Goal: Information Seeking & Learning: Check status

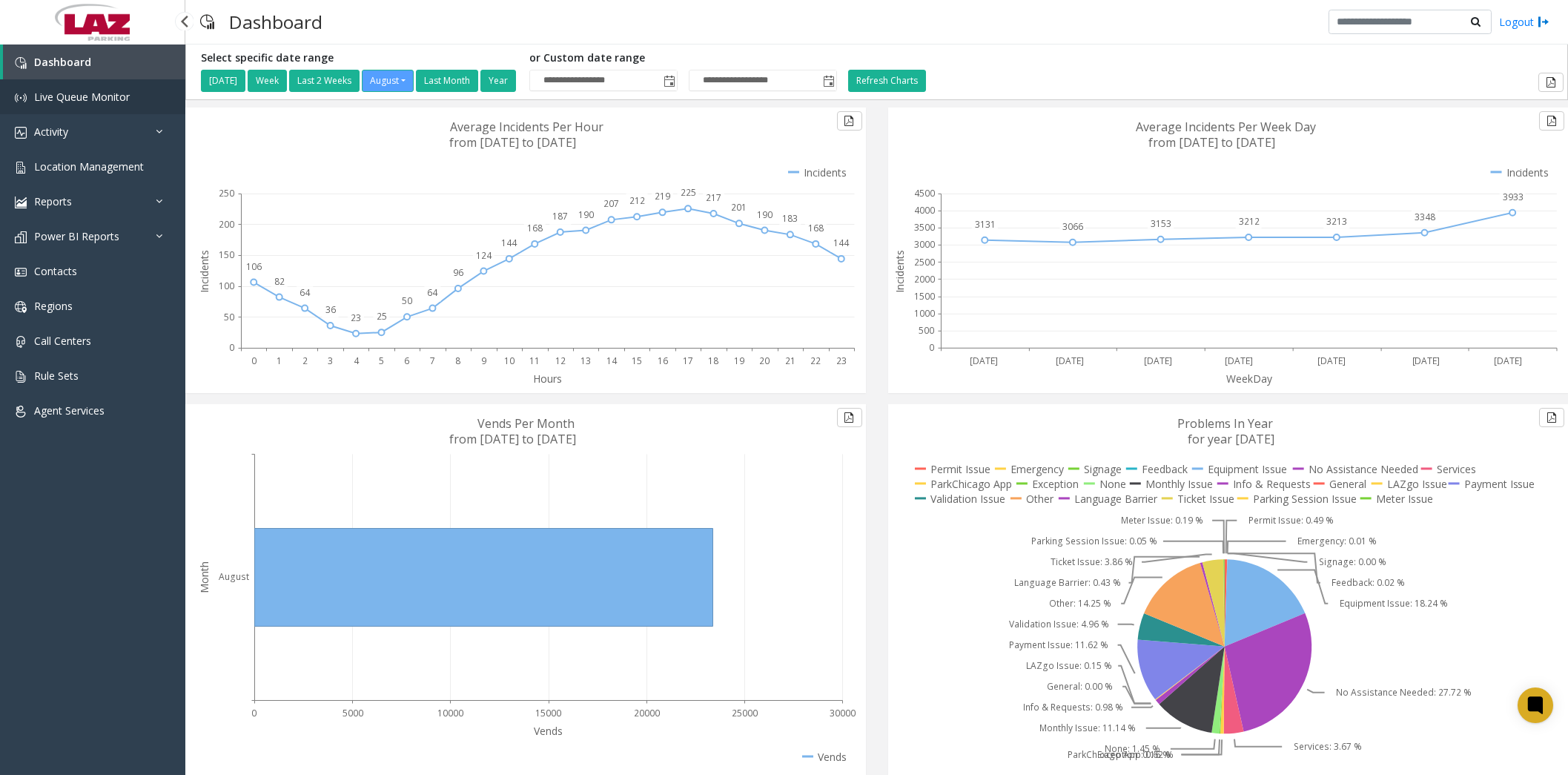
click at [77, 98] on span "Live Queue Monitor" at bounding box center [82, 97] width 96 height 14
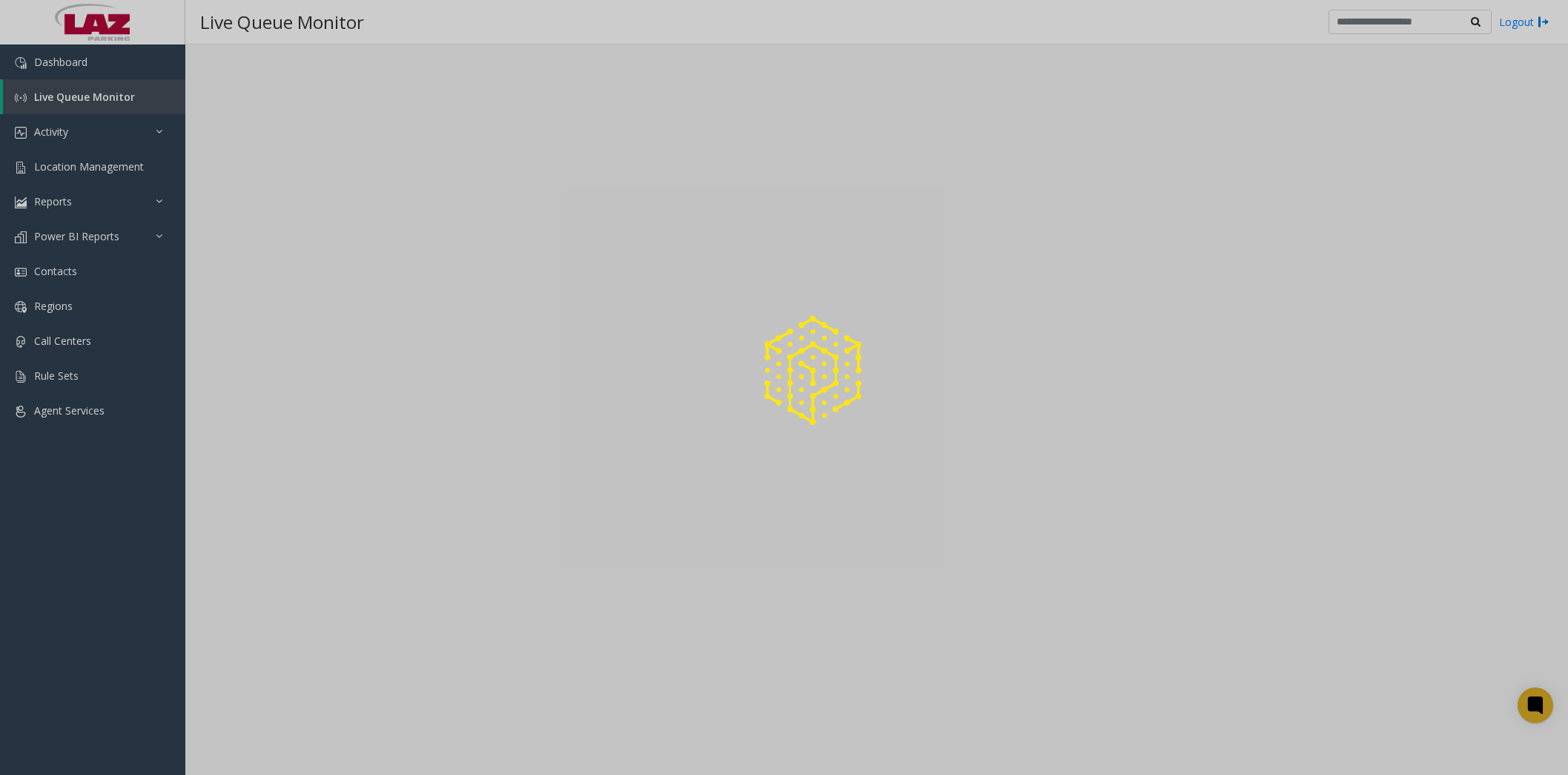
drag, startPoint x: 61, startPoint y: 126, endPoint x: 218, endPoint y: 133, distance: 157.2
click at [64, 125] on div at bounding box center [784, 388] width 1568 height 775
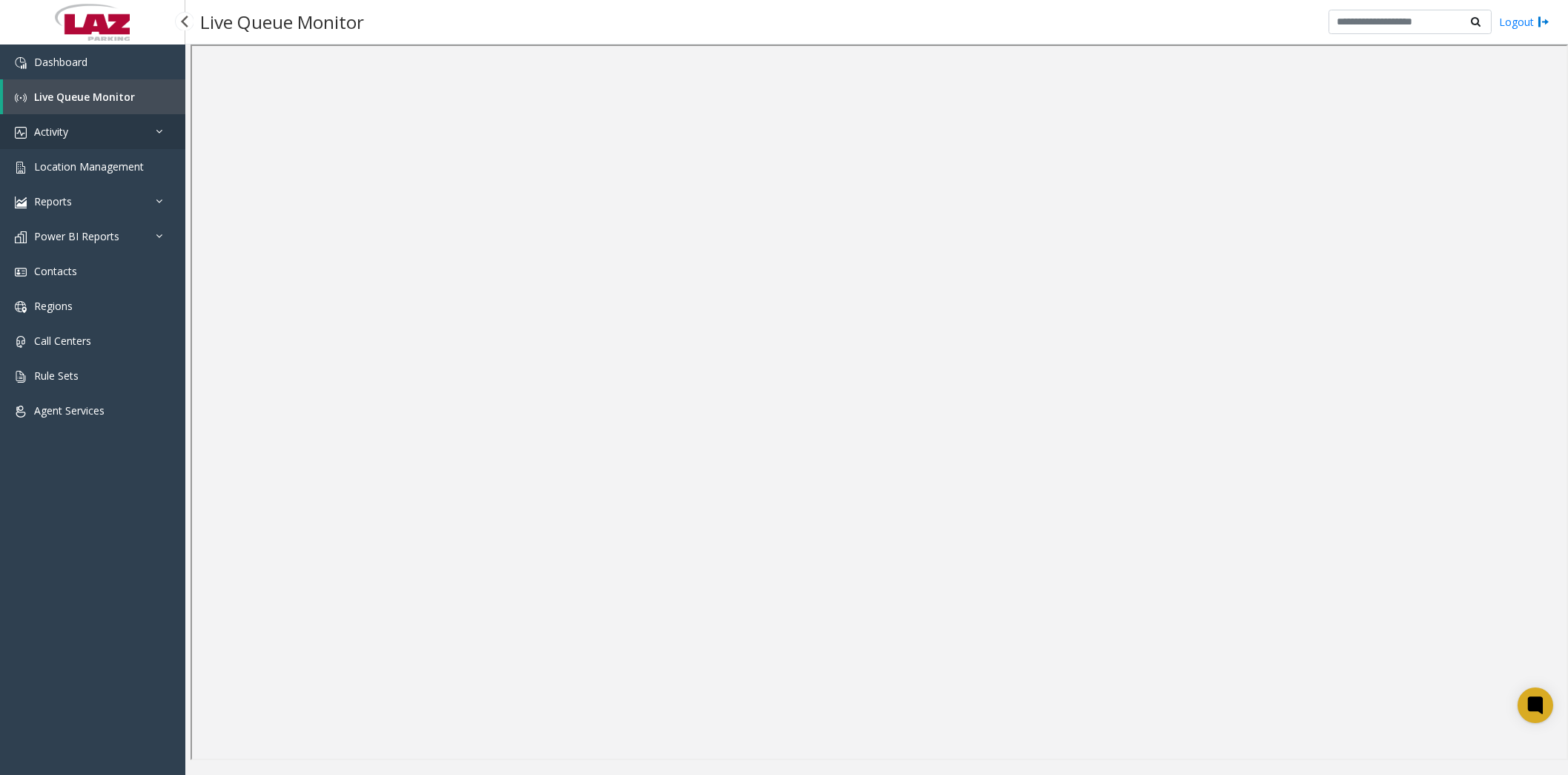
click at [110, 134] on link "Activity" at bounding box center [93, 131] width 185 height 35
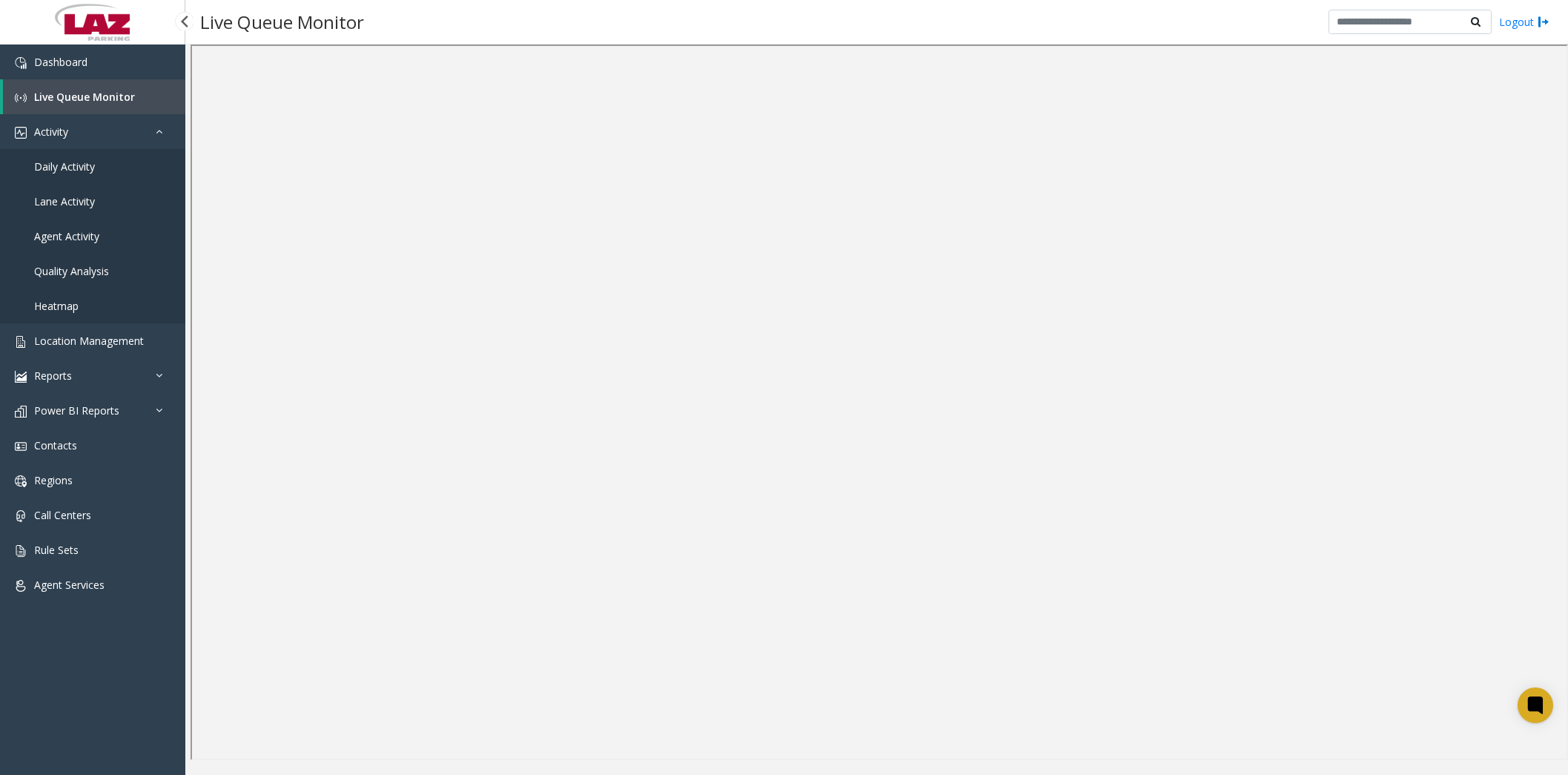
click at [77, 160] on span "Daily Activity" at bounding box center [64, 167] width 60 height 14
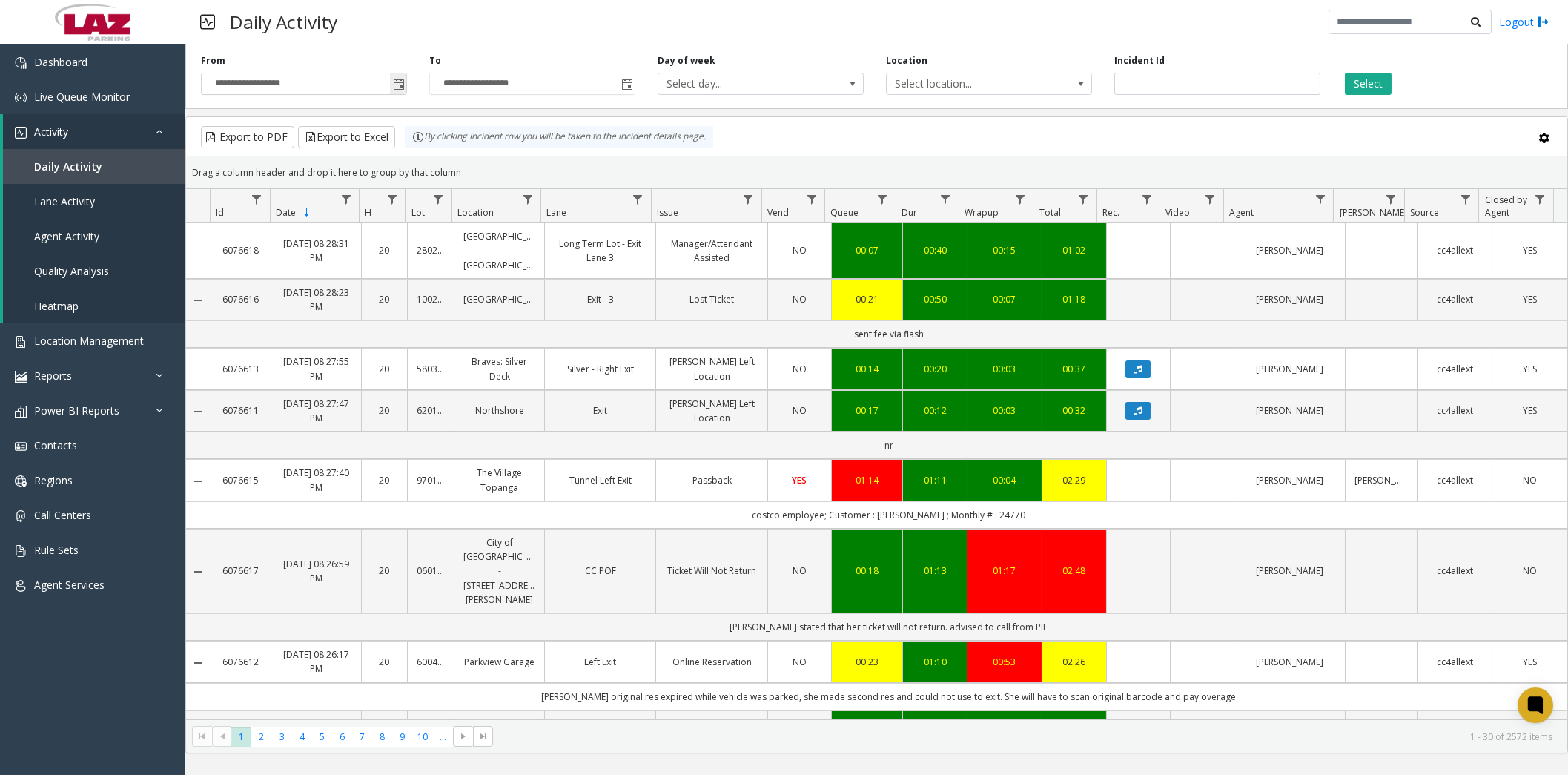
click at [398, 85] on span "Toggle popup" at bounding box center [398, 84] width 12 height 12
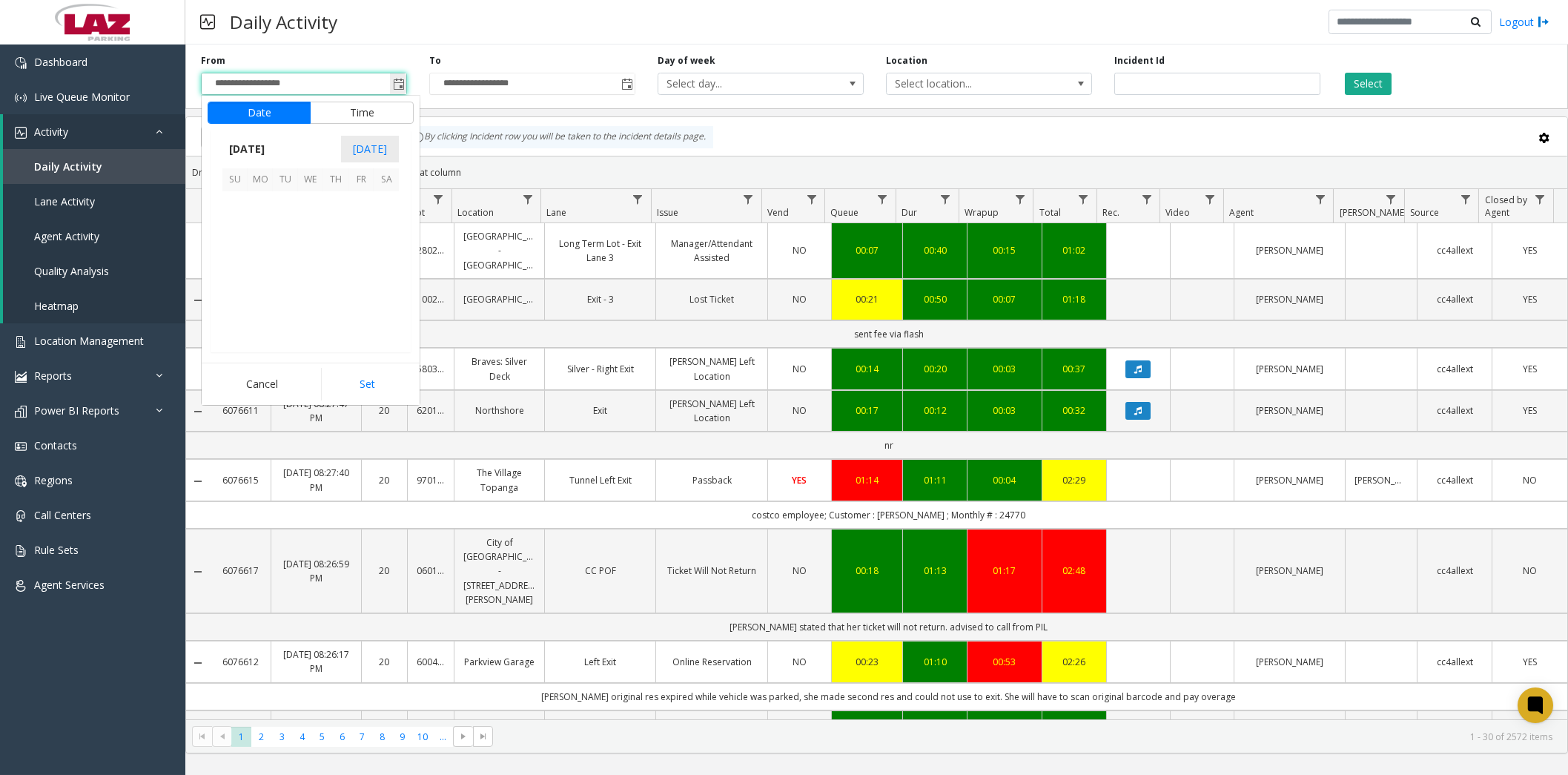
scroll to position [266035, 0]
click at [239, 304] on span "24" at bounding box center [235, 305] width 25 height 25
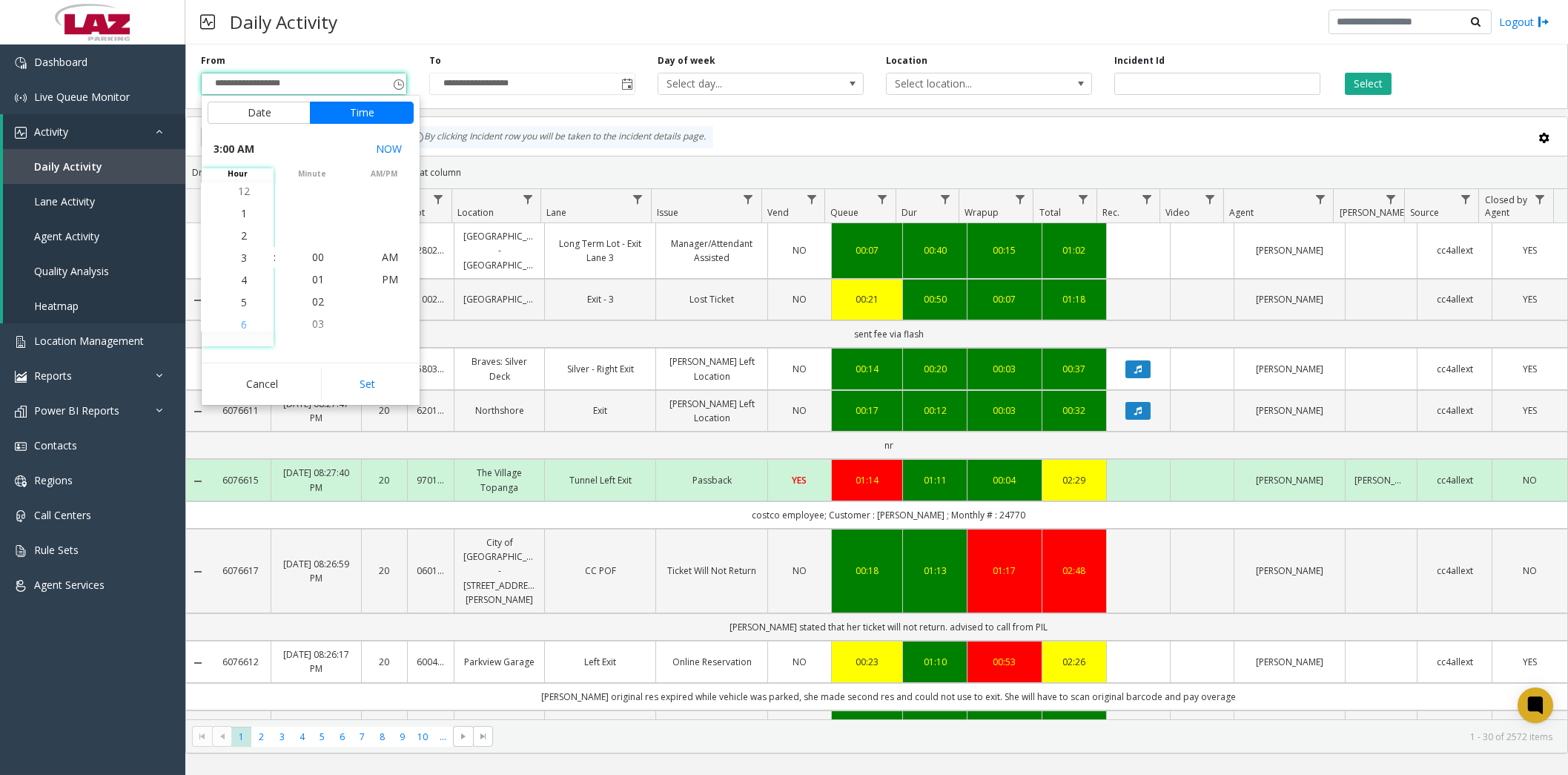
click at [241, 324] on span "6" at bounding box center [244, 325] width 6 height 14
click at [382, 277] on span "PM" at bounding box center [390, 279] width 16 height 14
click at [369, 388] on button "Set" at bounding box center [368, 384] width 93 height 33
type input "**********"
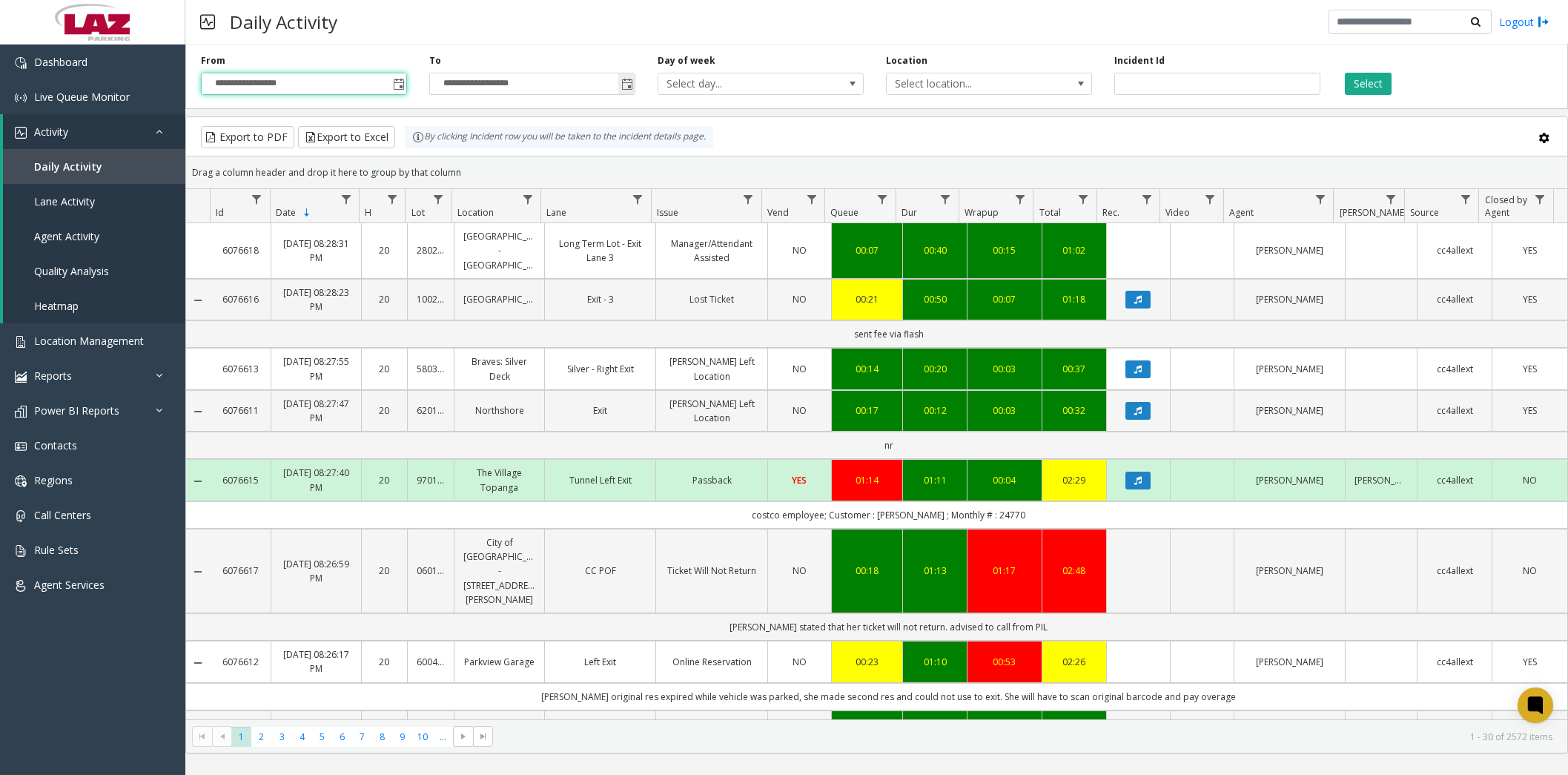
click at [626, 86] on span "Toggle popup" at bounding box center [627, 84] width 12 height 12
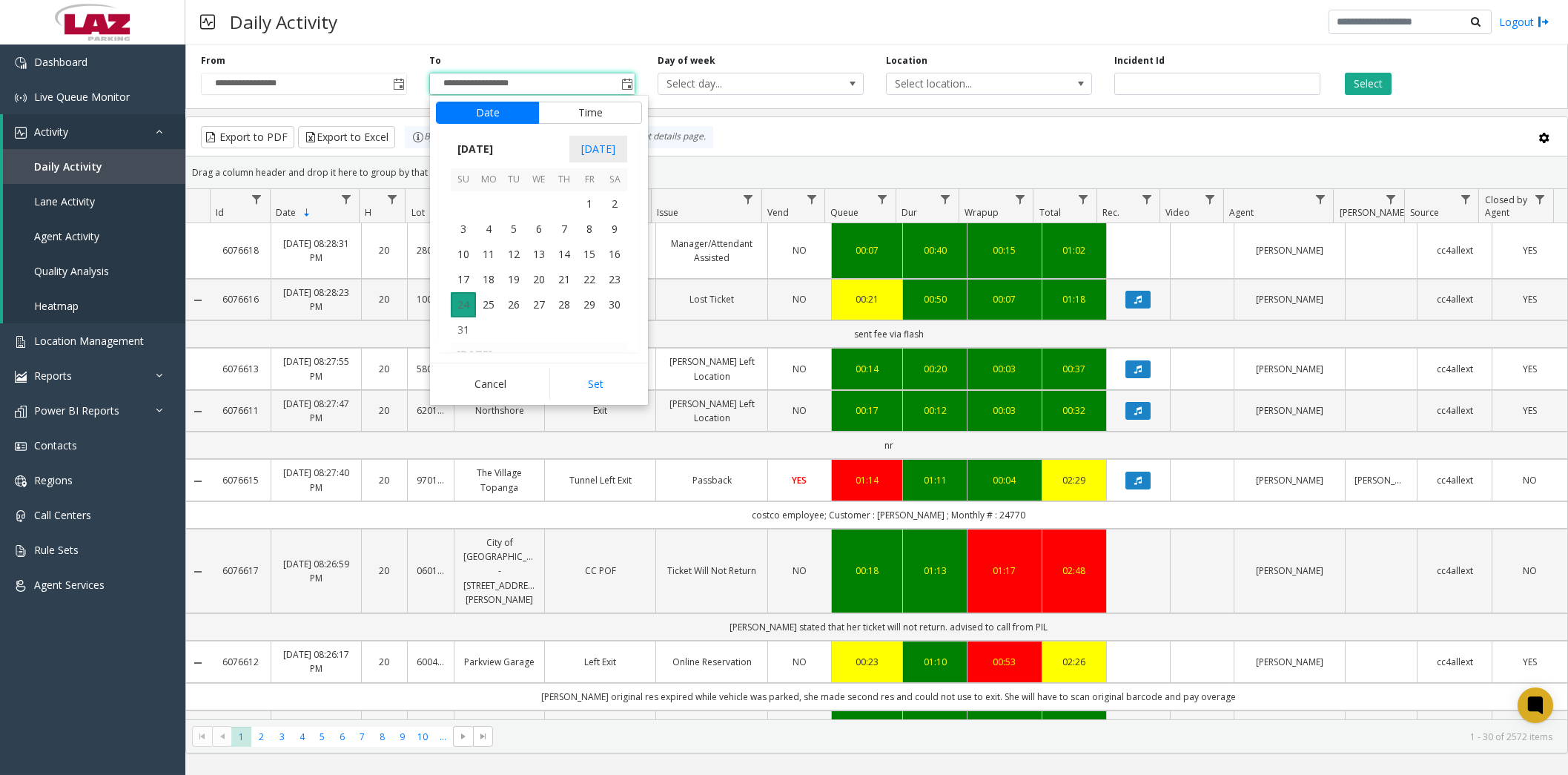
click at [468, 303] on span "24" at bounding box center [463, 305] width 25 height 25
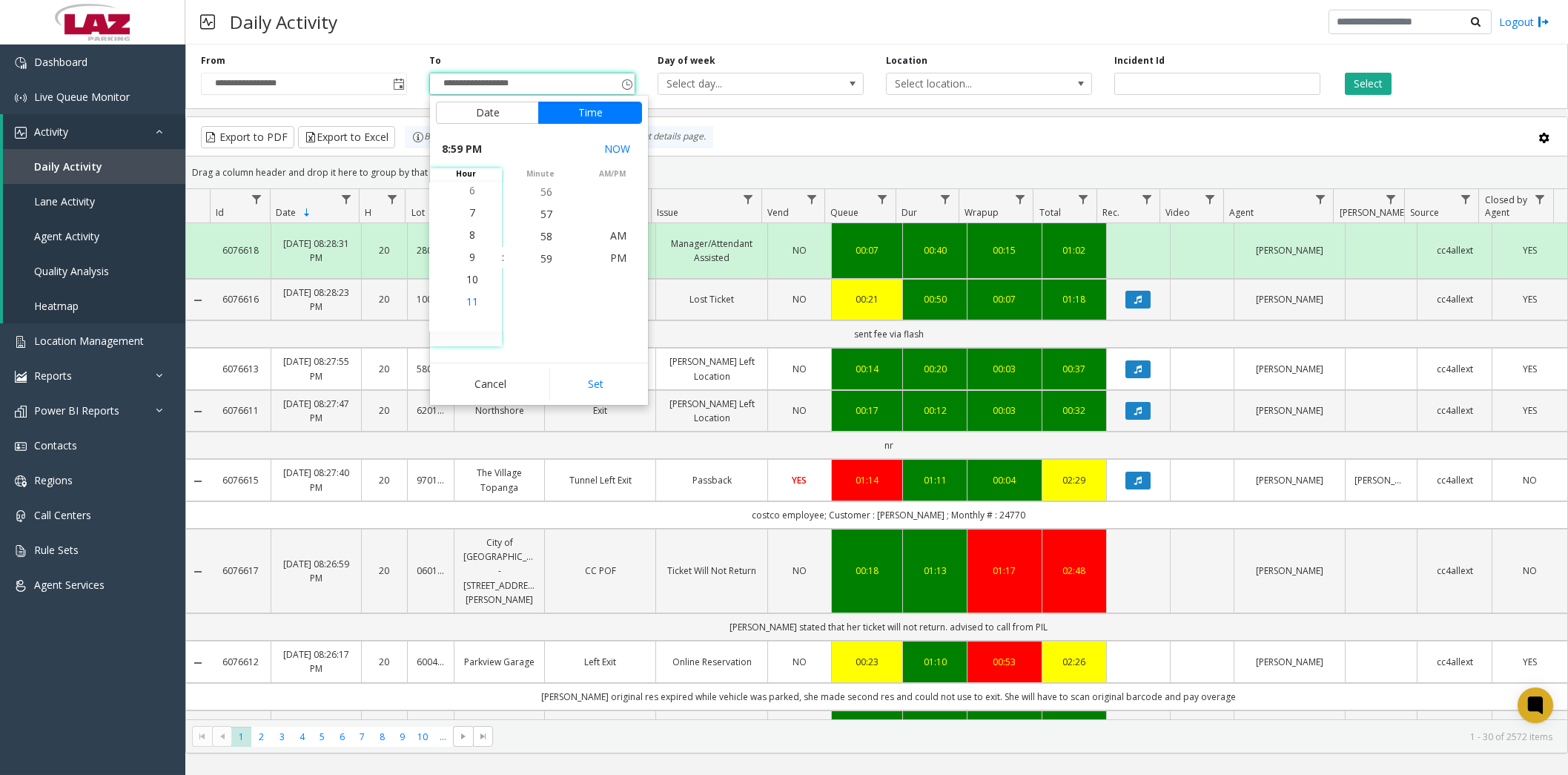
scroll to position [444, 0]
click at [469, 206] on span "6" at bounding box center [472, 213] width 6 height 14
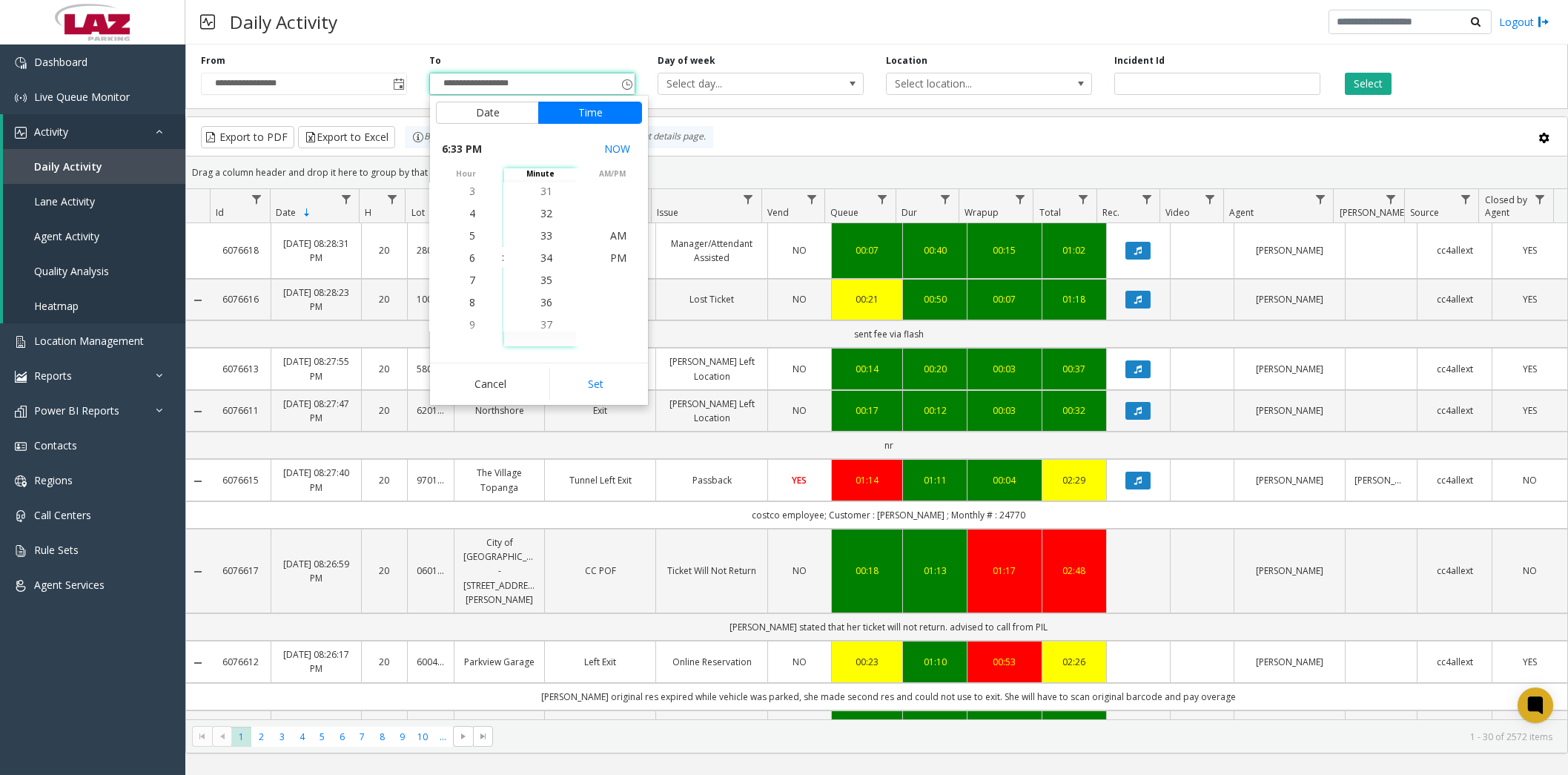
scroll to position [734, 0]
click at [613, 256] on span "PM" at bounding box center [618, 258] width 16 height 14
click at [619, 252] on li "PM" at bounding box center [618, 258] width 52 height 22
click at [614, 388] on button "Set" at bounding box center [595, 384] width 93 height 33
type input "**********"
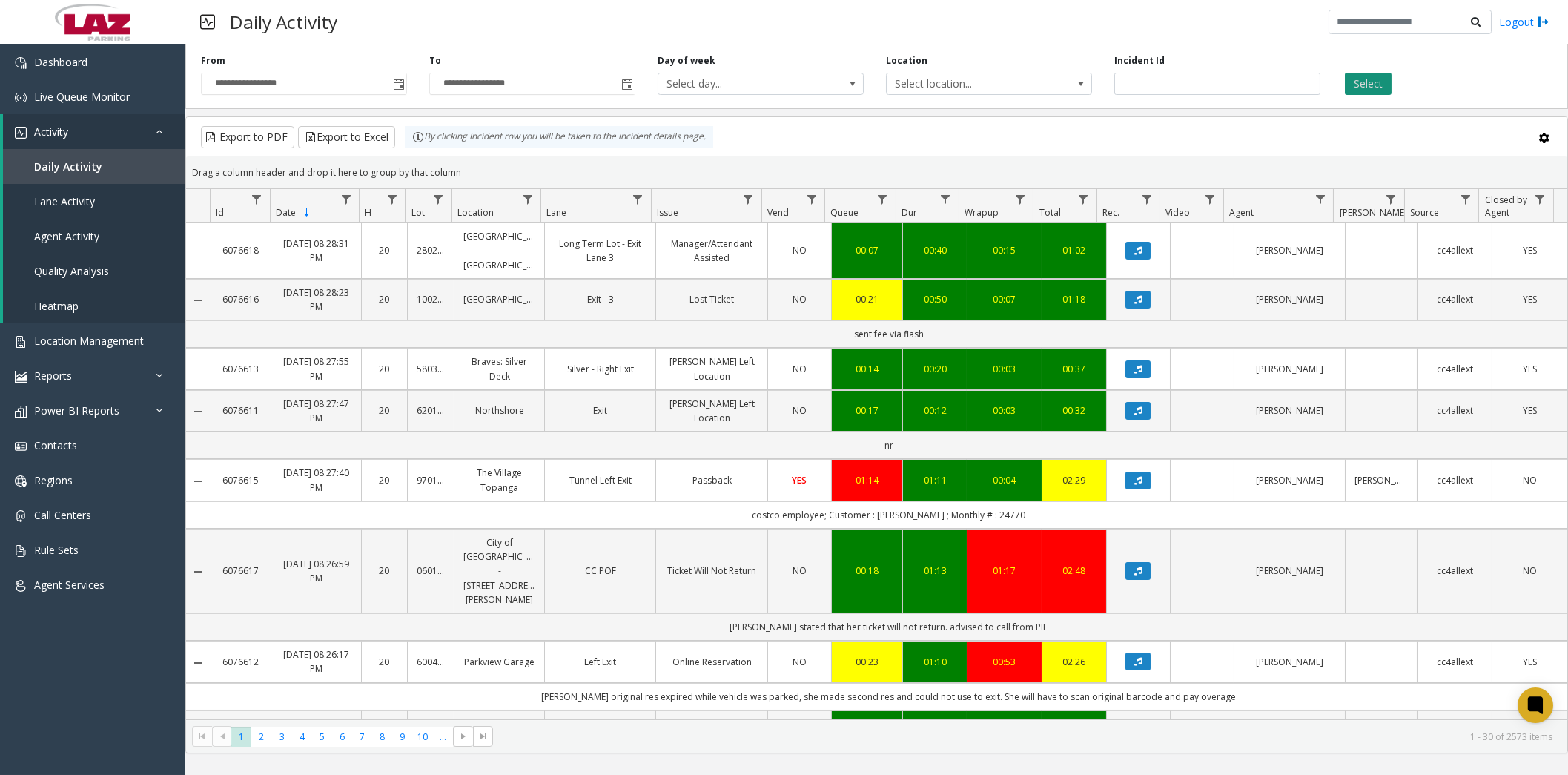
click at [1368, 80] on button "Select" at bounding box center [1368, 83] width 46 height 22
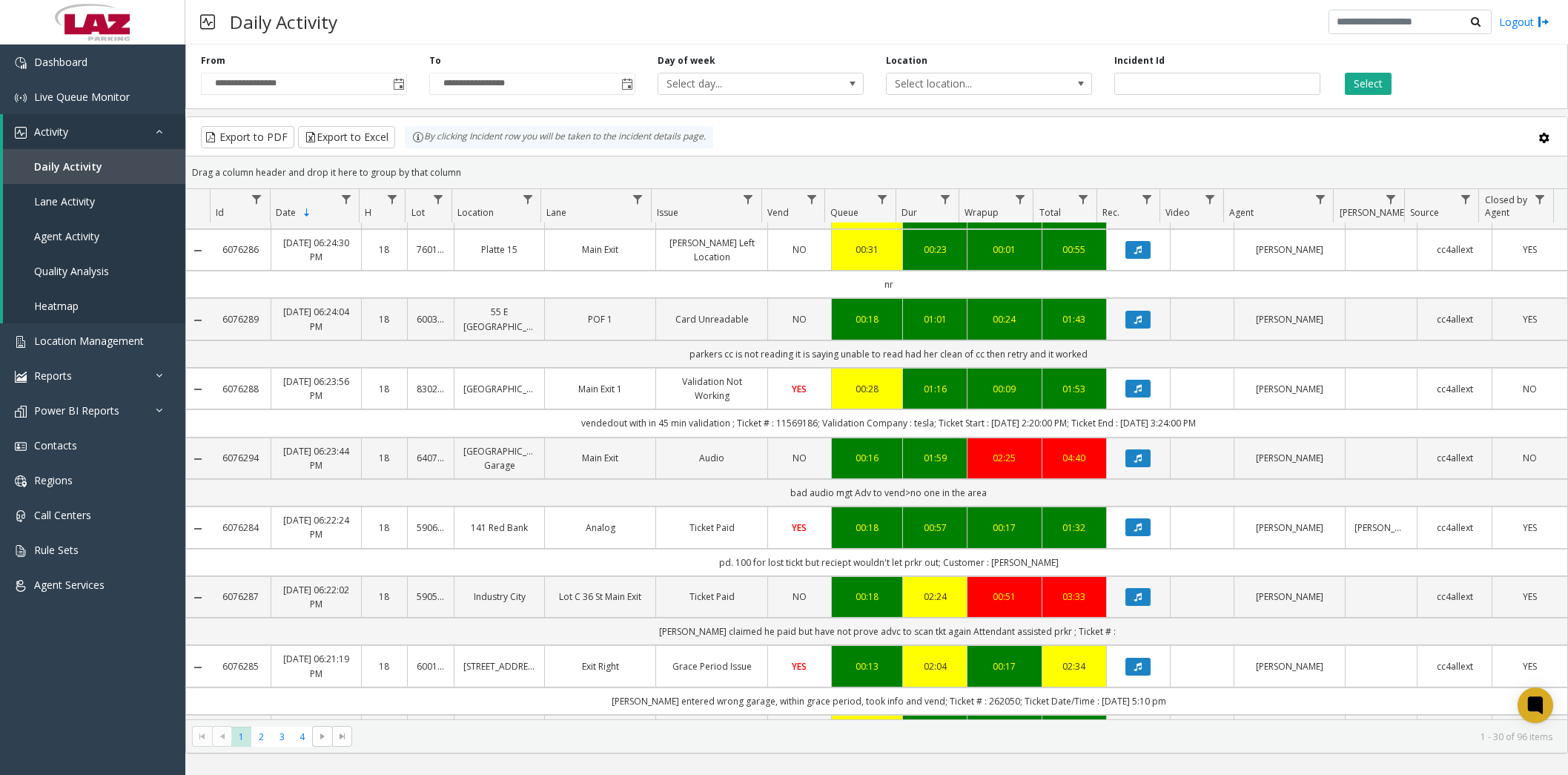
scroll to position [1482, 0]
click at [258, 737] on span "2" at bounding box center [261, 736] width 20 height 20
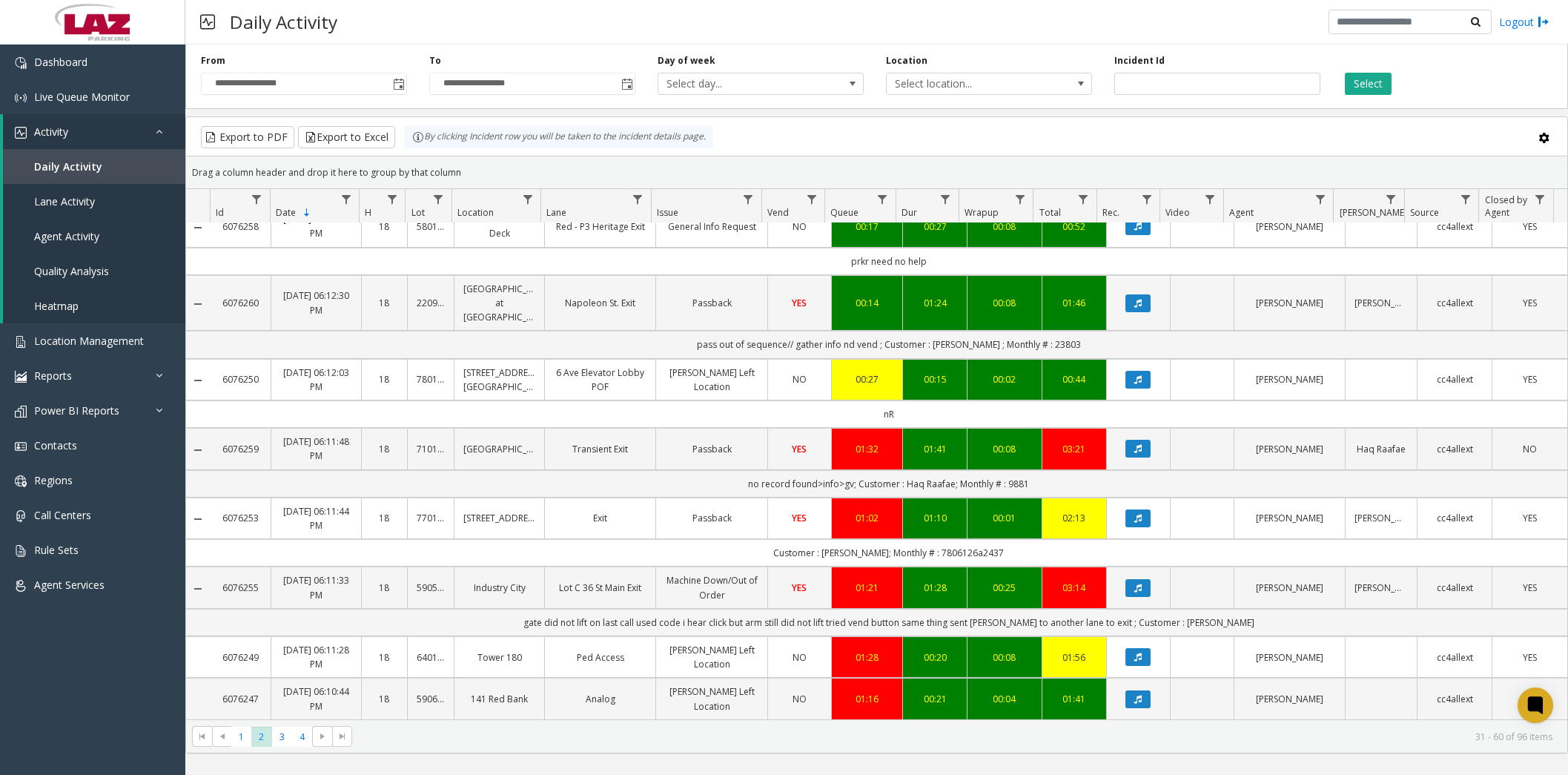
scroll to position [1482, 0]
click at [79, 446] on link "Contacts" at bounding box center [93, 446] width 185 height 35
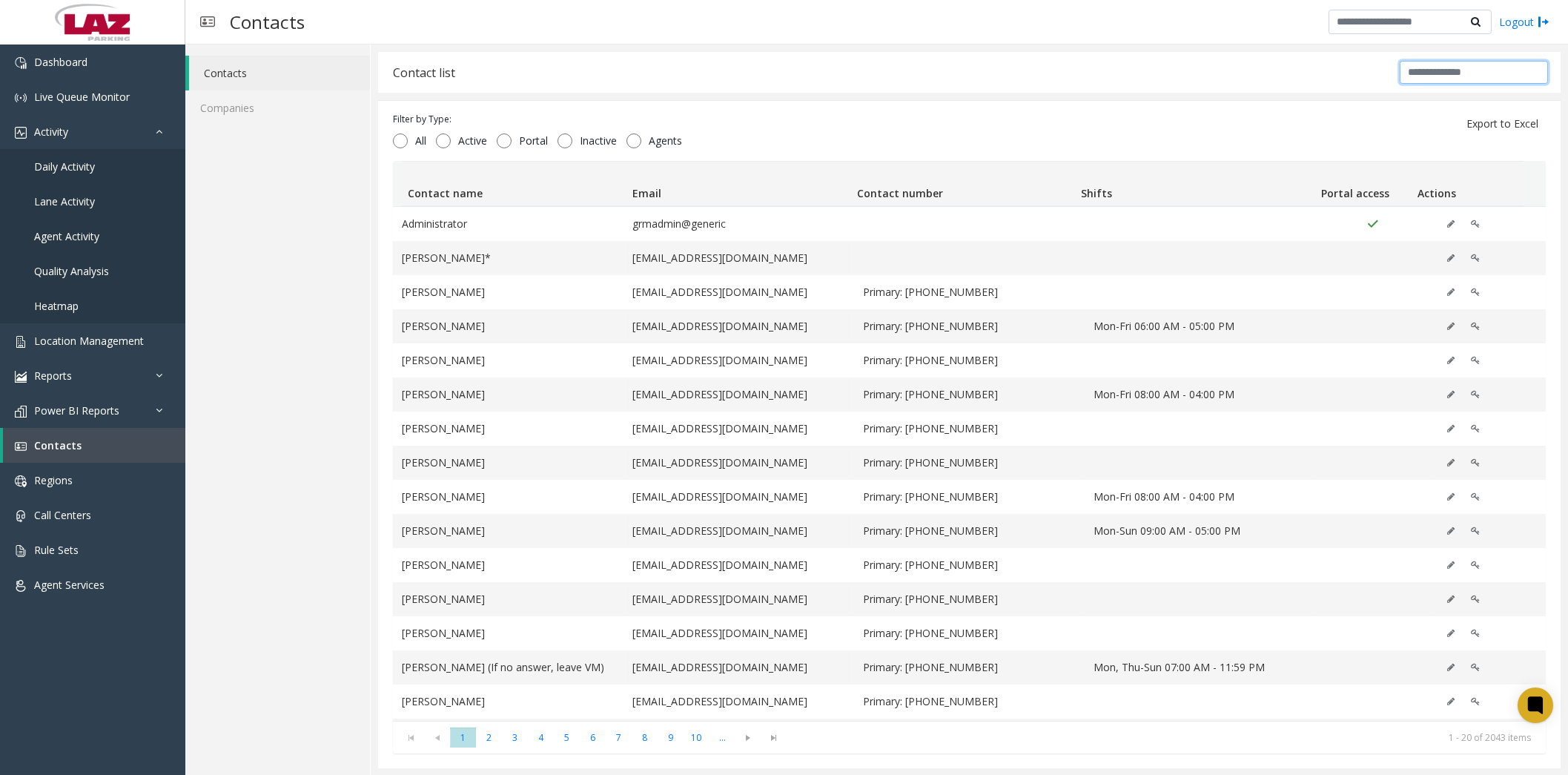
click at [1420, 72] on input "text" at bounding box center [1474, 72] width 148 height 23
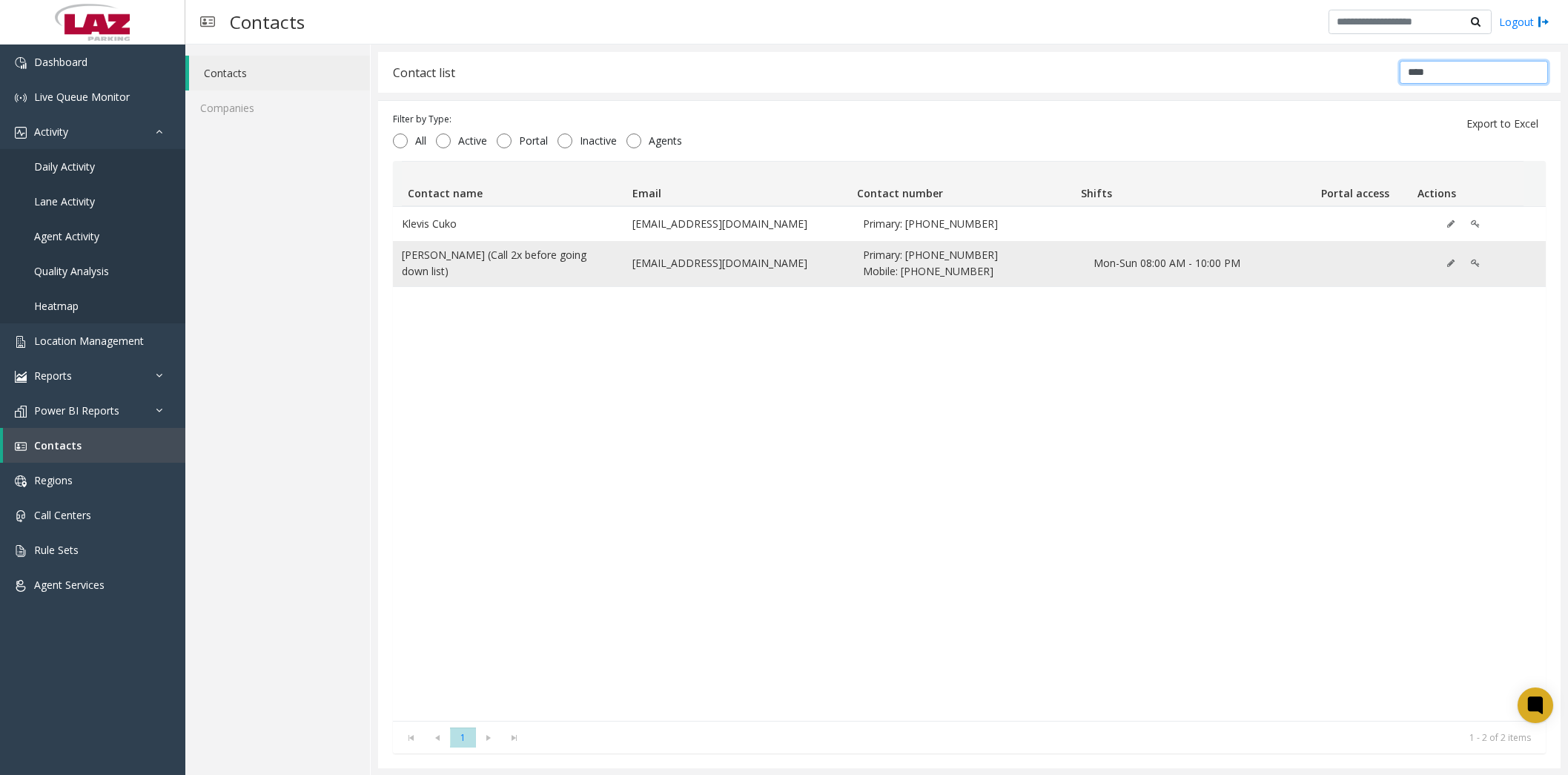
type input "****"
click at [421, 266] on td "[PERSON_NAME] (Call 2x before going down list)" at bounding box center [507, 264] width 230 height 46
click at [441, 268] on td "[PERSON_NAME] (Call 2x before going down list)" at bounding box center [507, 264] width 230 height 46
click at [85, 163] on span "Daily Activity" at bounding box center [64, 167] width 60 height 14
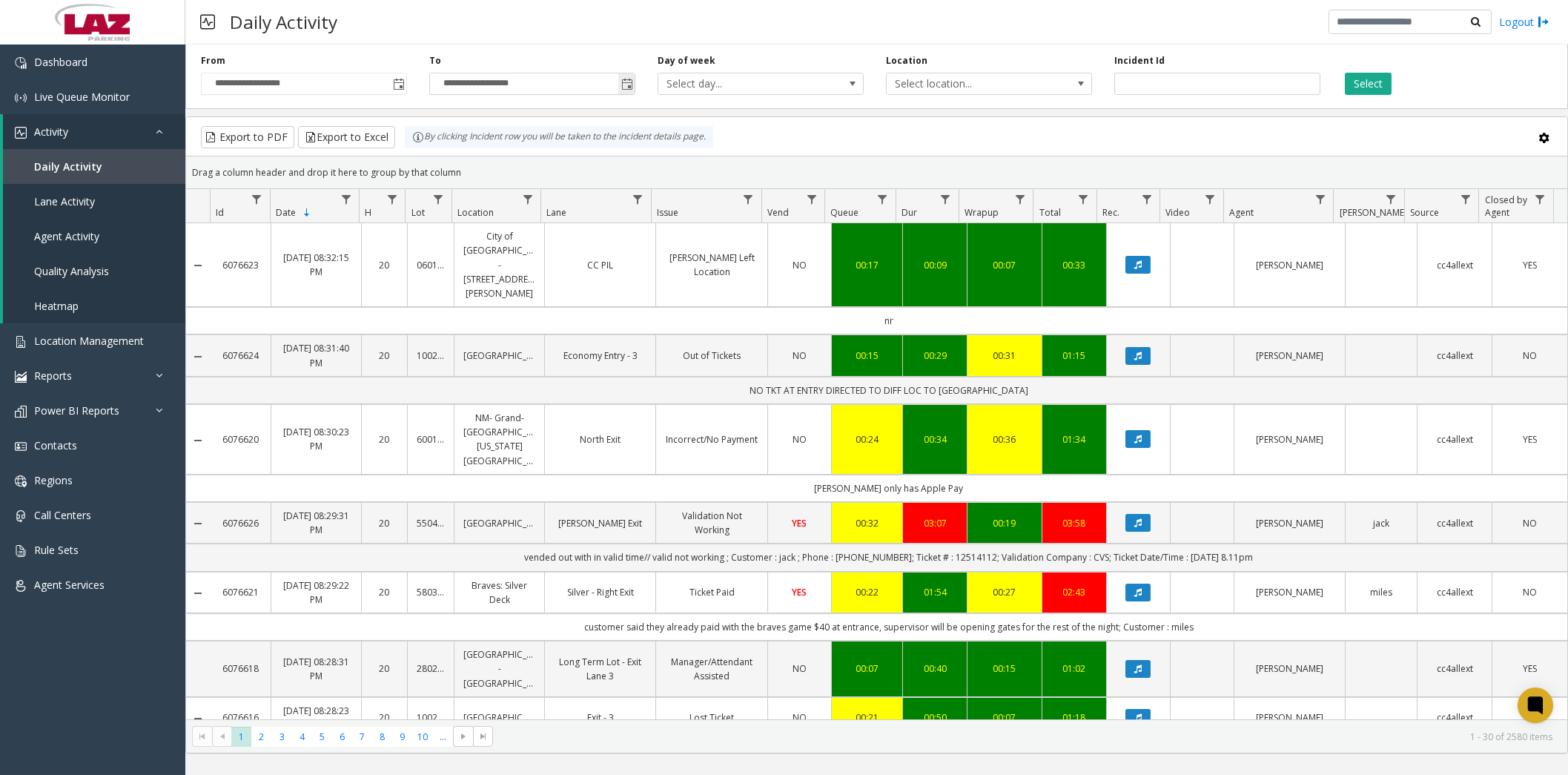
click at [545, 90] on input "**********" at bounding box center [532, 83] width 204 height 20
click at [630, 86] on span "Toggle popup" at bounding box center [627, 84] width 12 height 12
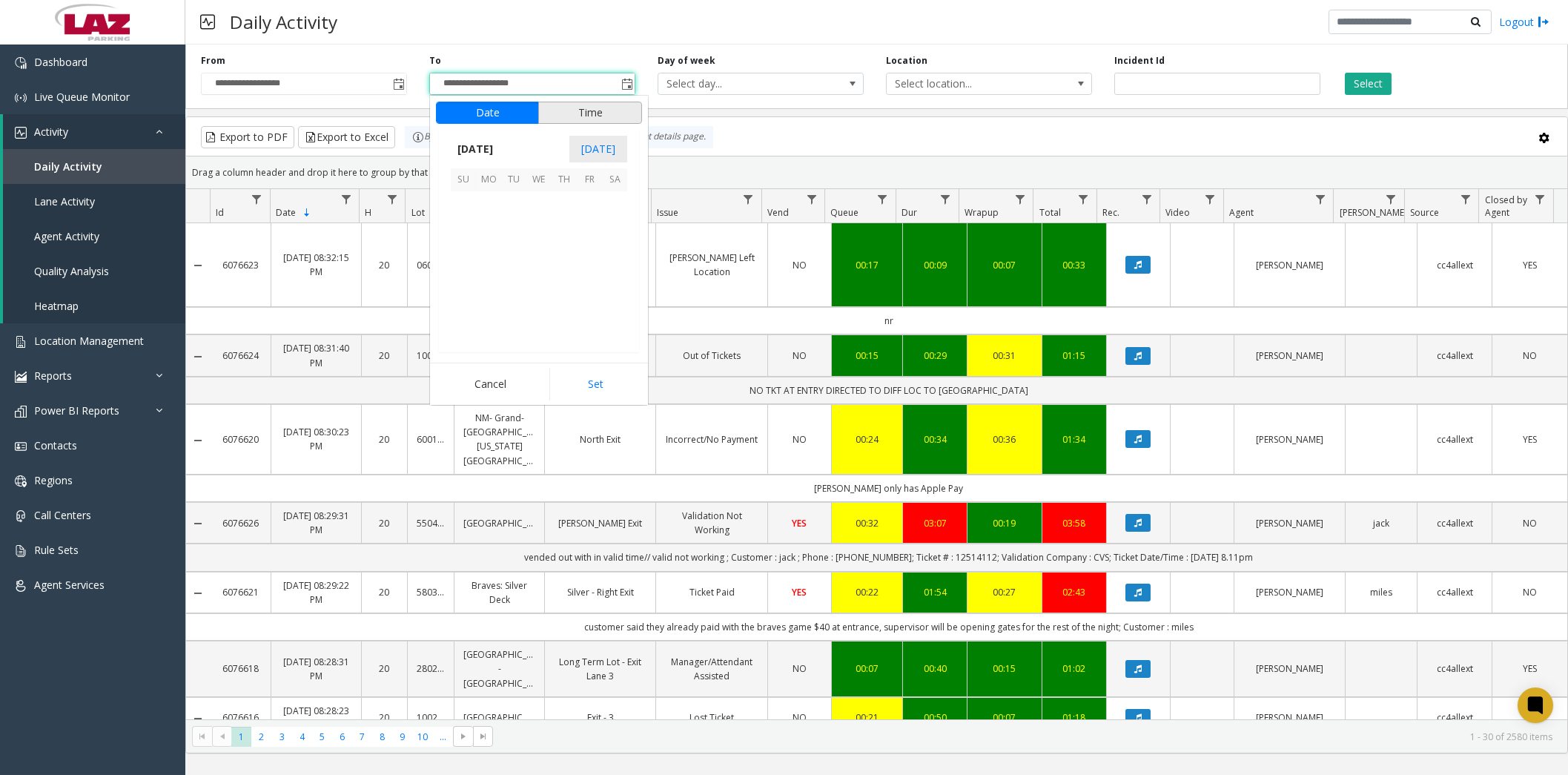
scroll to position [21, 0]
click at [469, 301] on span "24" at bounding box center [463, 305] width 25 height 25
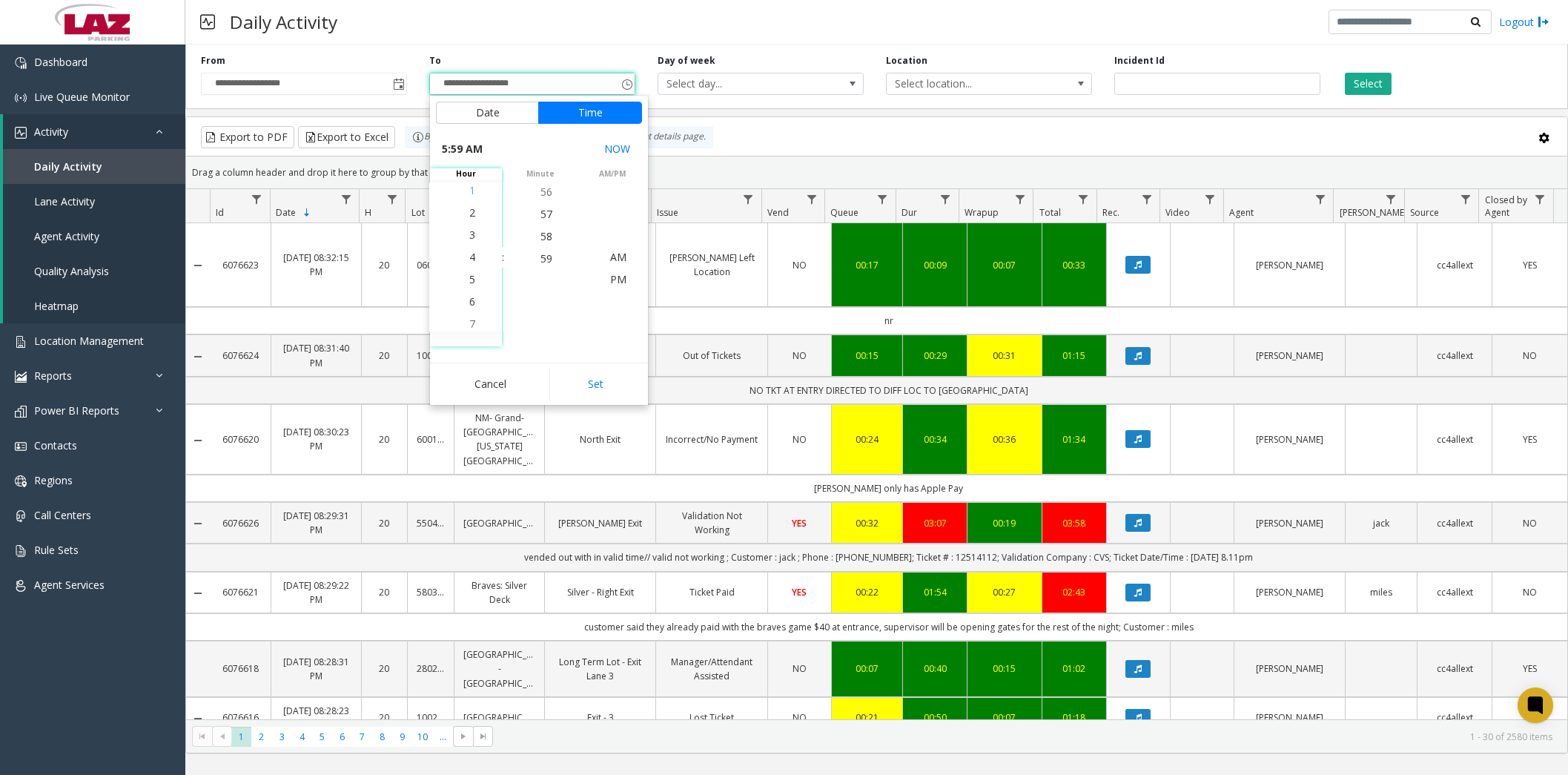
scroll to position [112, 0]
drag, startPoint x: 463, startPoint y: 281, endPoint x: 485, endPoint y: 277, distance: 22.4
click at [469, 280] on span "6" at bounding box center [472, 279] width 6 height 14
click at [540, 260] on span "30" at bounding box center [546, 257] width 12 height 14
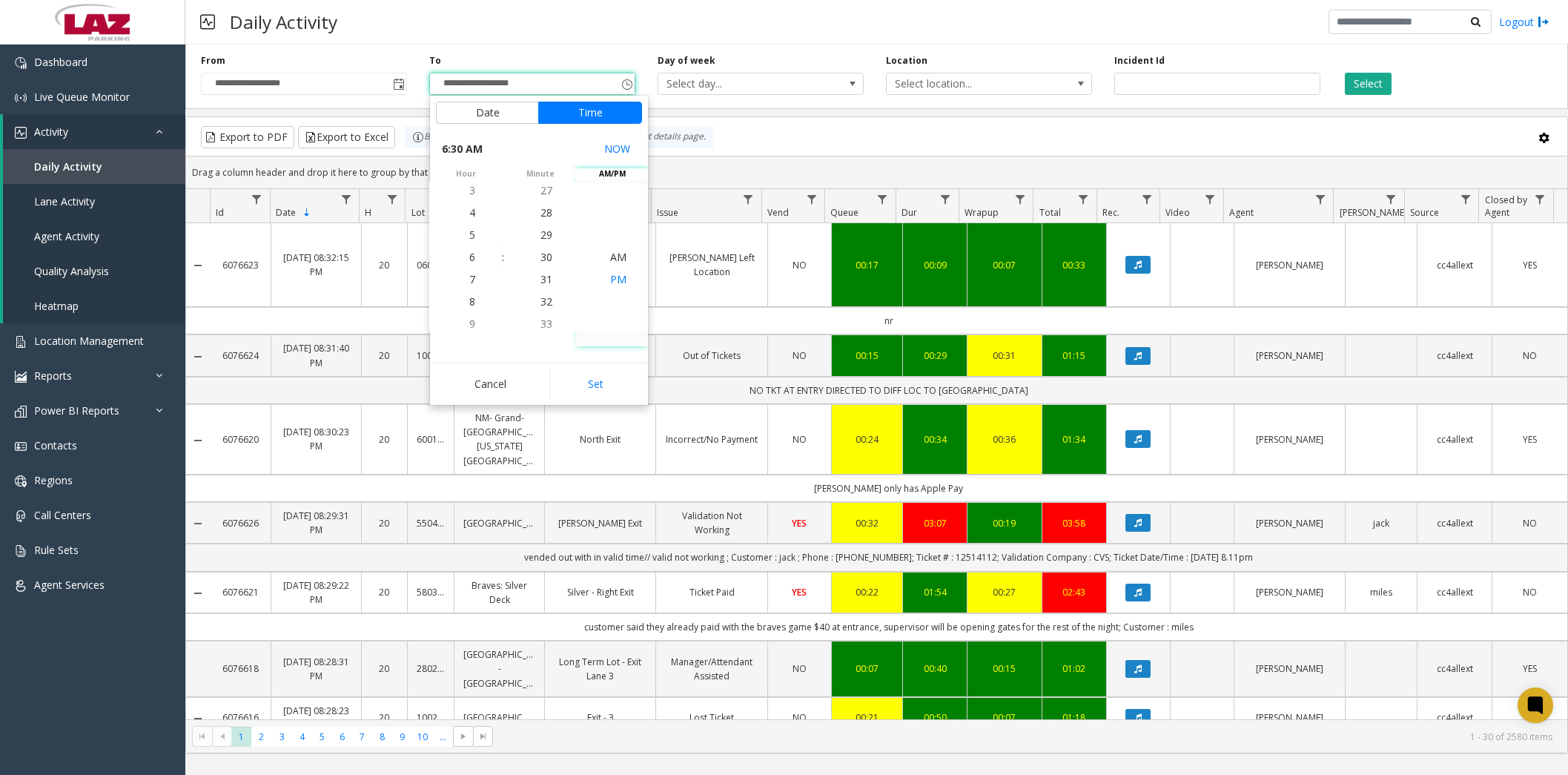
click at [616, 280] on span "PM" at bounding box center [618, 279] width 16 height 14
click at [613, 392] on button "Set" at bounding box center [595, 384] width 93 height 33
type input "**********"
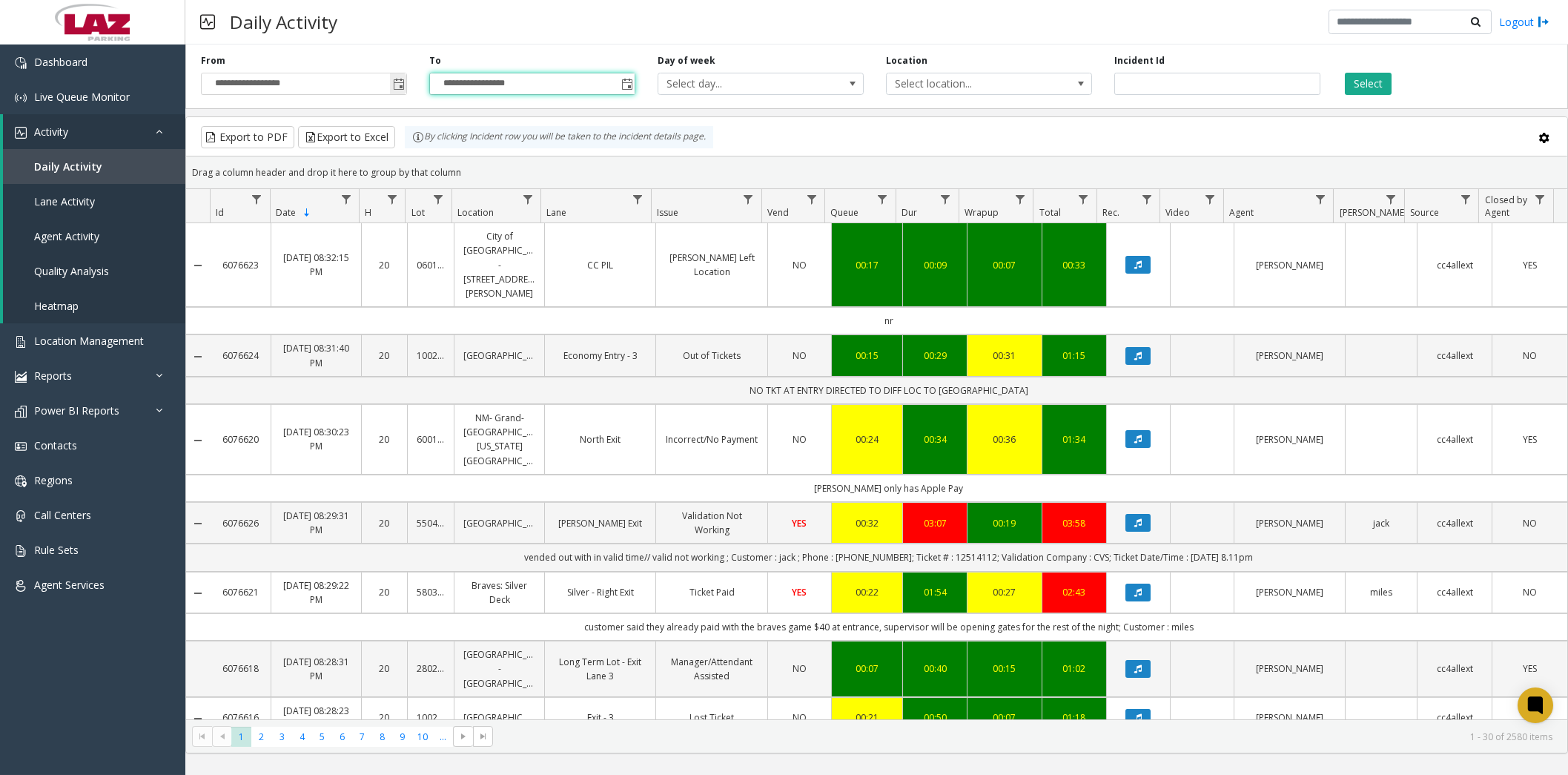
click at [396, 86] on span "Toggle popup" at bounding box center [398, 84] width 12 height 12
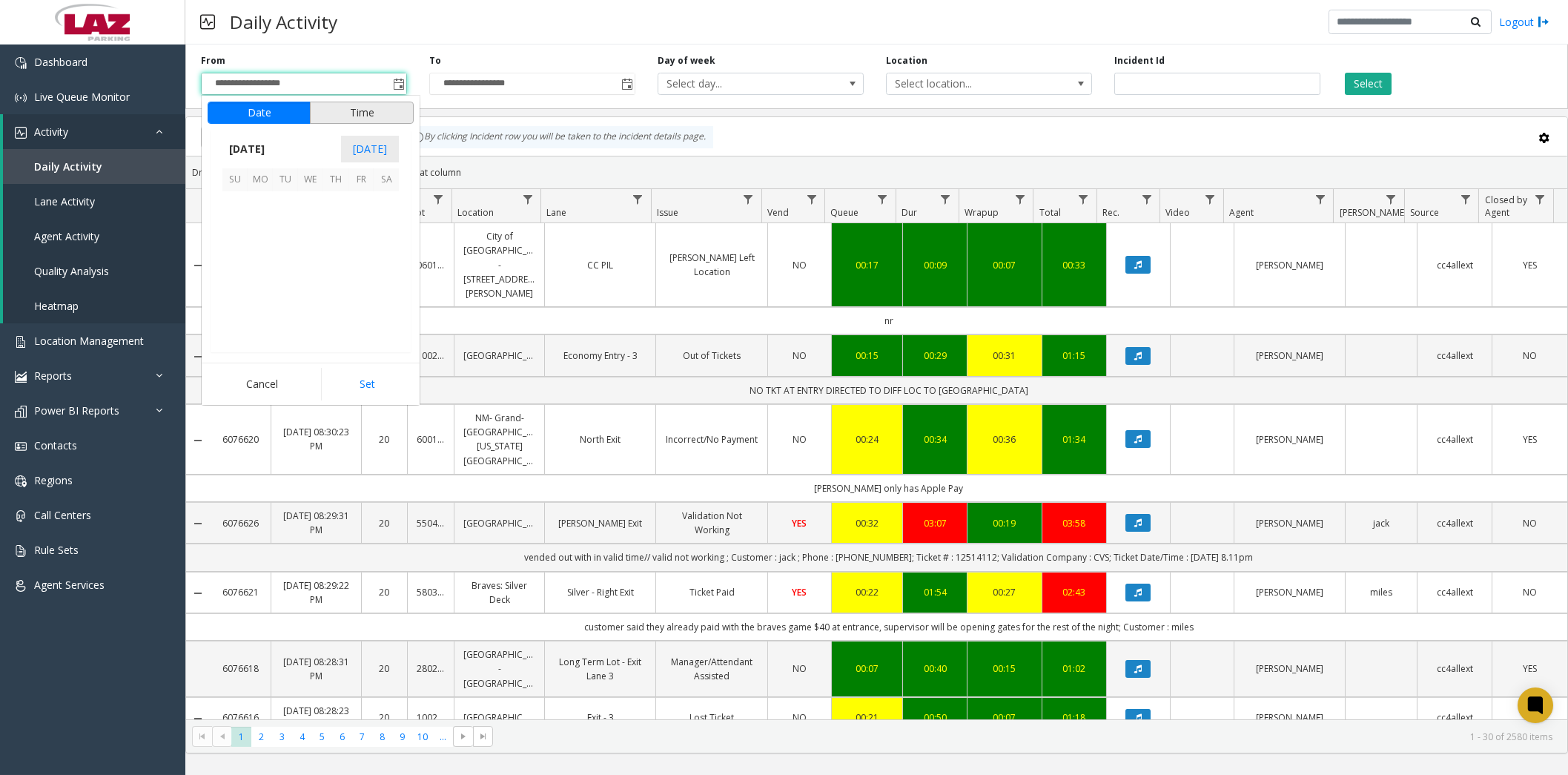
scroll to position [266035, 0]
click at [236, 307] on span "24" at bounding box center [235, 305] width 25 height 25
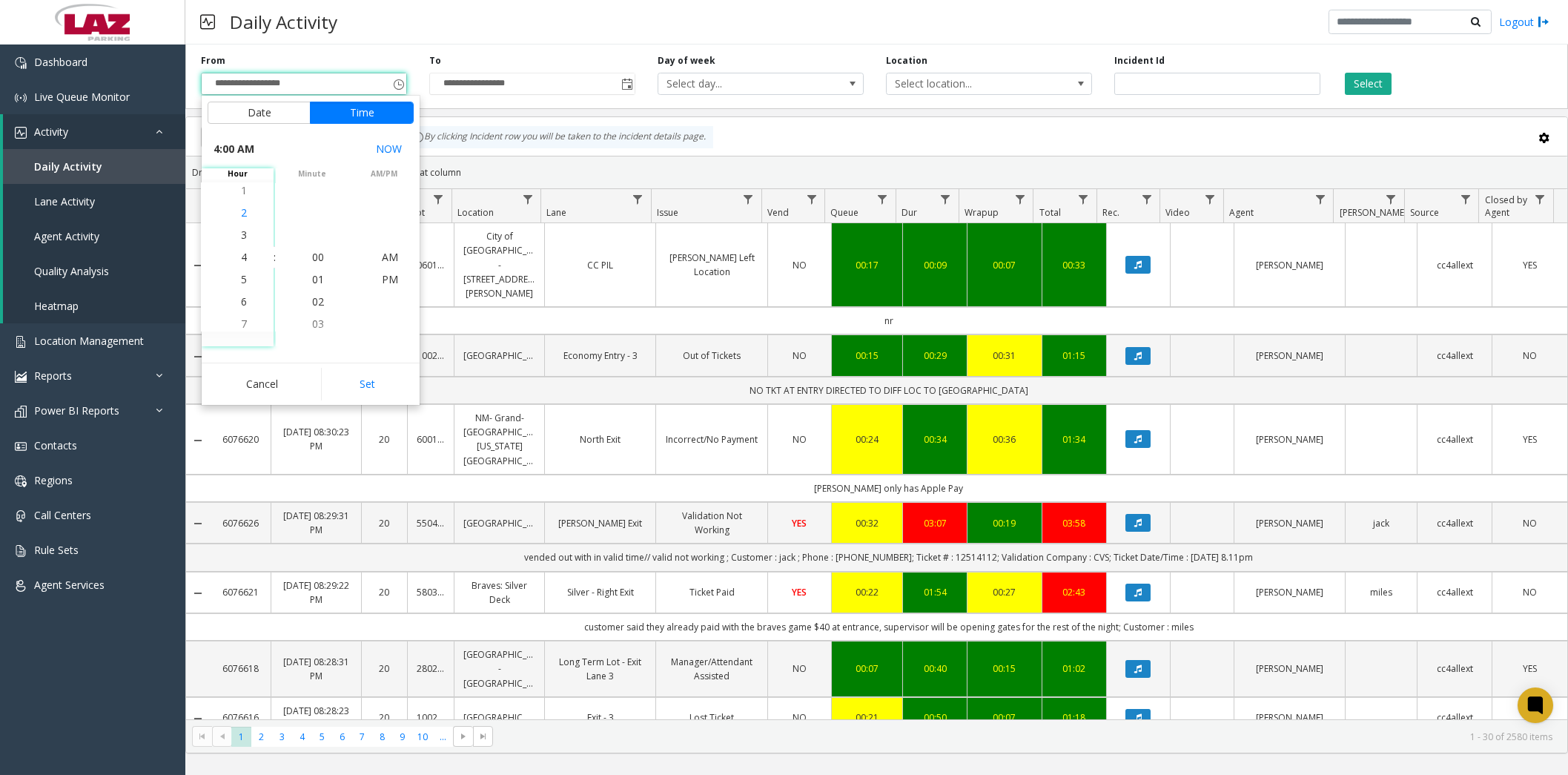
scroll to position [112, 0]
click at [246, 278] on li "6" at bounding box center [244, 280] width 52 height 22
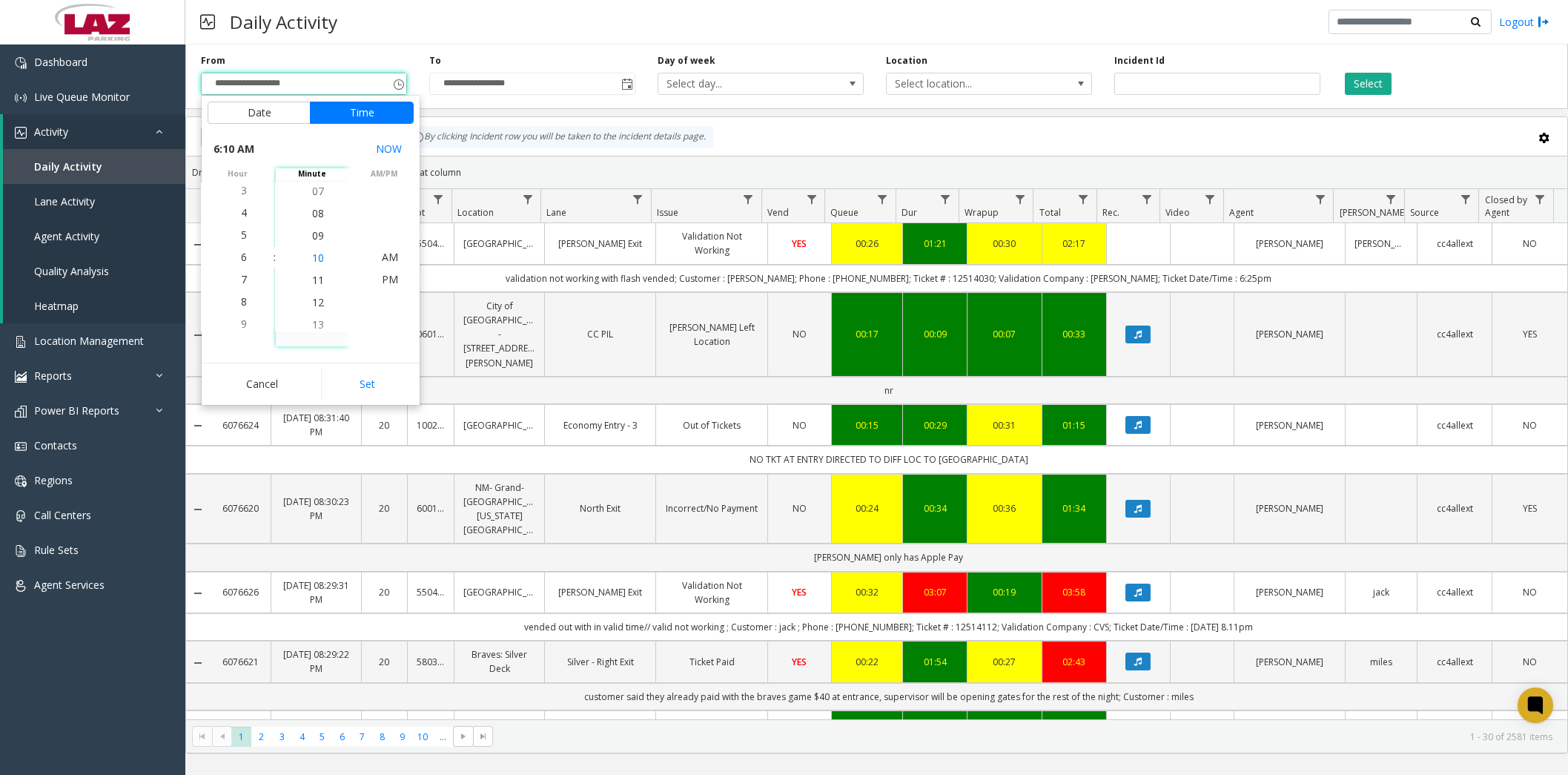
click at [318, 256] on li "10" at bounding box center [318, 258] width 52 height 22
drag, startPoint x: 385, startPoint y: 277, endPoint x: 384, endPoint y: 301, distance: 24.0
click at [385, 278] on span "PM" at bounding box center [390, 279] width 16 height 14
click at [368, 387] on button "Set" at bounding box center [368, 384] width 93 height 33
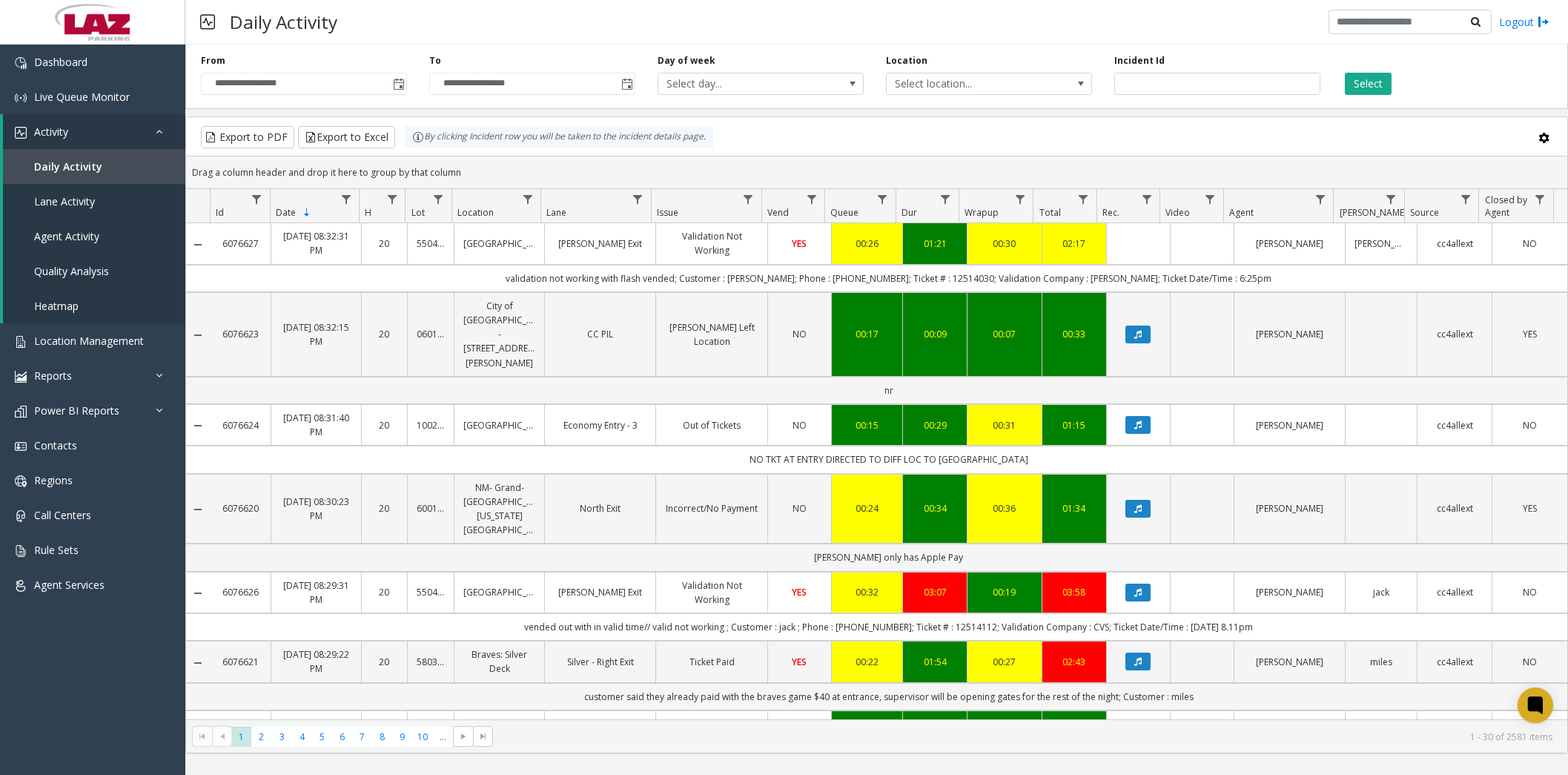
drag, startPoint x: 1366, startPoint y: 86, endPoint x: 1233, endPoint y: 171, distance: 157.8
click at [1364, 87] on button "Select" at bounding box center [1368, 83] width 46 height 22
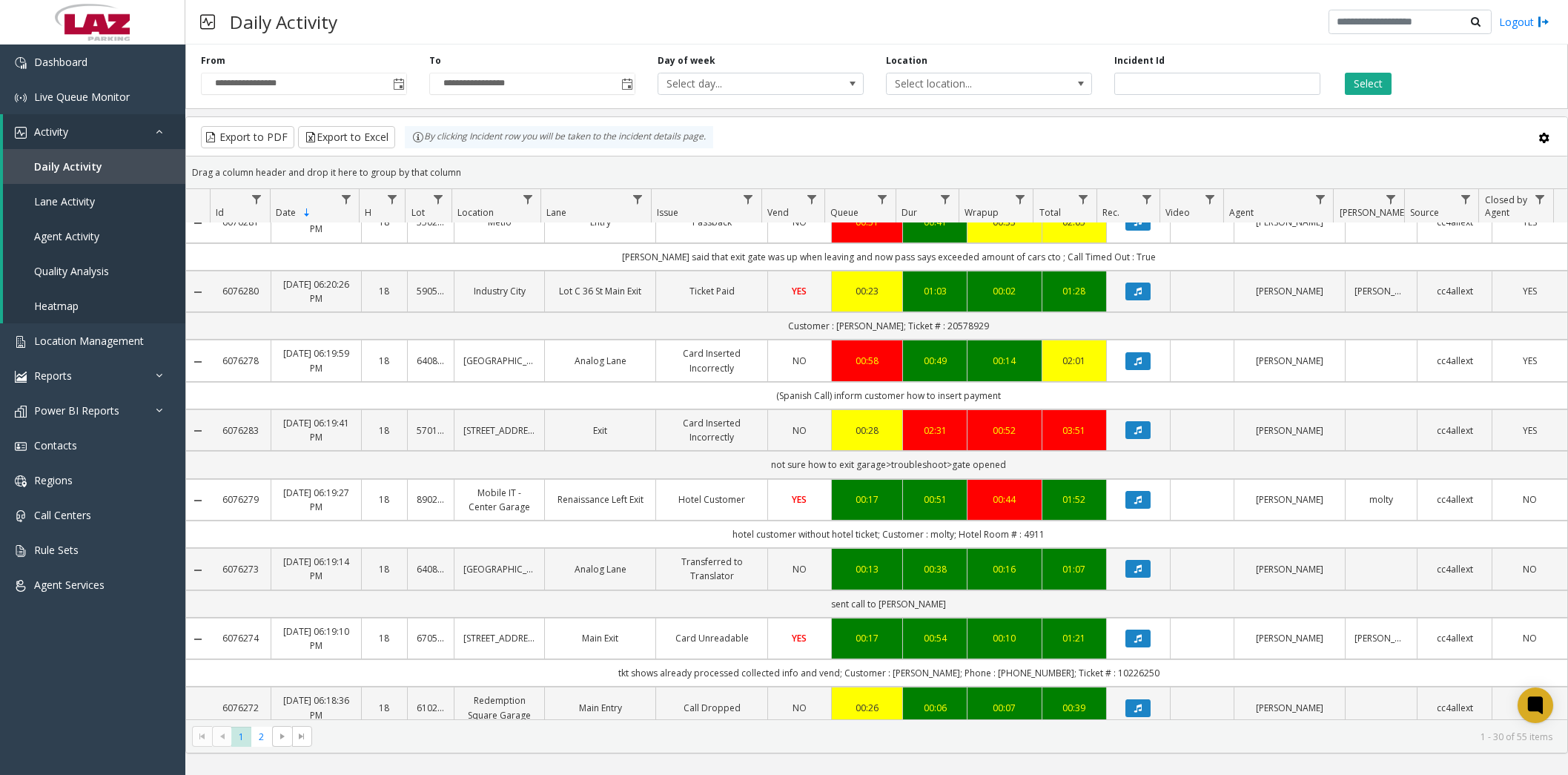
scroll to position [1482, 0]
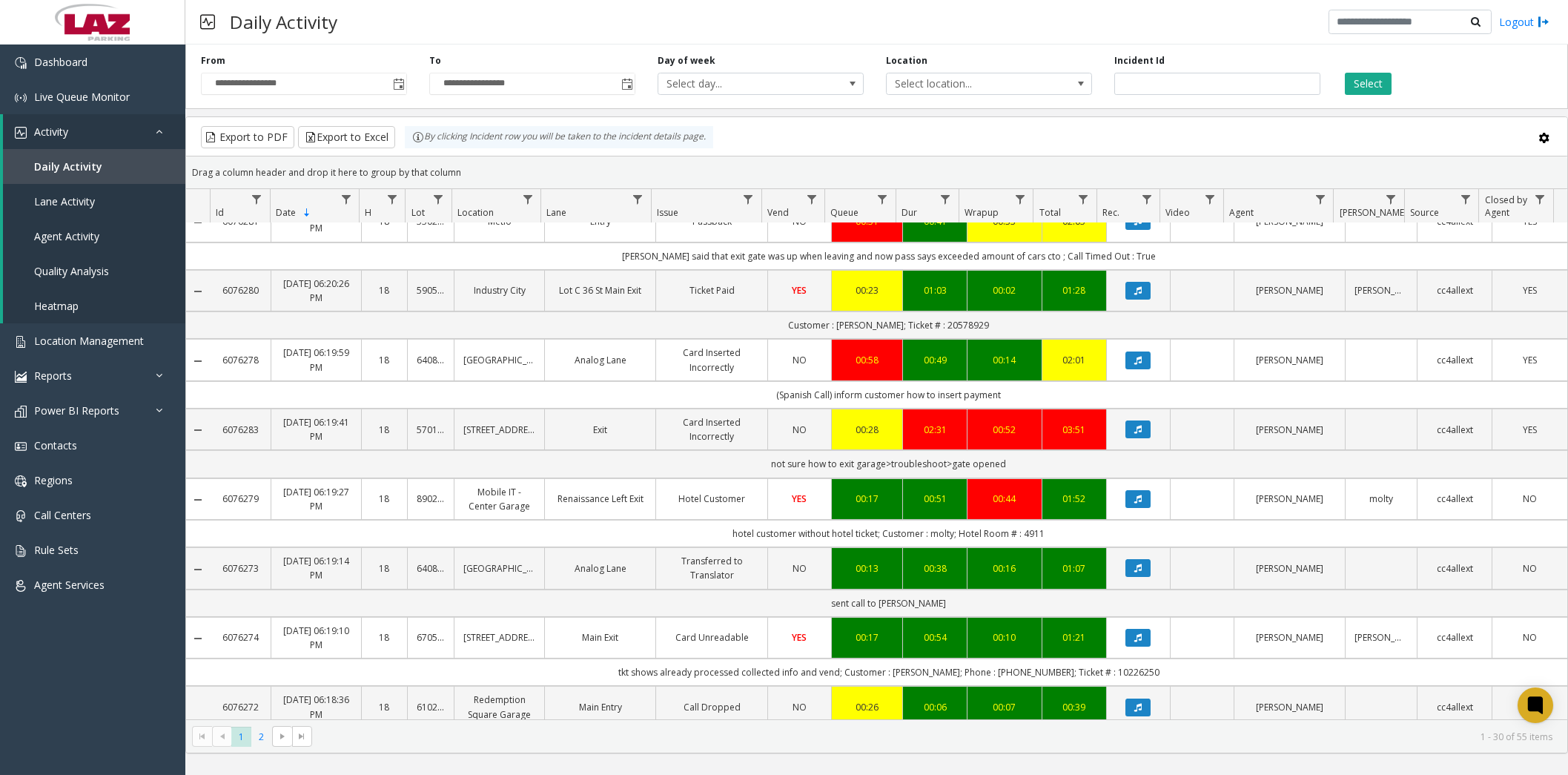
drag, startPoint x: 264, startPoint y: 738, endPoint x: 593, endPoint y: 693, distance: 332.1
click at [263, 738] on span "2" at bounding box center [261, 736] width 20 height 20
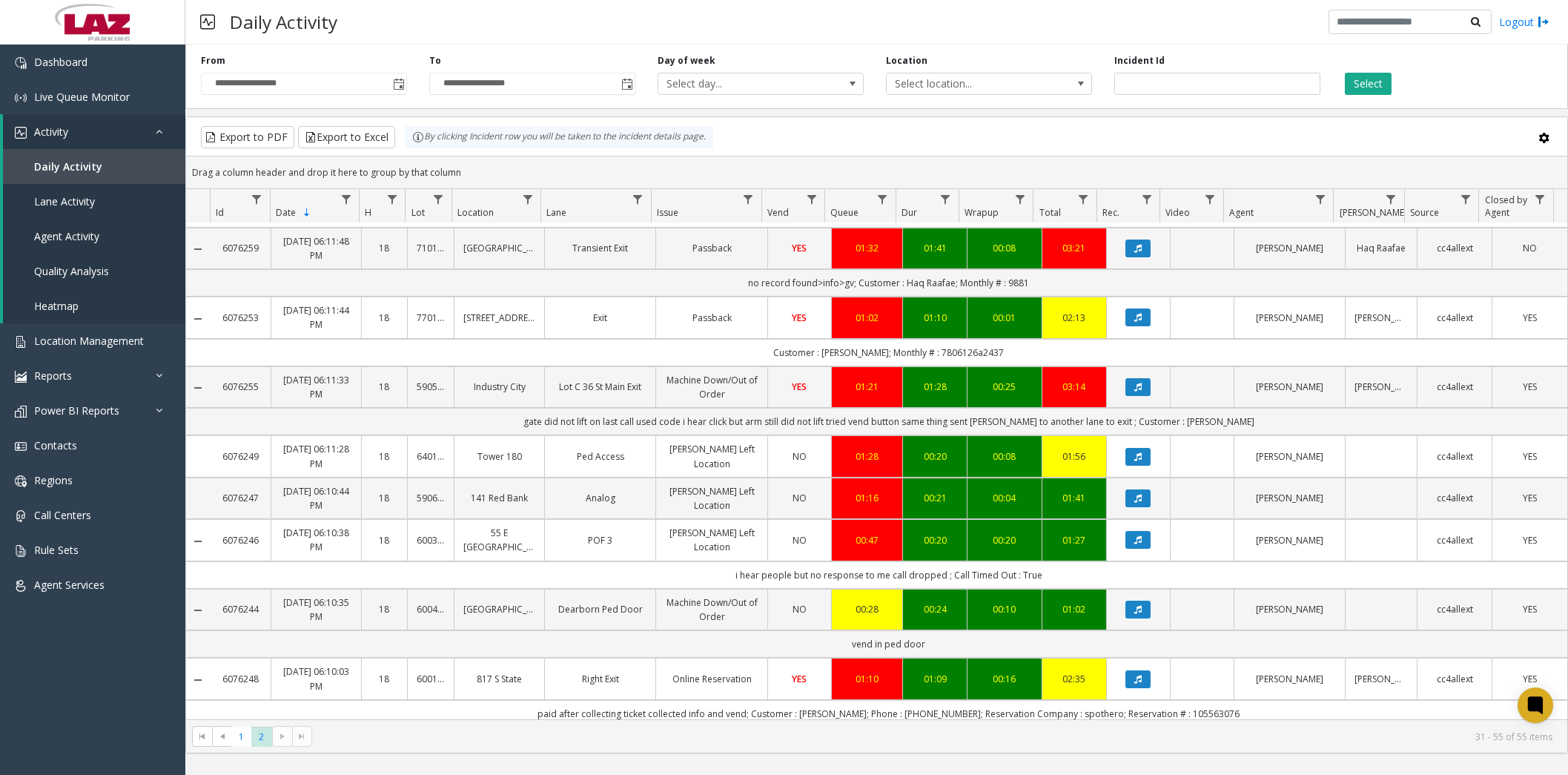
scroll to position [1162, 0]
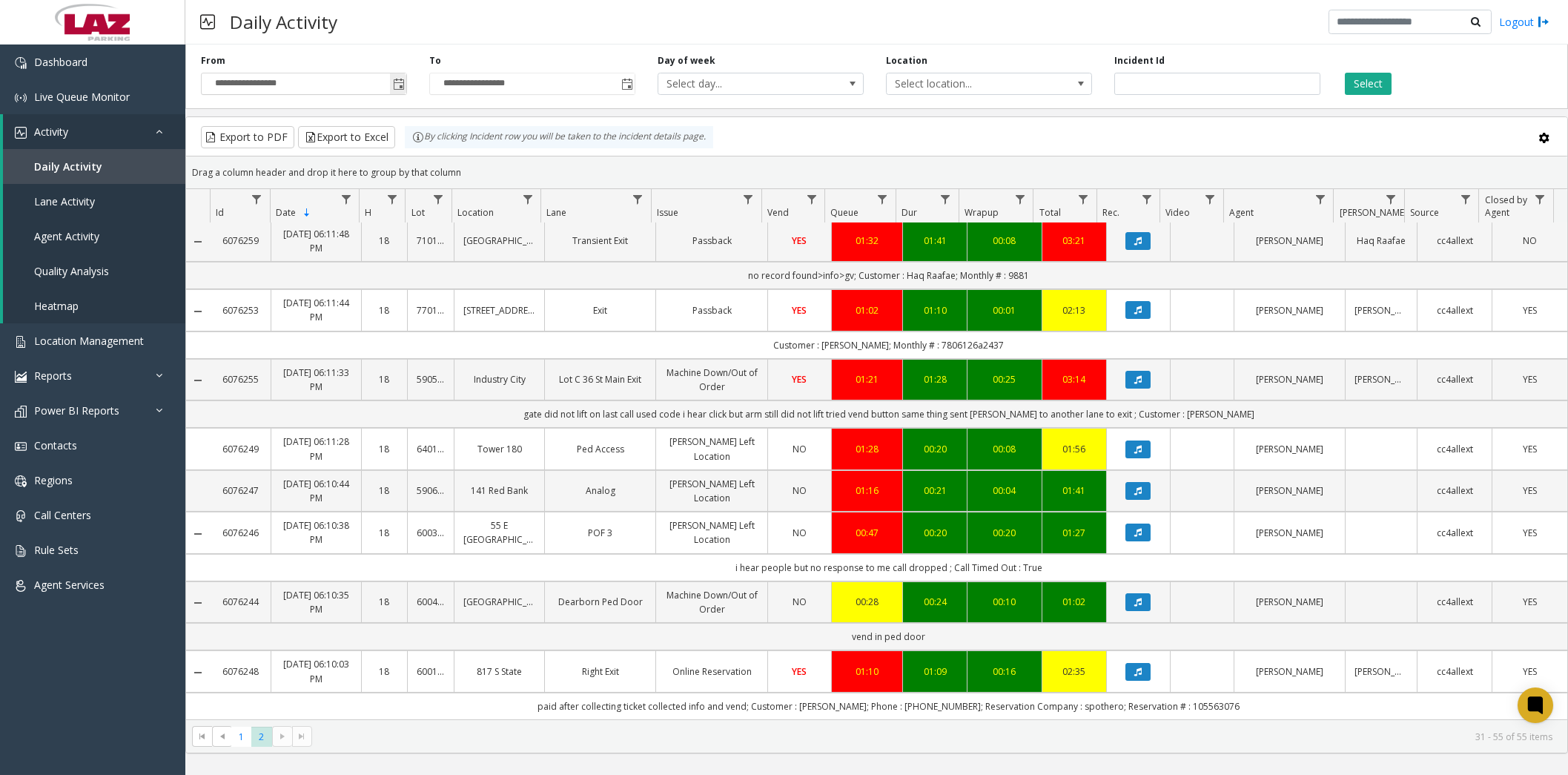
click at [399, 83] on span "Toggle popup" at bounding box center [398, 84] width 12 height 12
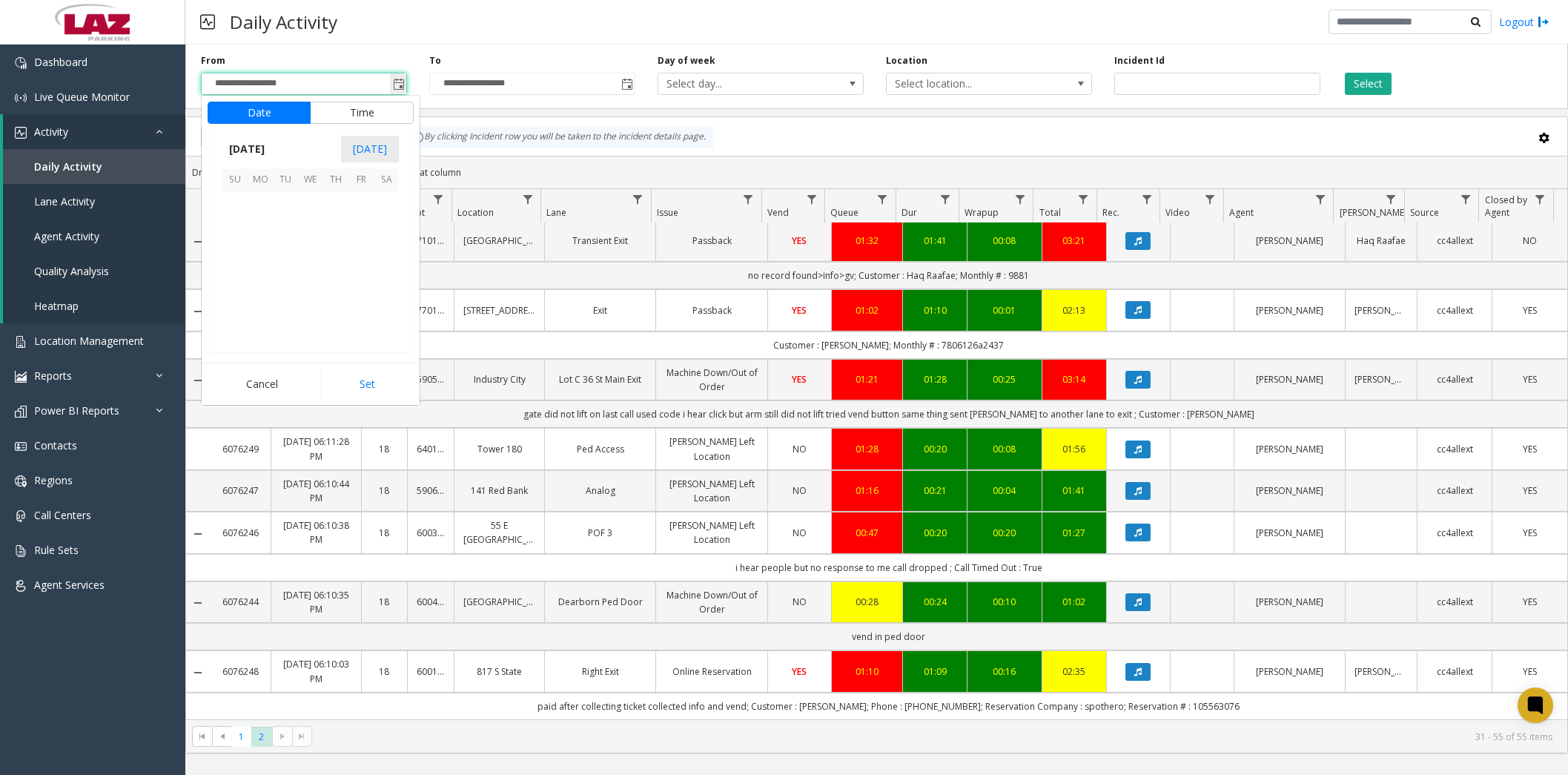
scroll to position [21, 0]
click at [234, 300] on span "24" at bounding box center [235, 305] width 25 height 25
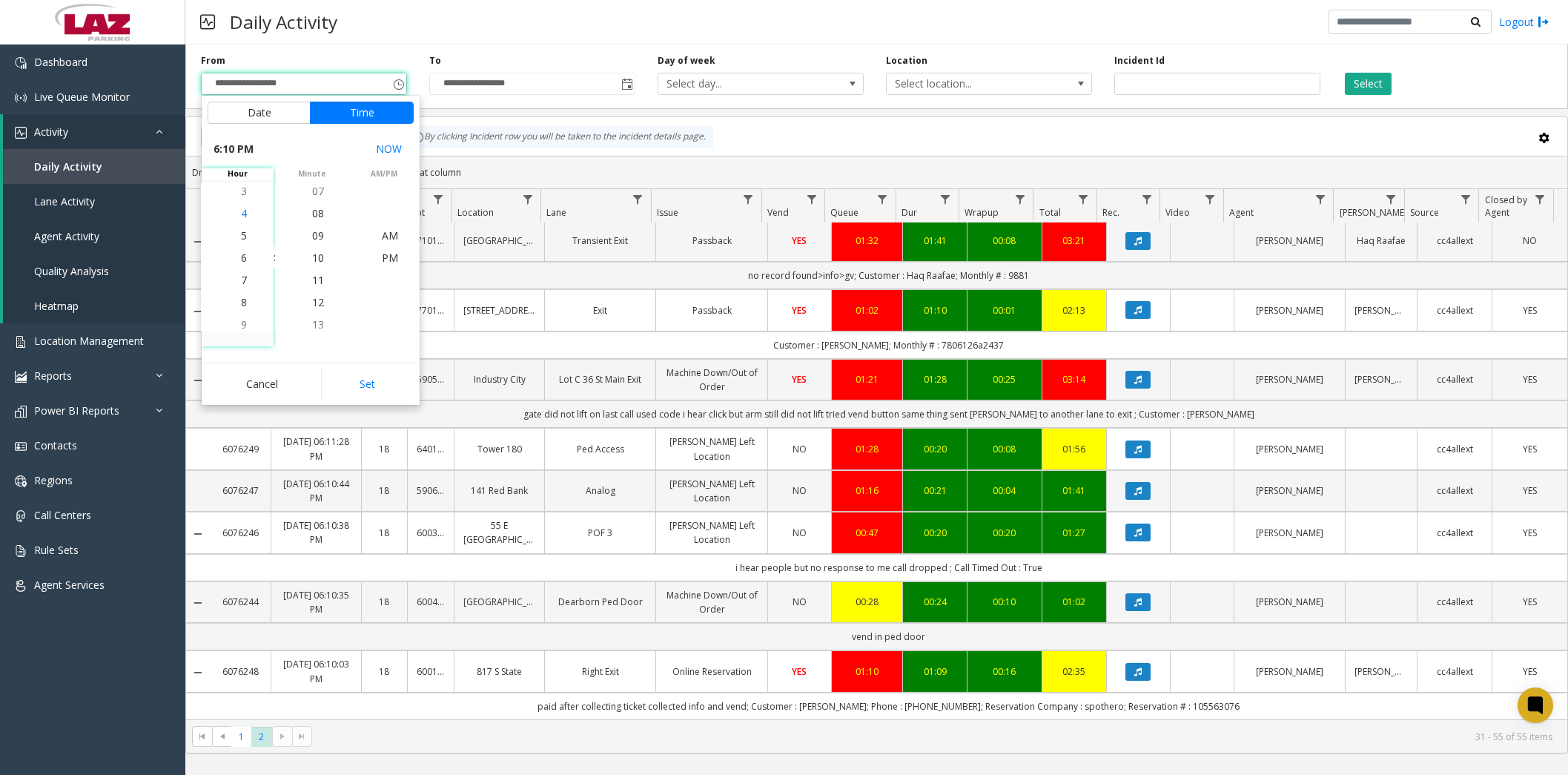
click at [241, 208] on span "4" at bounding box center [244, 213] width 6 height 14
click at [387, 251] on span "PM" at bounding box center [390, 258] width 16 height 14
click at [361, 381] on button "Set" at bounding box center [368, 384] width 93 height 33
type input "**********"
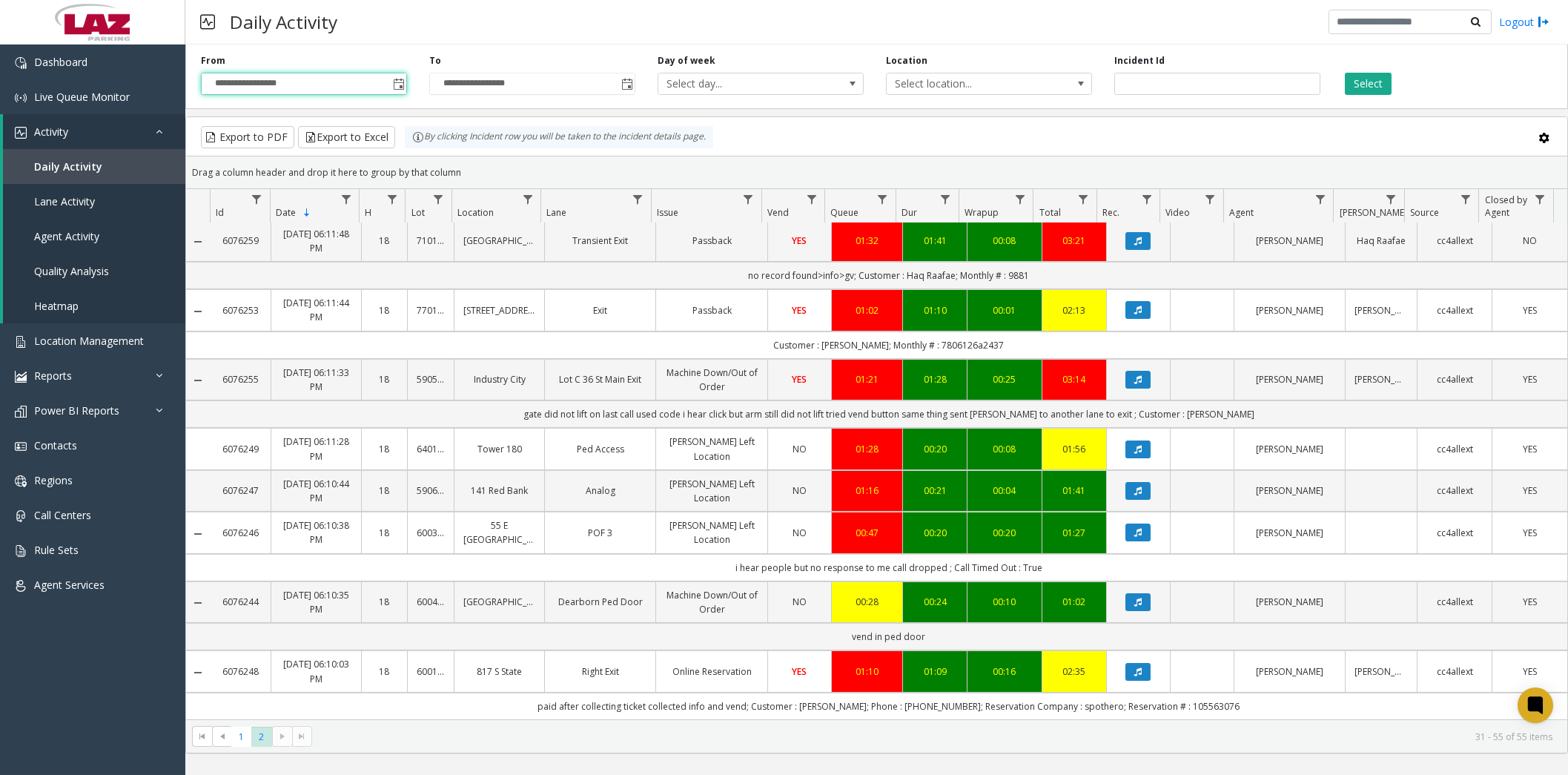
drag, startPoint x: 1352, startPoint y: 87, endPoint x: 1318, endPoint y: 109, distance: 40.5
click at [1353, 87] on button "Select" at bounding box center [1368, 83] width 46 height 22
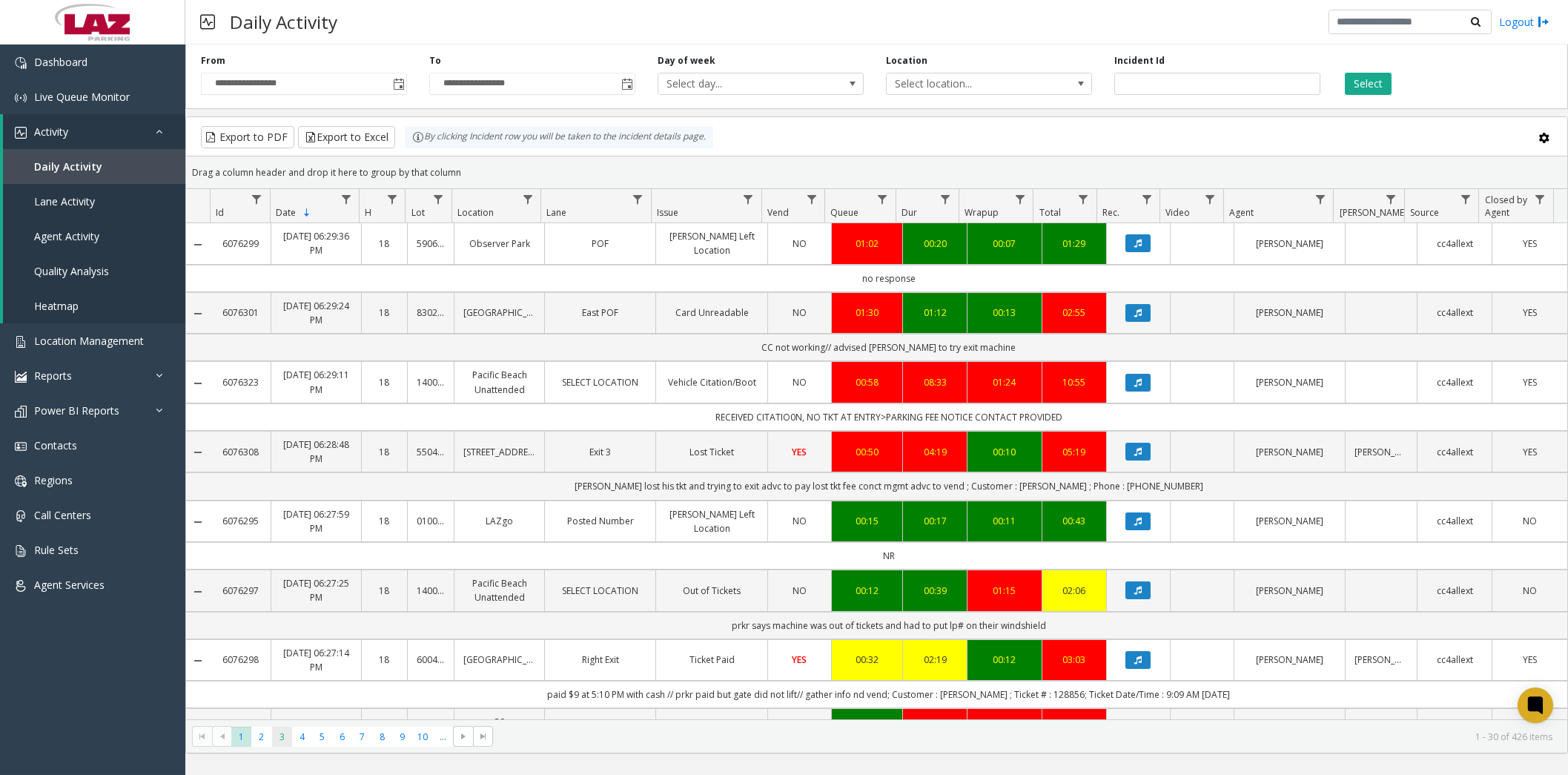
click at [284, 736] on span "3" at bounding box center [281, 736] width 20 height 20
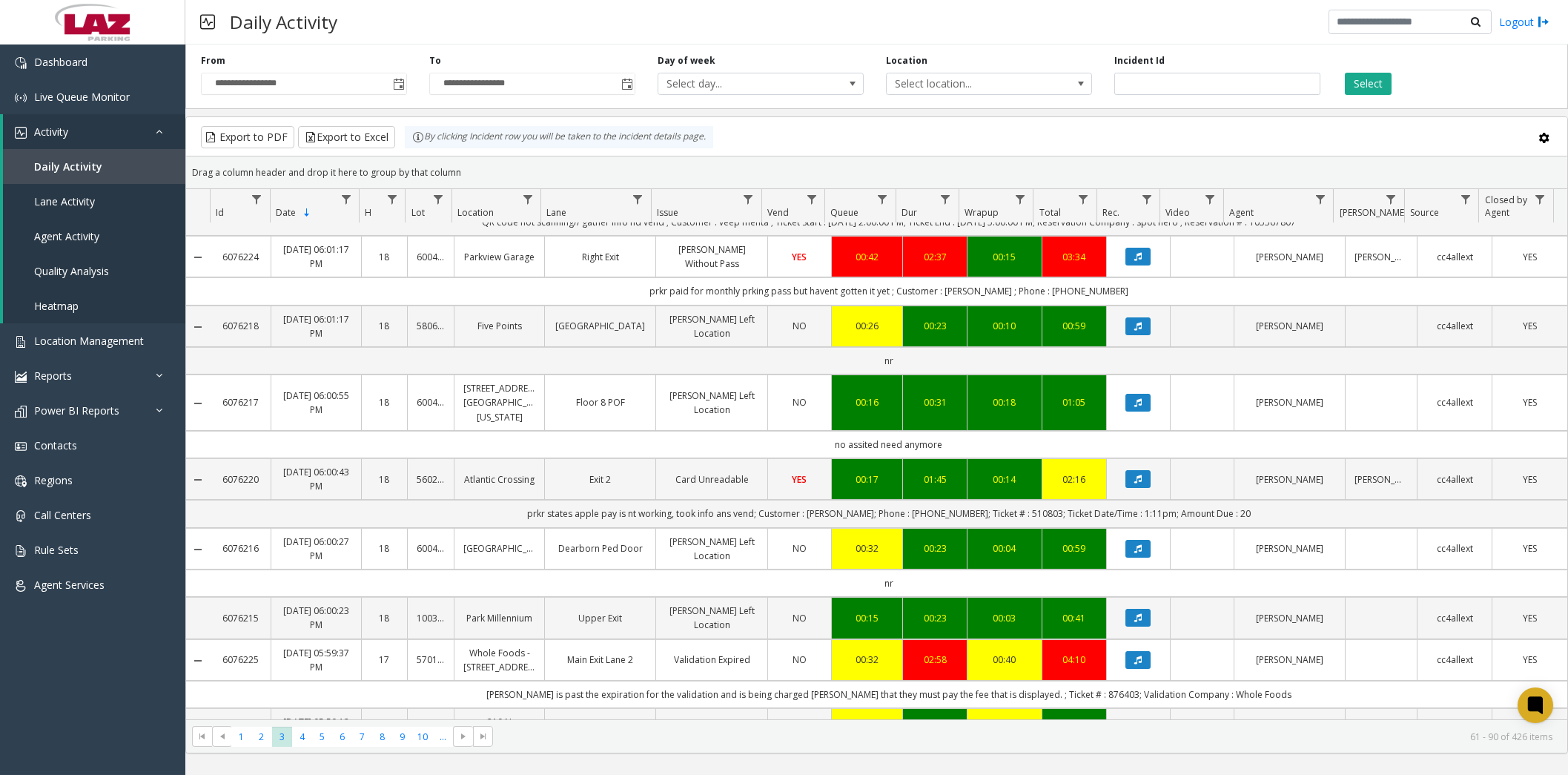
scroll to position [1540, 0]
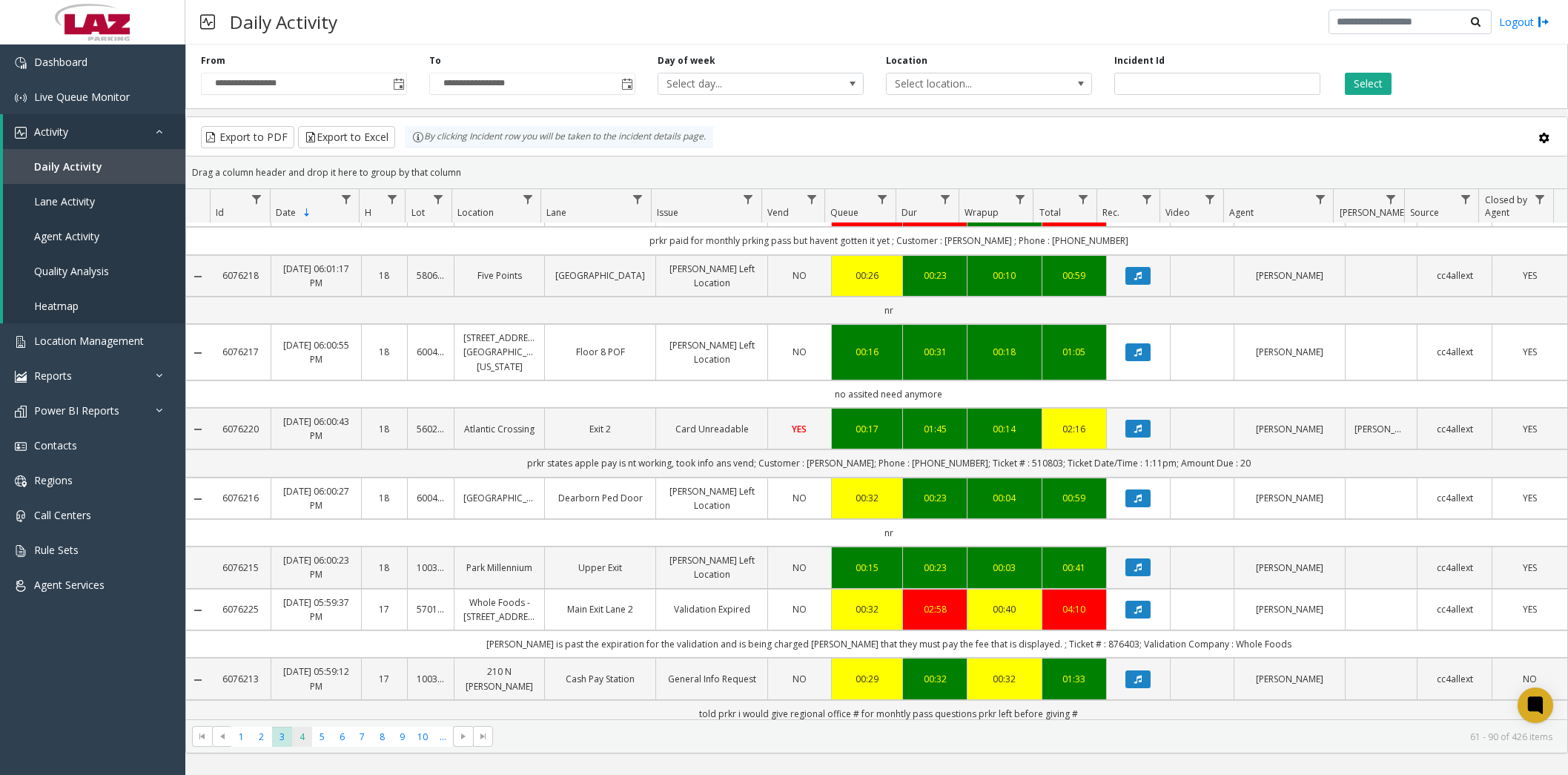
click at [302, 736] on span "4" at bounding box center [302, 736] width 20 height 20
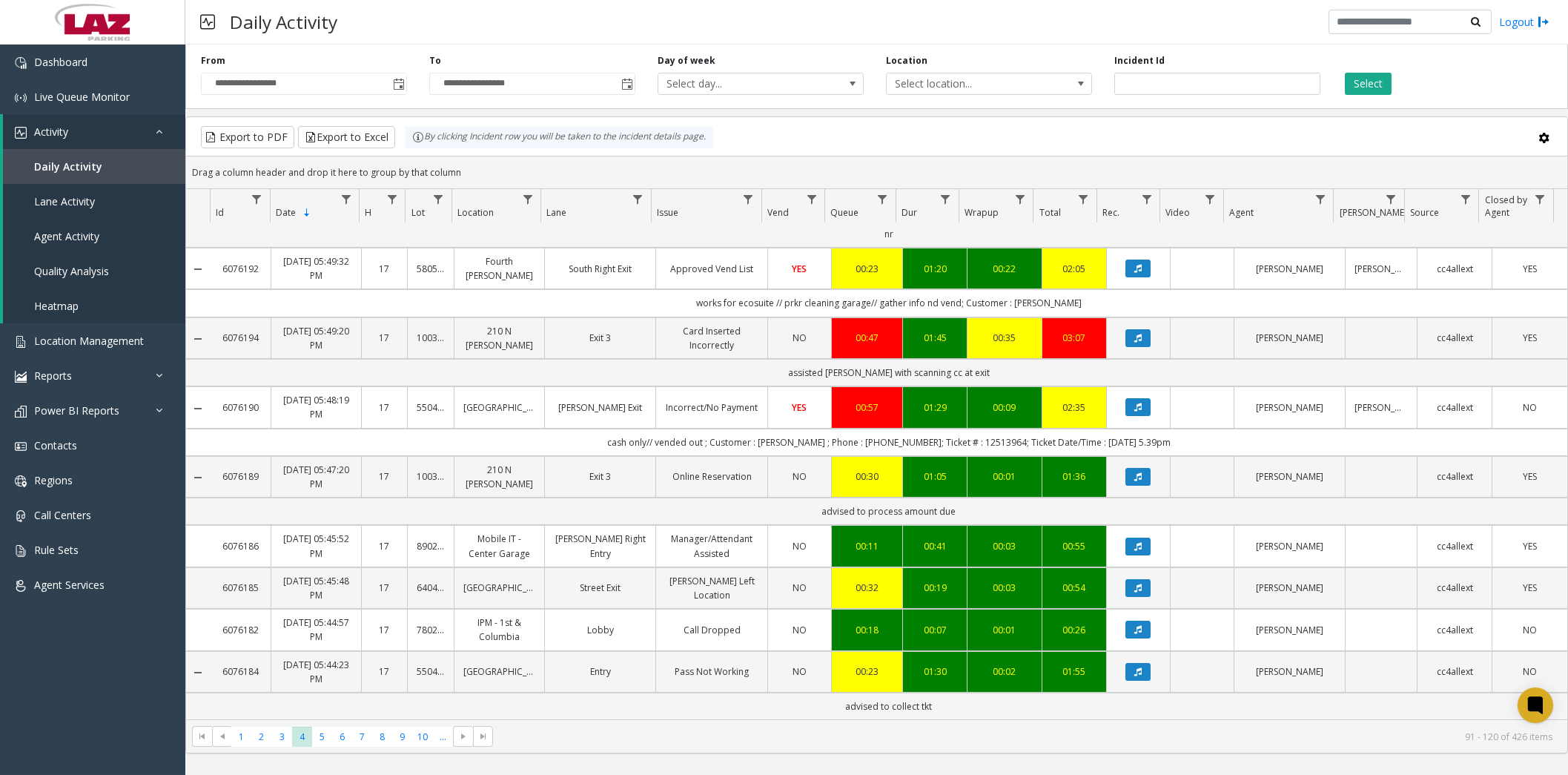
scroll to position [1412, 0]
click at [323, 735] on span "5" at bounding box center [321, 736] width 20 height 20
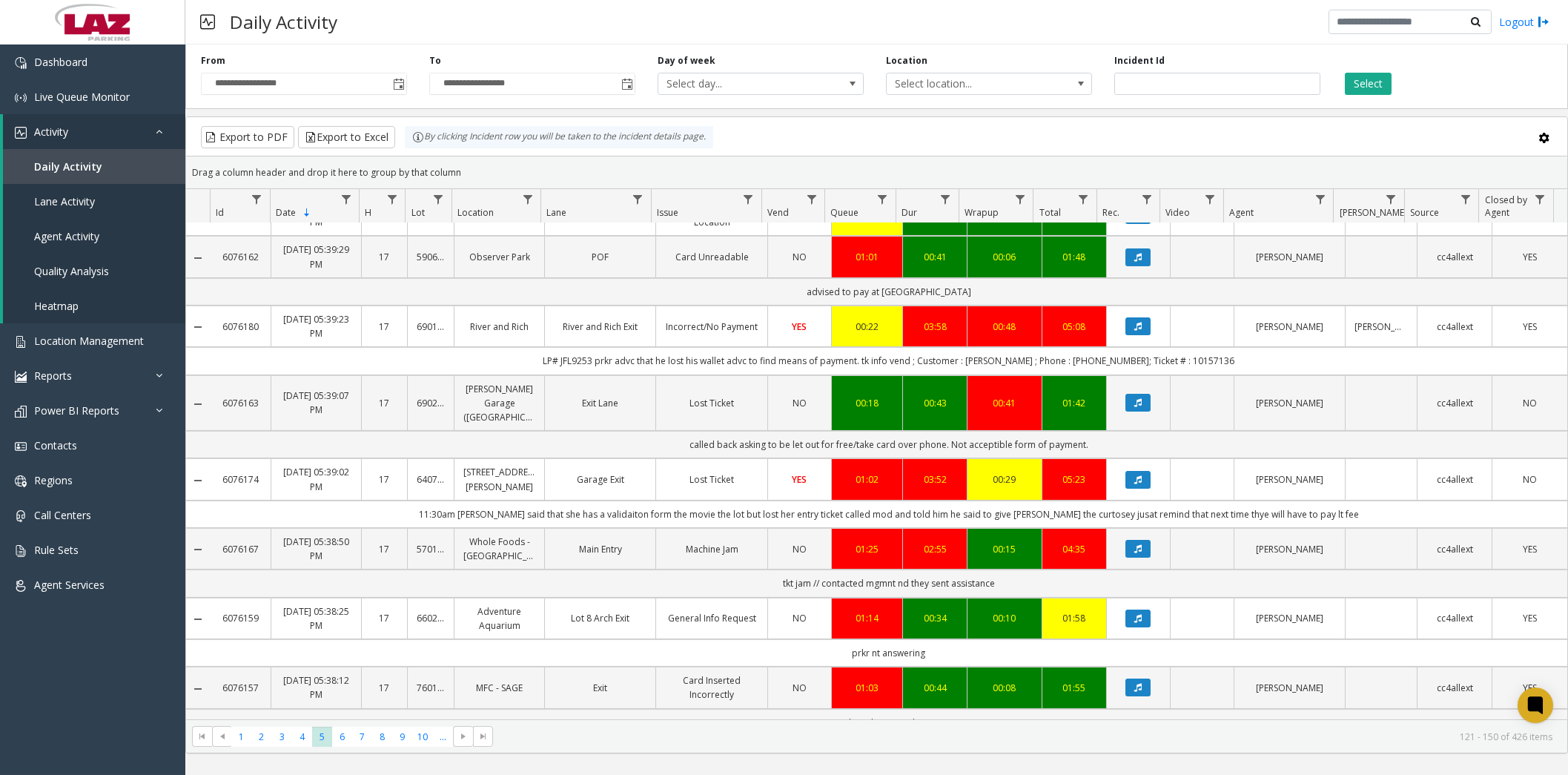
scroll to position [1401, 0]
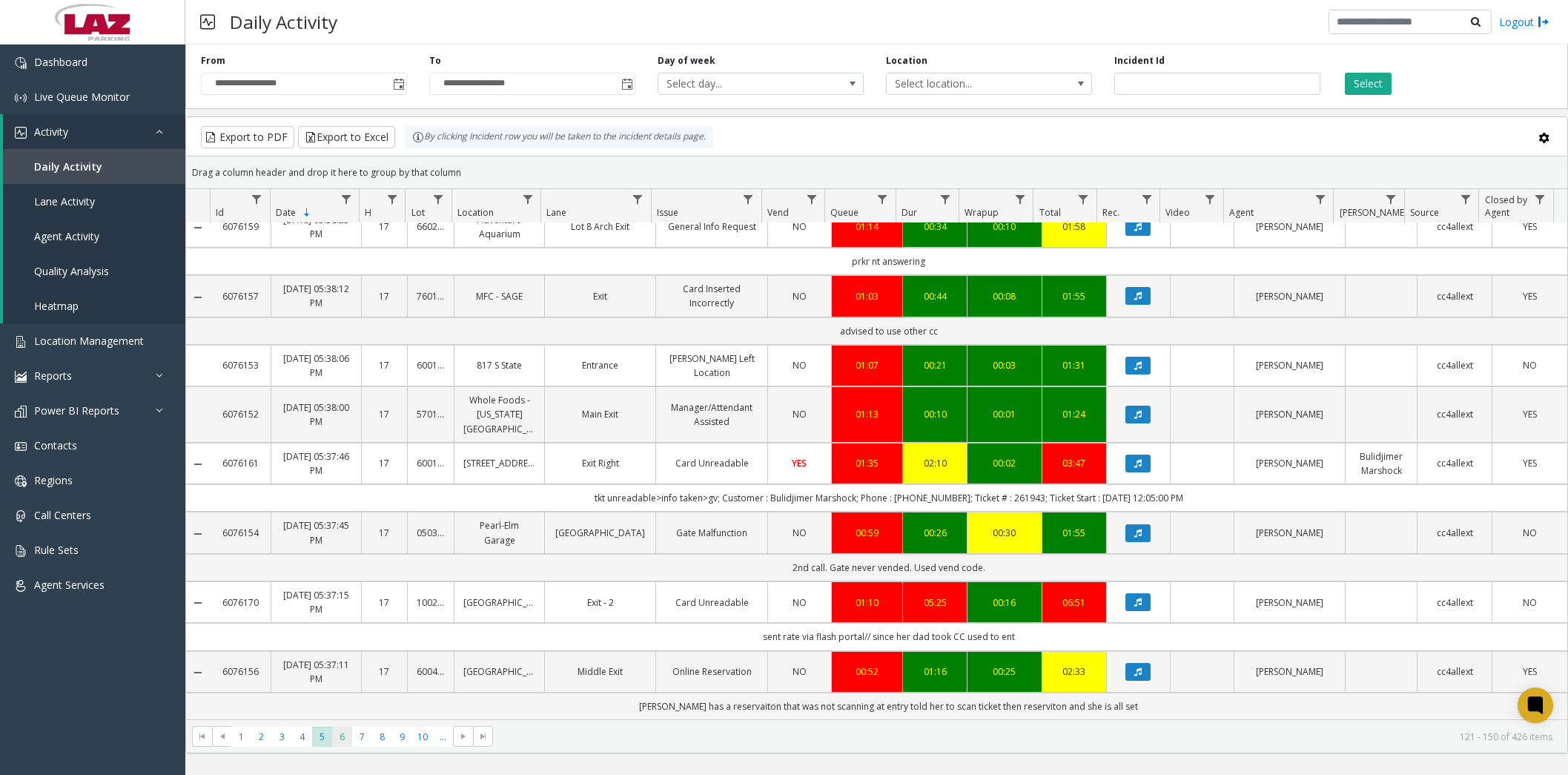
click at [345, 734] on span "6" at bounding box center [342, 736] width 20 height 20
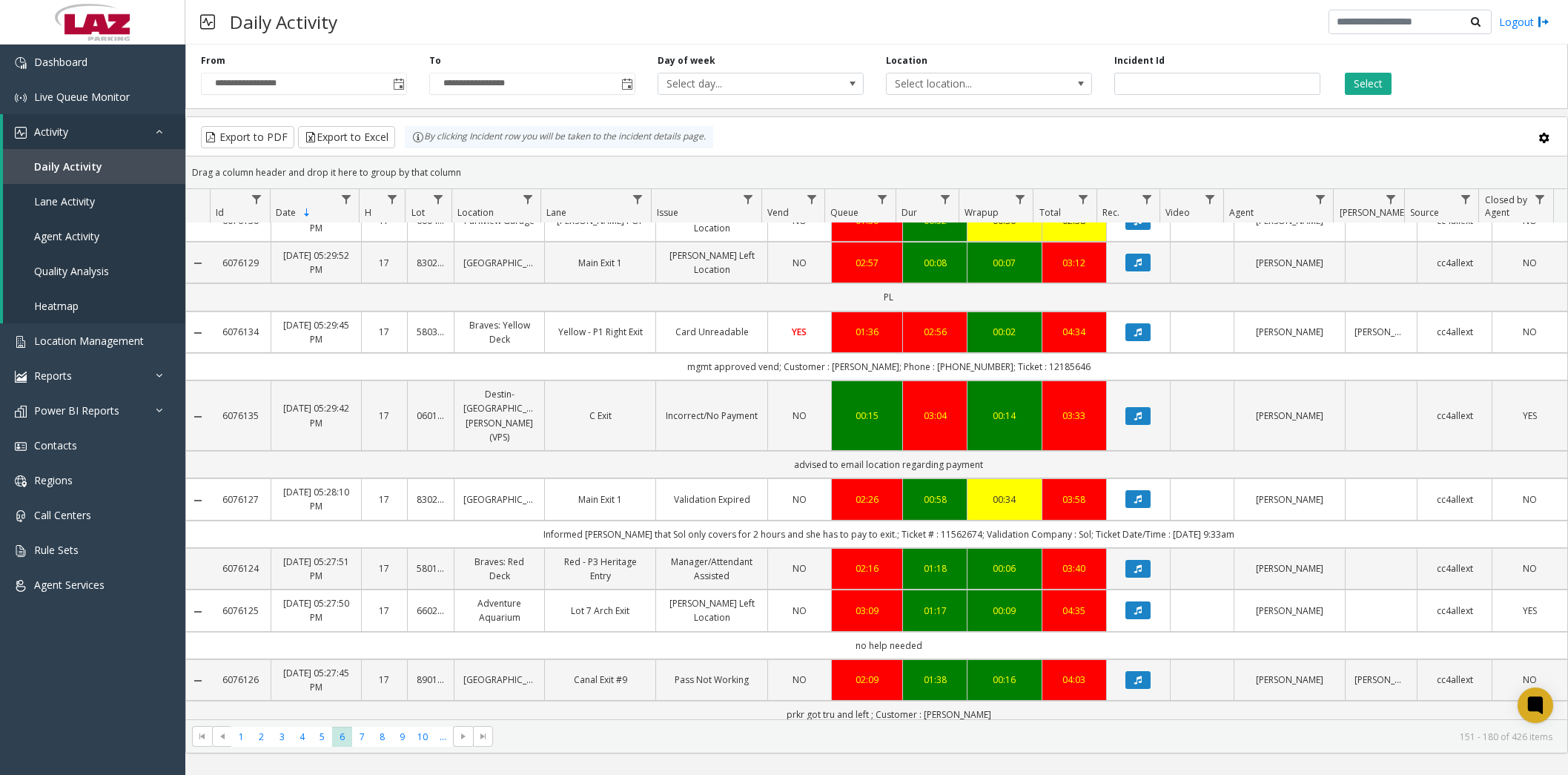
scroll to position [1483, 0]
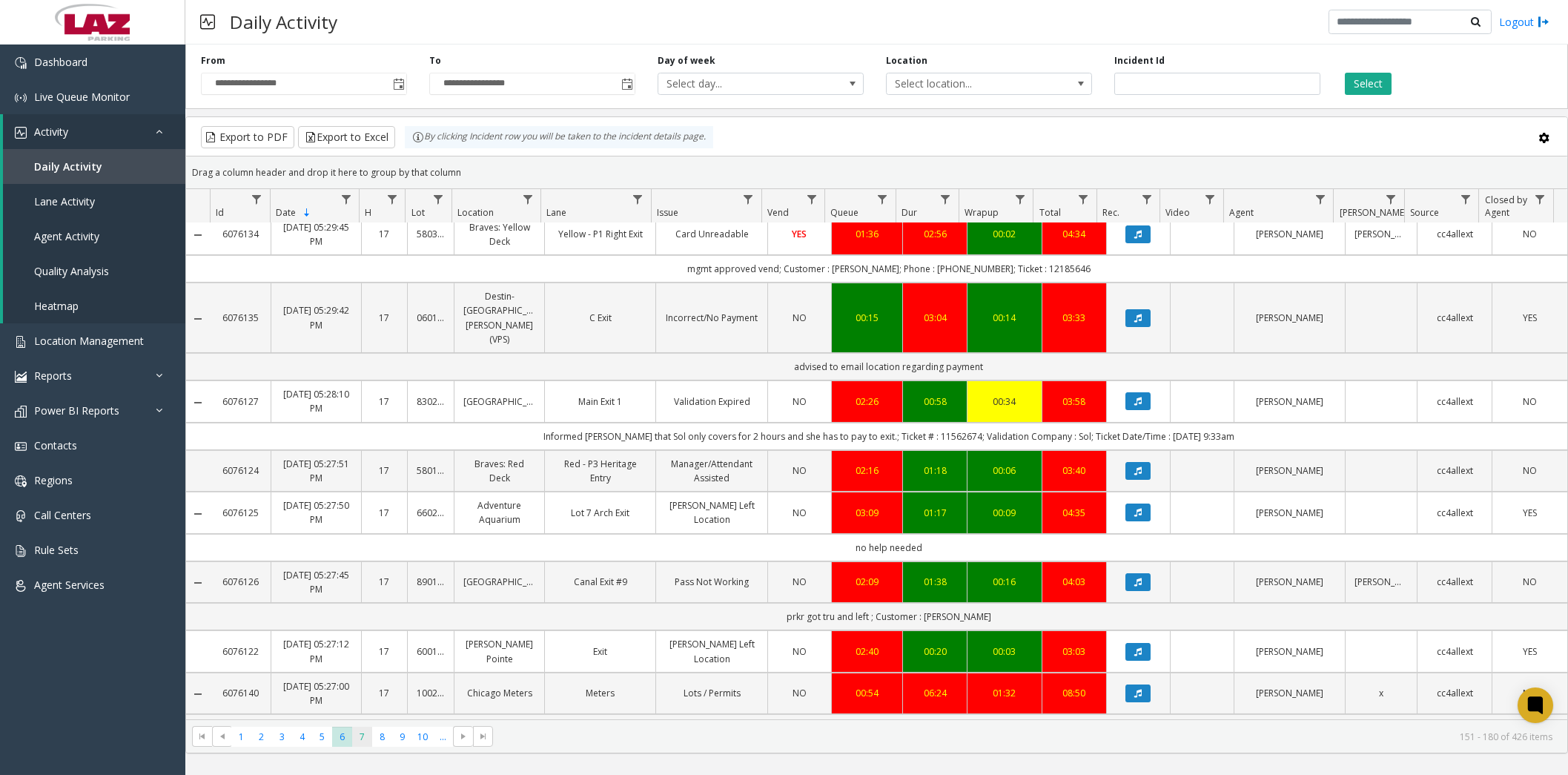
click at [367, 738] on span "7" at bounding box center [361, 736] width 20 height 20
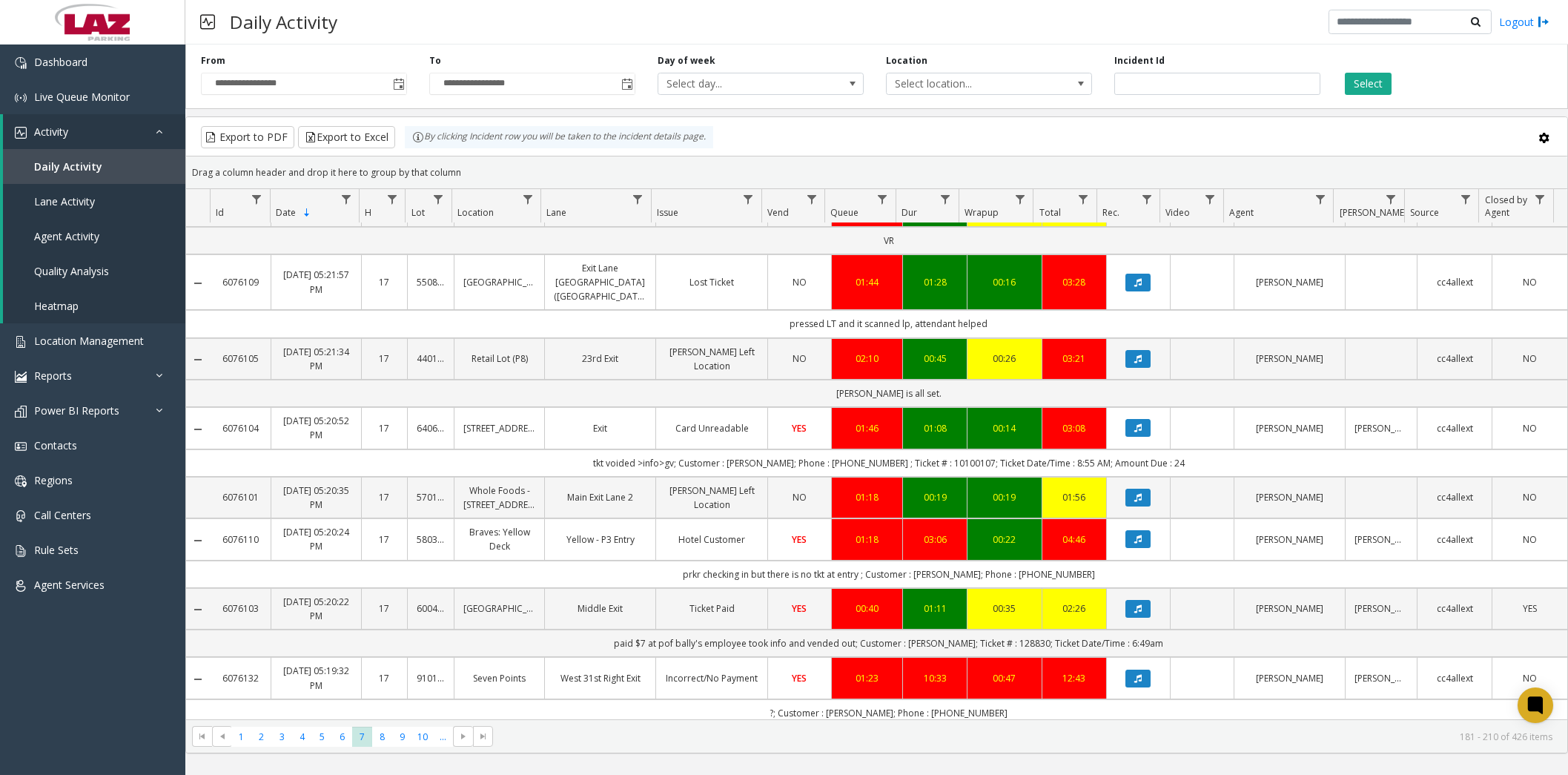
scroll to position [1483, 0]
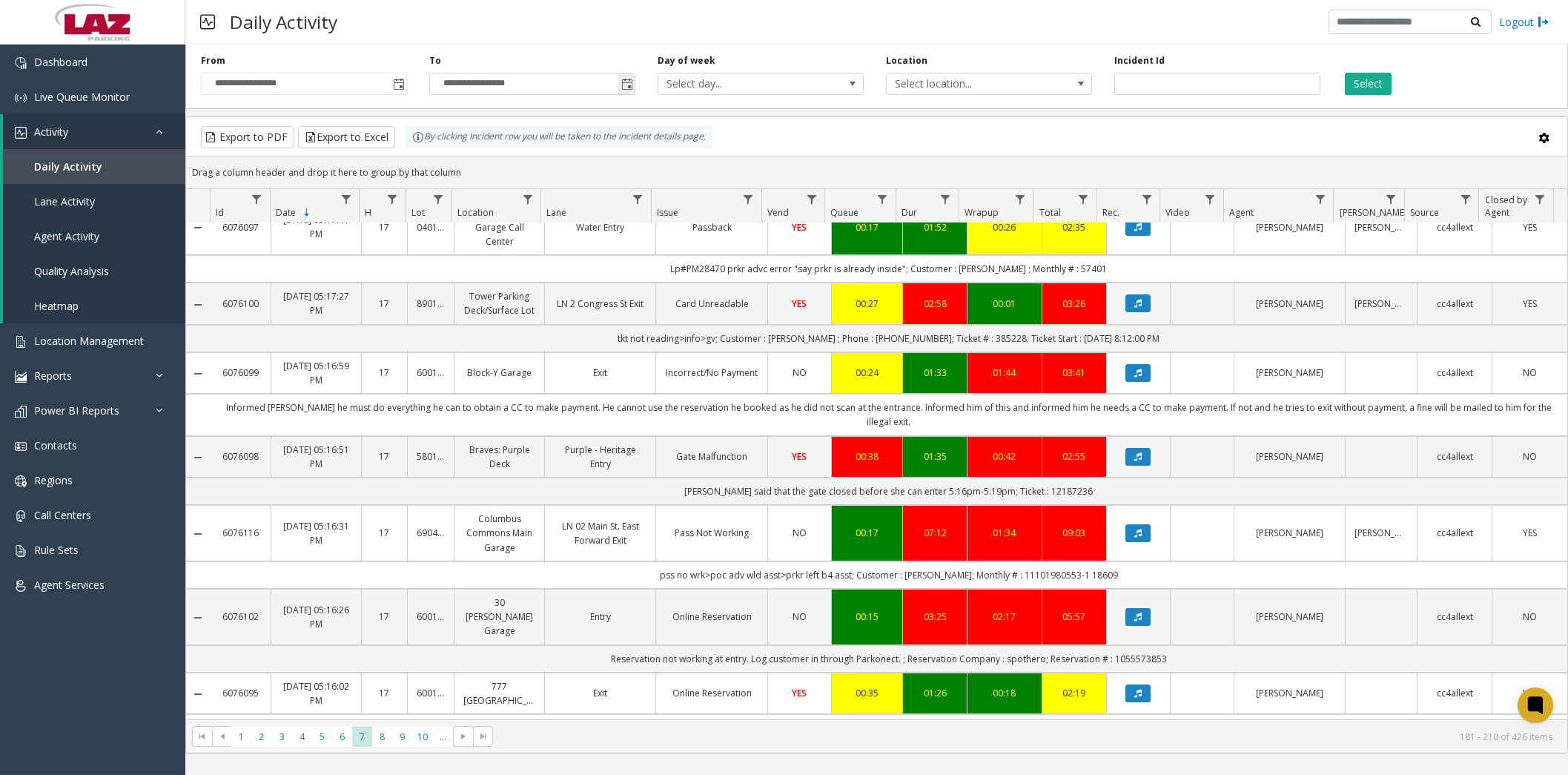
click at [626, 84] on span "Toggle popup" at bounding box center [627, 84] width 12 height 12
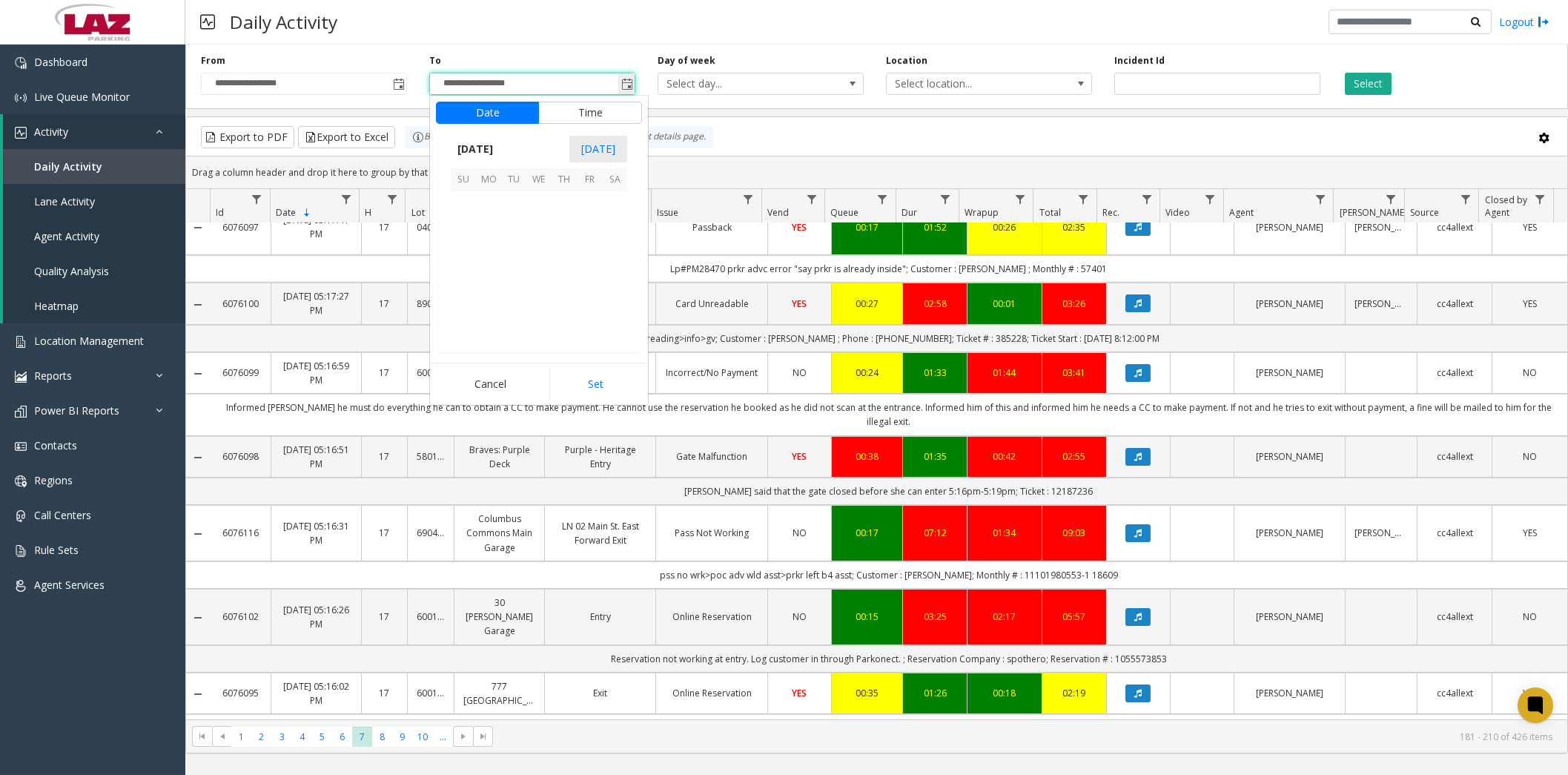
scroll to position [21, 0]
click at [465, 312] on span "24" at bounding box center [463, 305] width 25 height 25
click at [467, 258] on span "11" at bounding box center [472, 257] width 12 height 14
click at [540, 296] on span "48" at bounding box center [546, 303] width 12 height 14
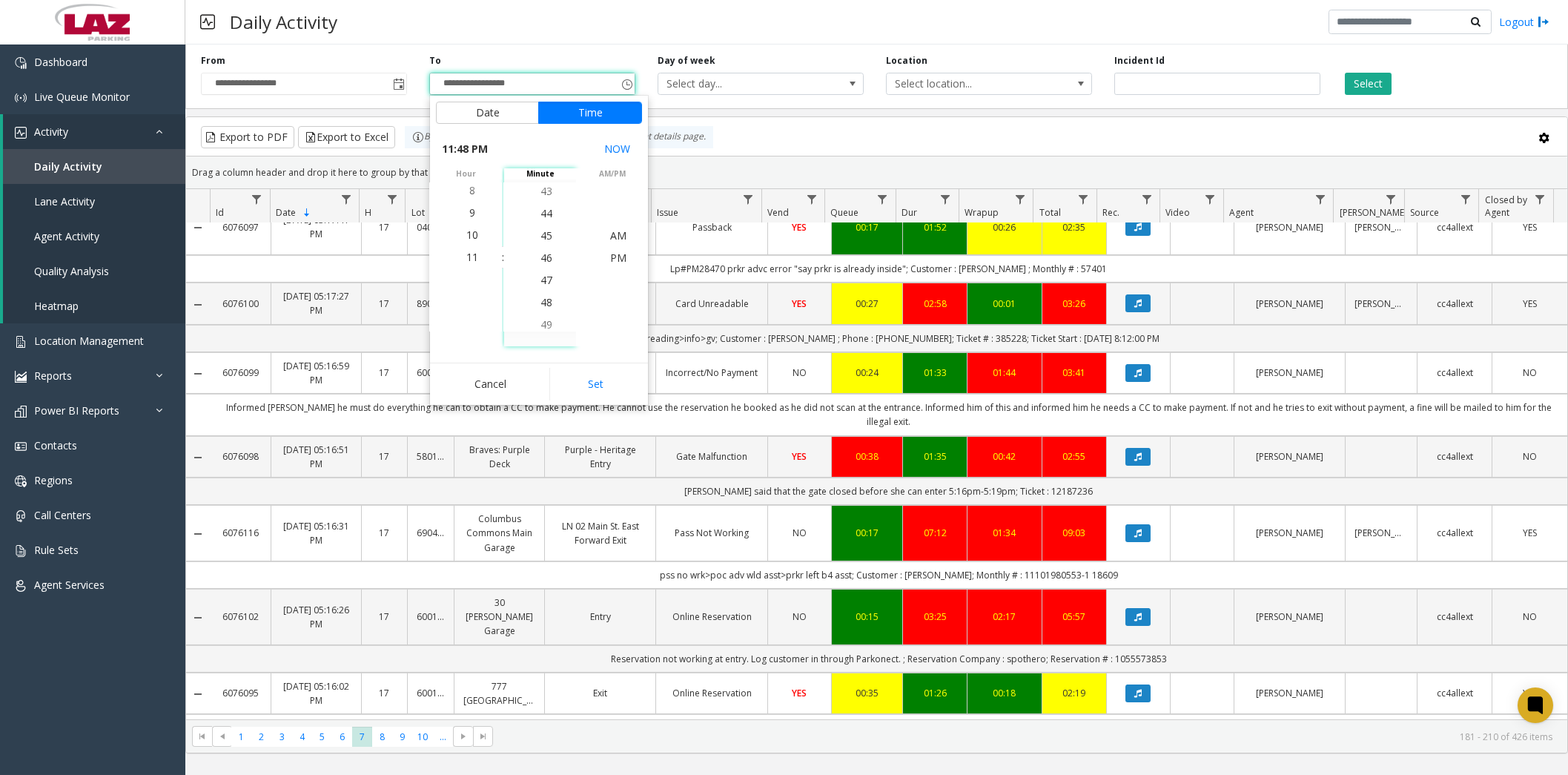
scroll to position [1068, 0]
click at [615, 271] on kendo-virtualization "AM PM" at bounding box center [618, 257] width 233 height 149
click at [613, 261] on span "PM" at bounding box center [618, 258] width 16 height 14
drag, startPoint x: 600, startPoint y: 384, endPoint x: 559, endPoint y: 353, distance: 51.4
click at [595, 384] on button "Set" at bounding box center [595, 384] width 93 height 33
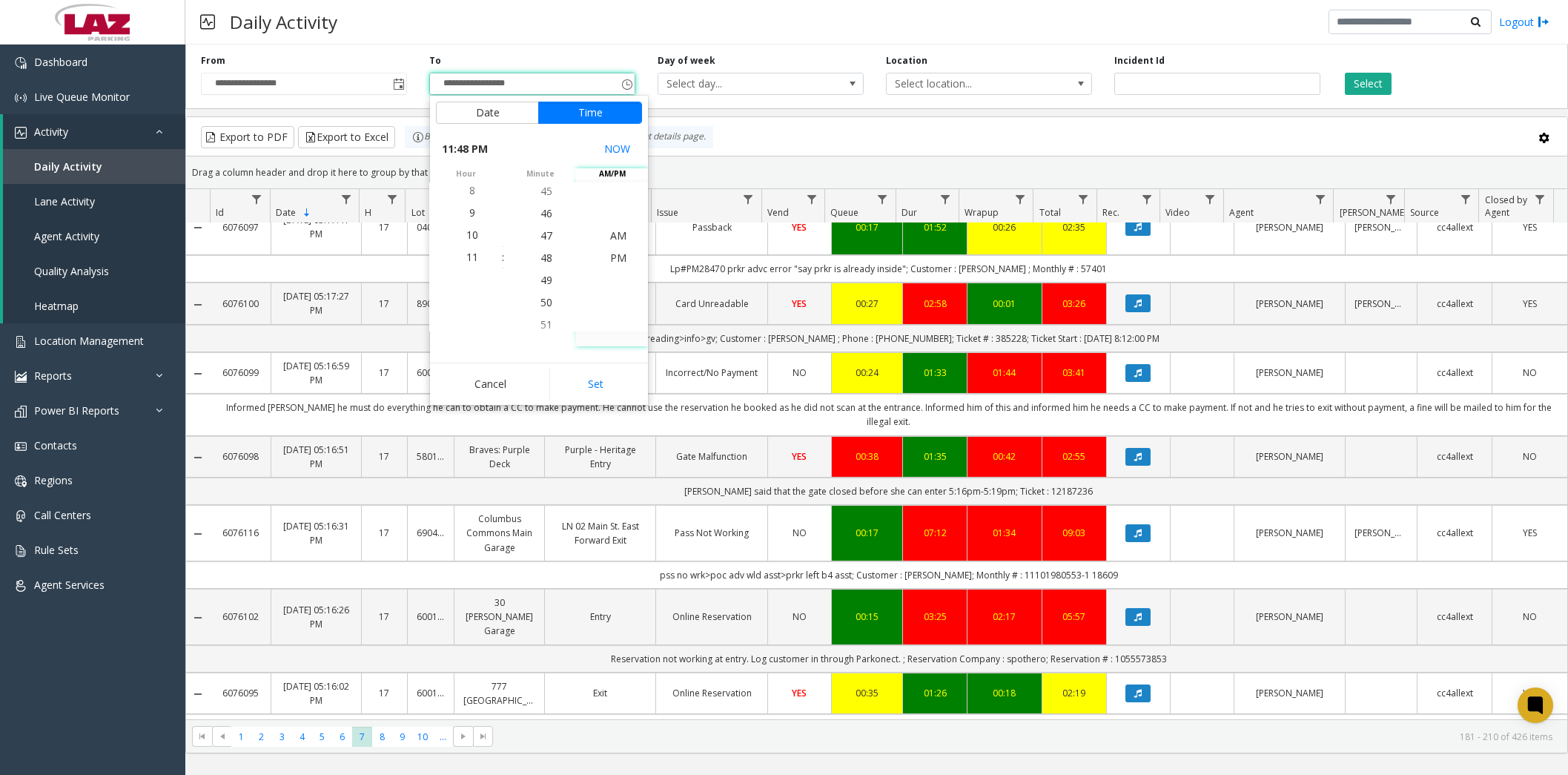
type input "**********"
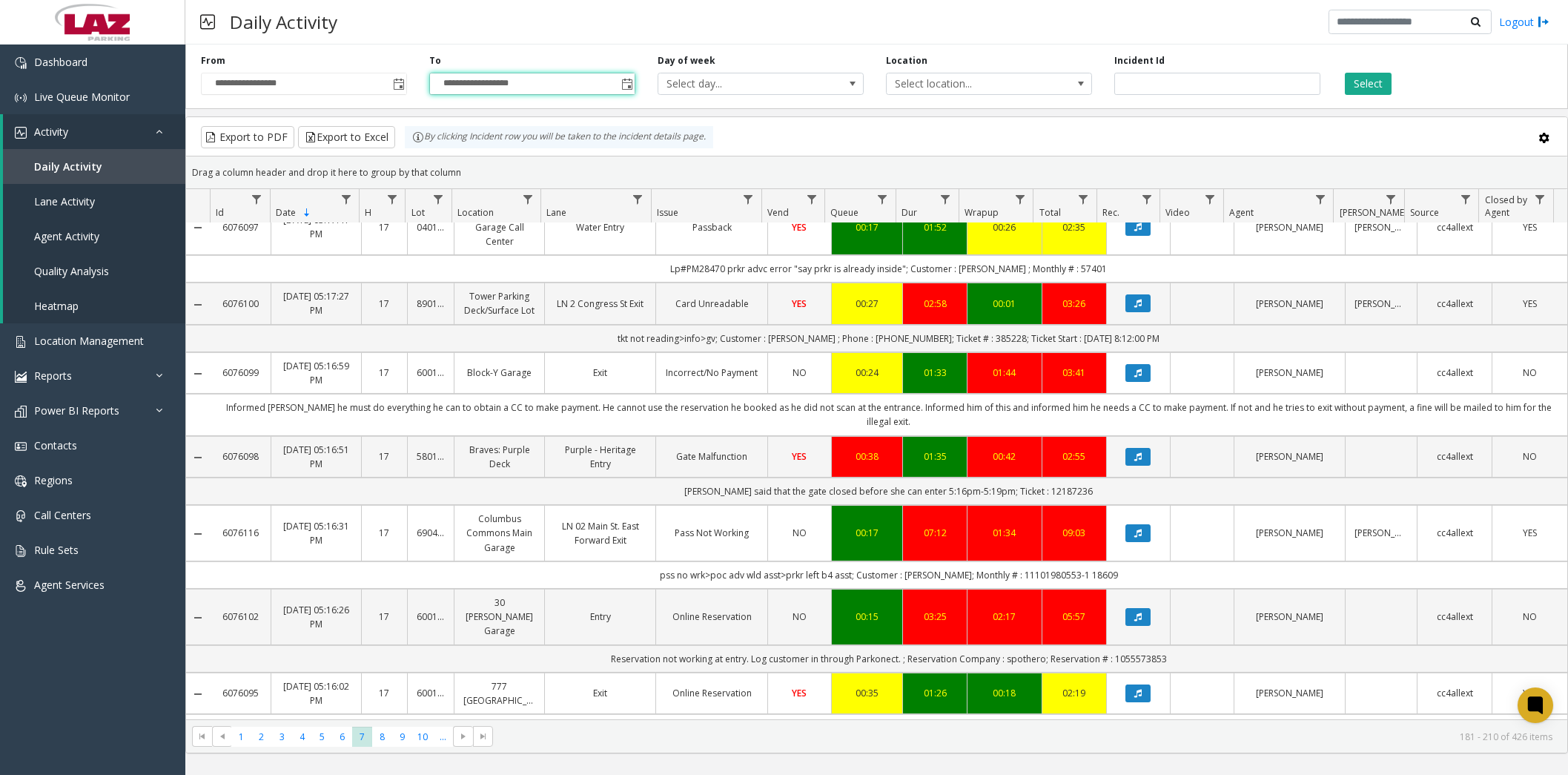
drag, startPoint x: 269, startPoint y: 88, endPoint x: 274, endPoint y: 96, distance: 9.4
click at [269, 88] on input "**********" at bounding box center [304, 83] width 204 height 20
click at [1376, 89] on button "Select" at bounding box center [1368, 83] width 46 height 22
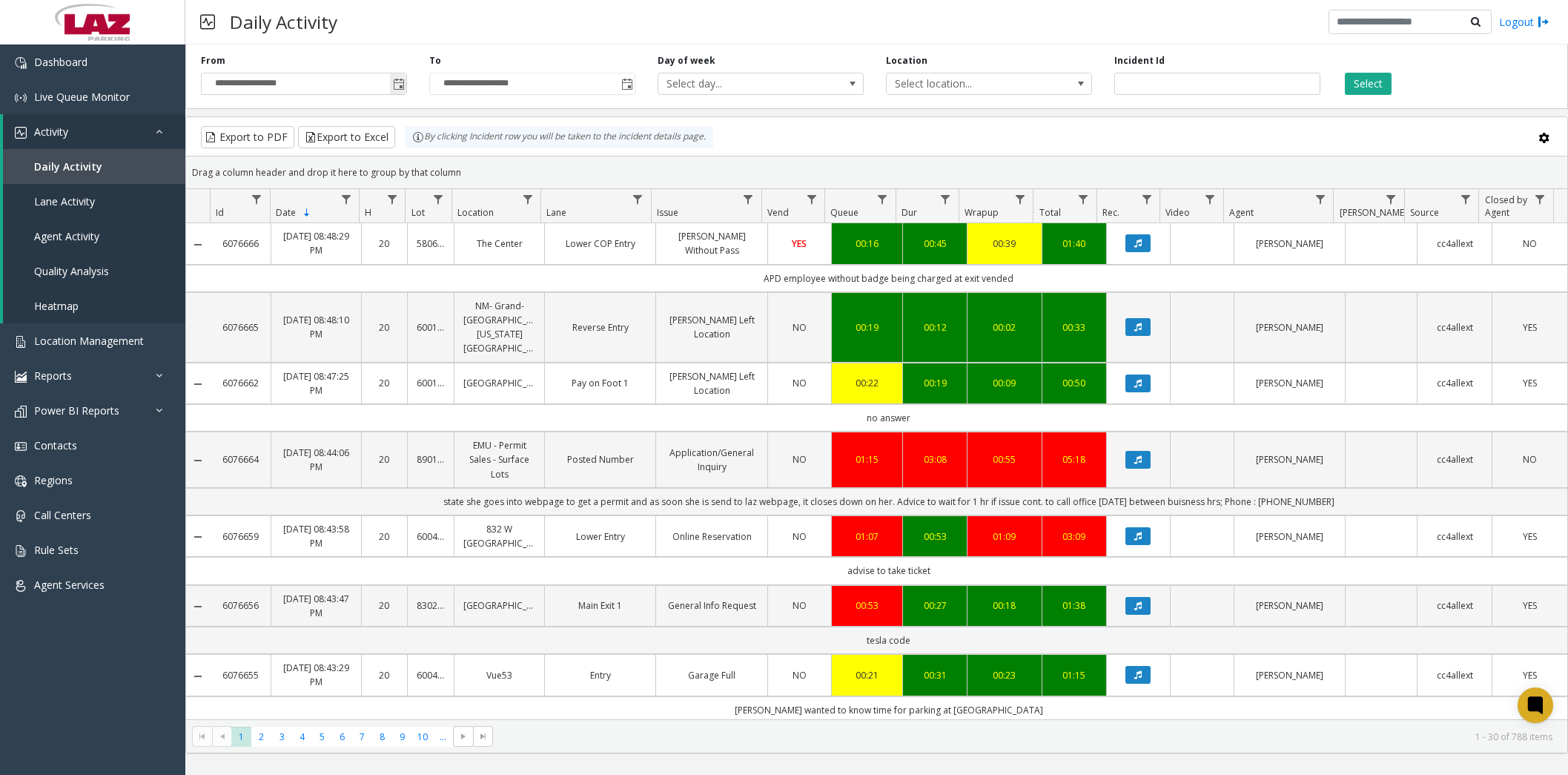
click at [397, 83] on span "Toggle popup" at bounding box center [398, 84] width 12 height 12
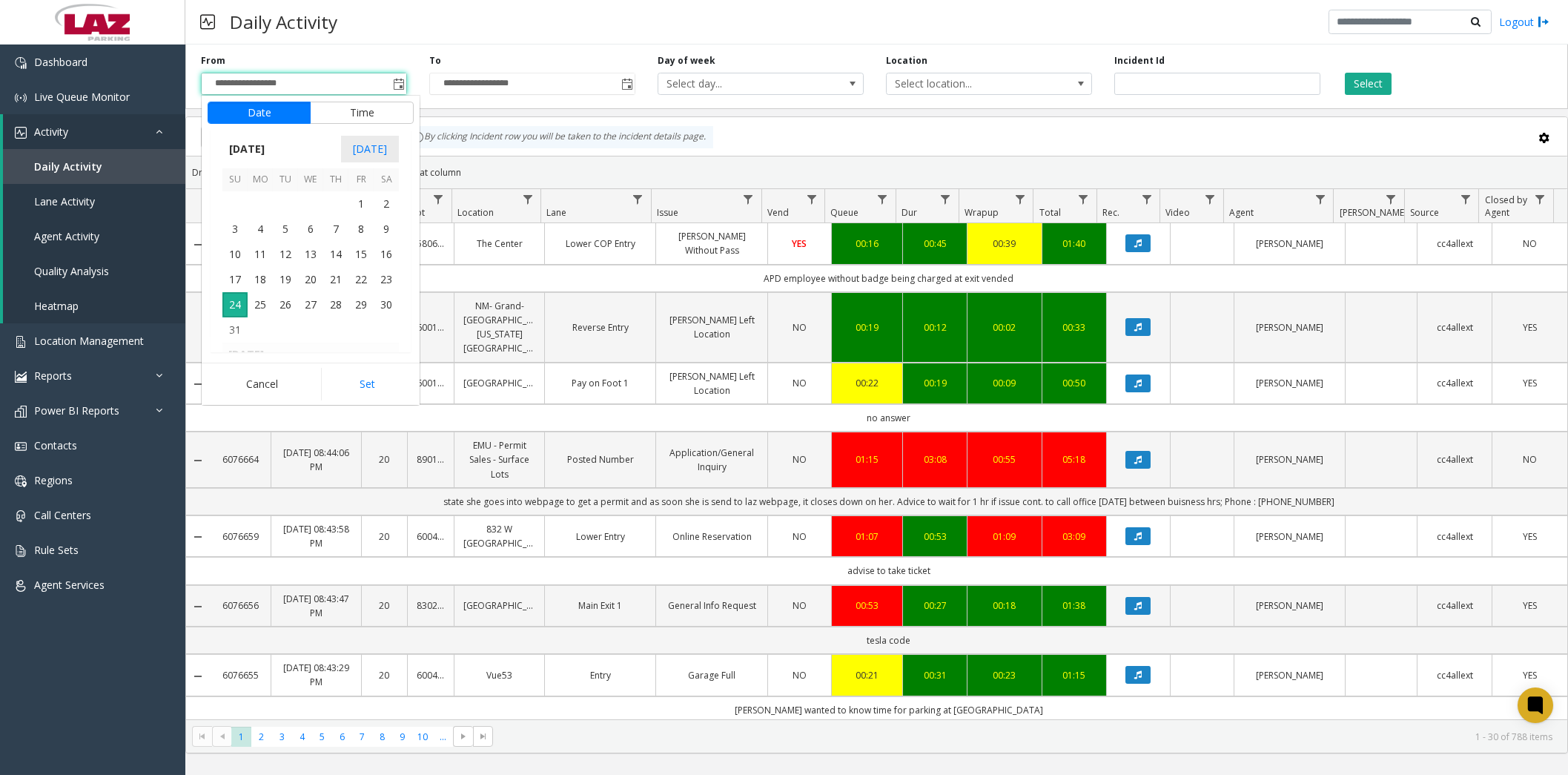
scroll to position [21, 0]
click at [226, 304] on span "24" at bounding box center [235, 305] width 25 height 25
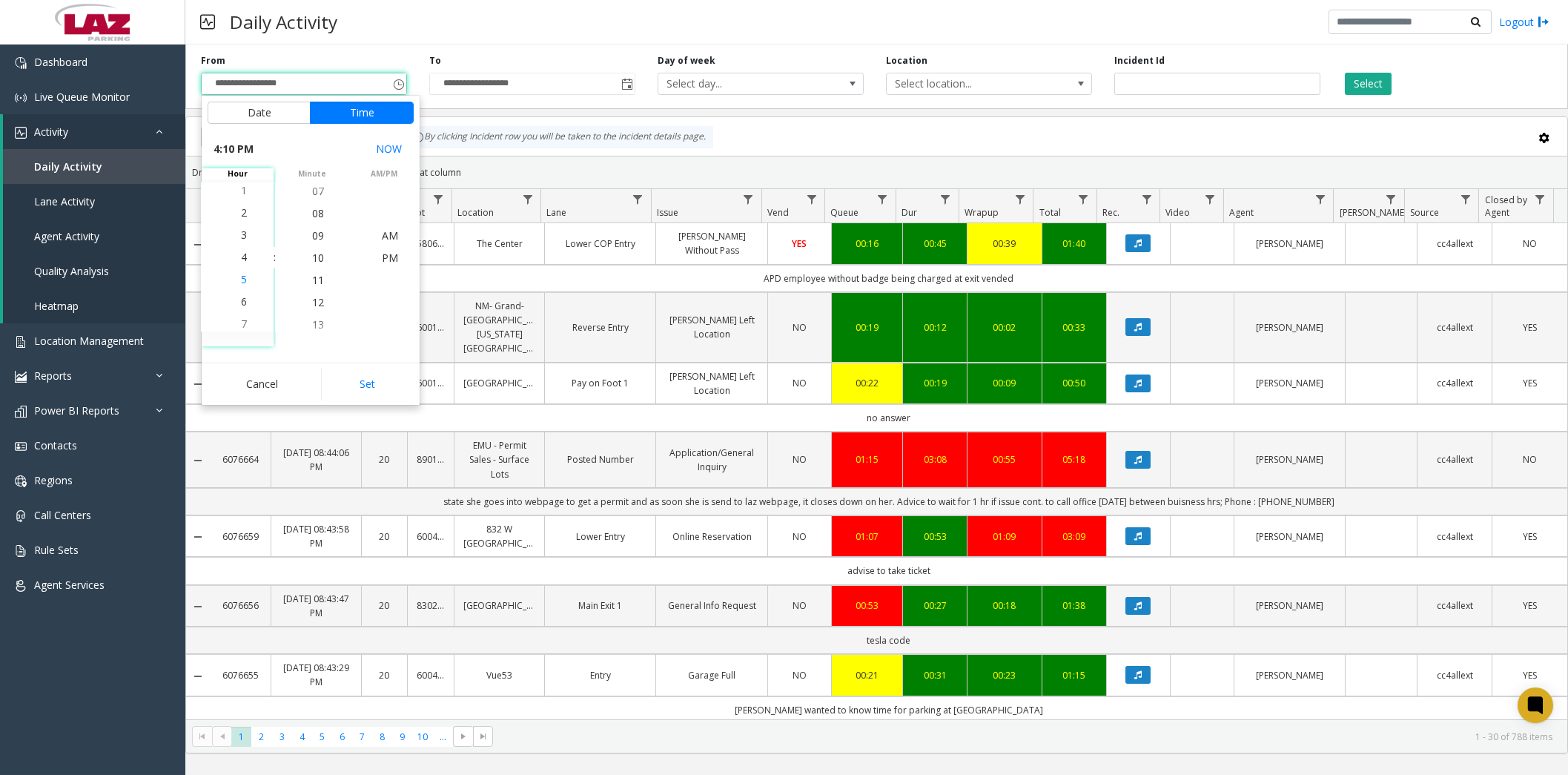
click at [241, 281] on span "5" at bounding box center [244, 279] width 6 height 14
click at [318, 255] on li "30" at bounding box center [318, 257] width 52 height 22
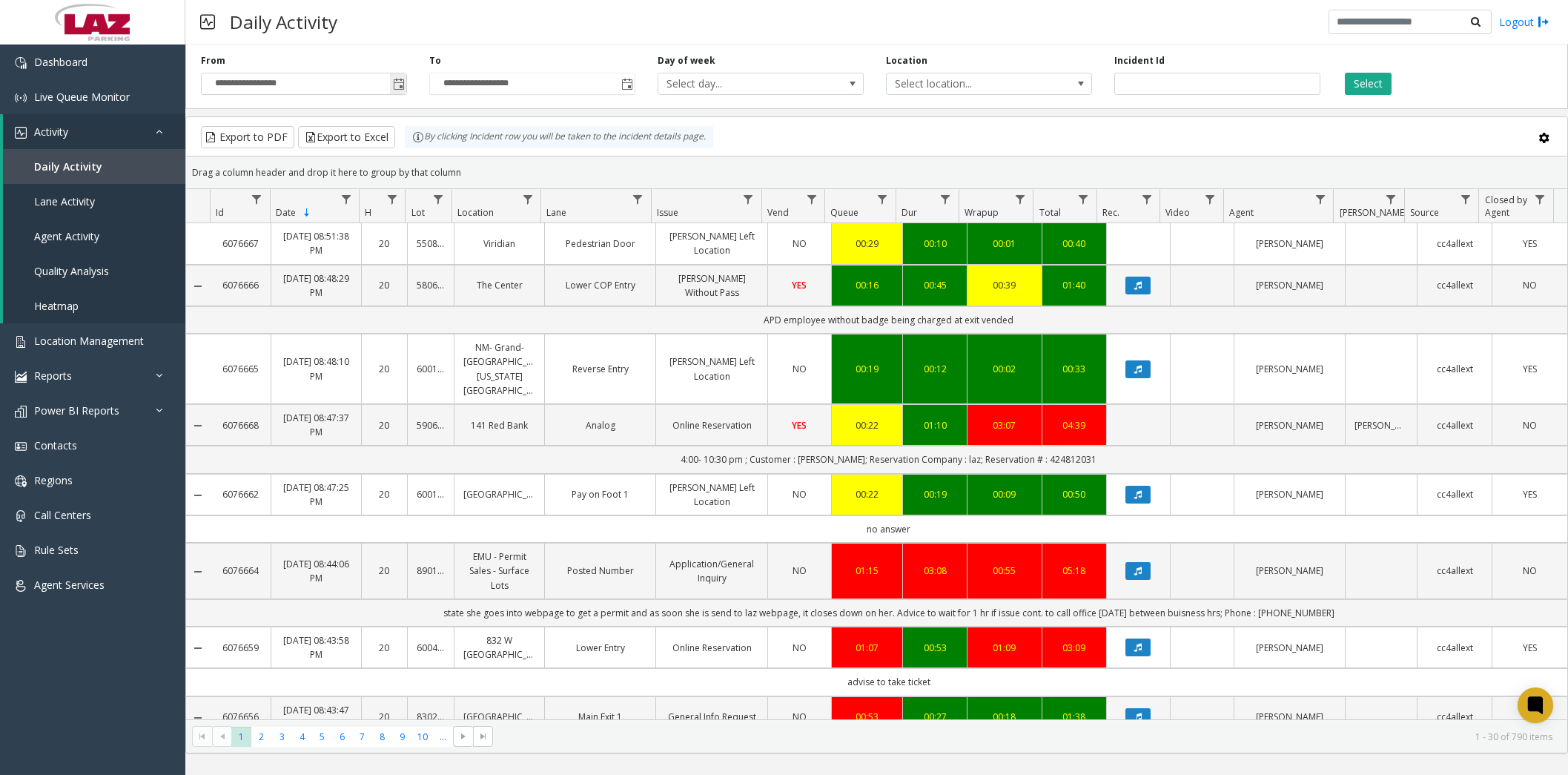
click at [398, 83] on span "Toggle popup" at bounding box center [398, 84] width 12 height 12
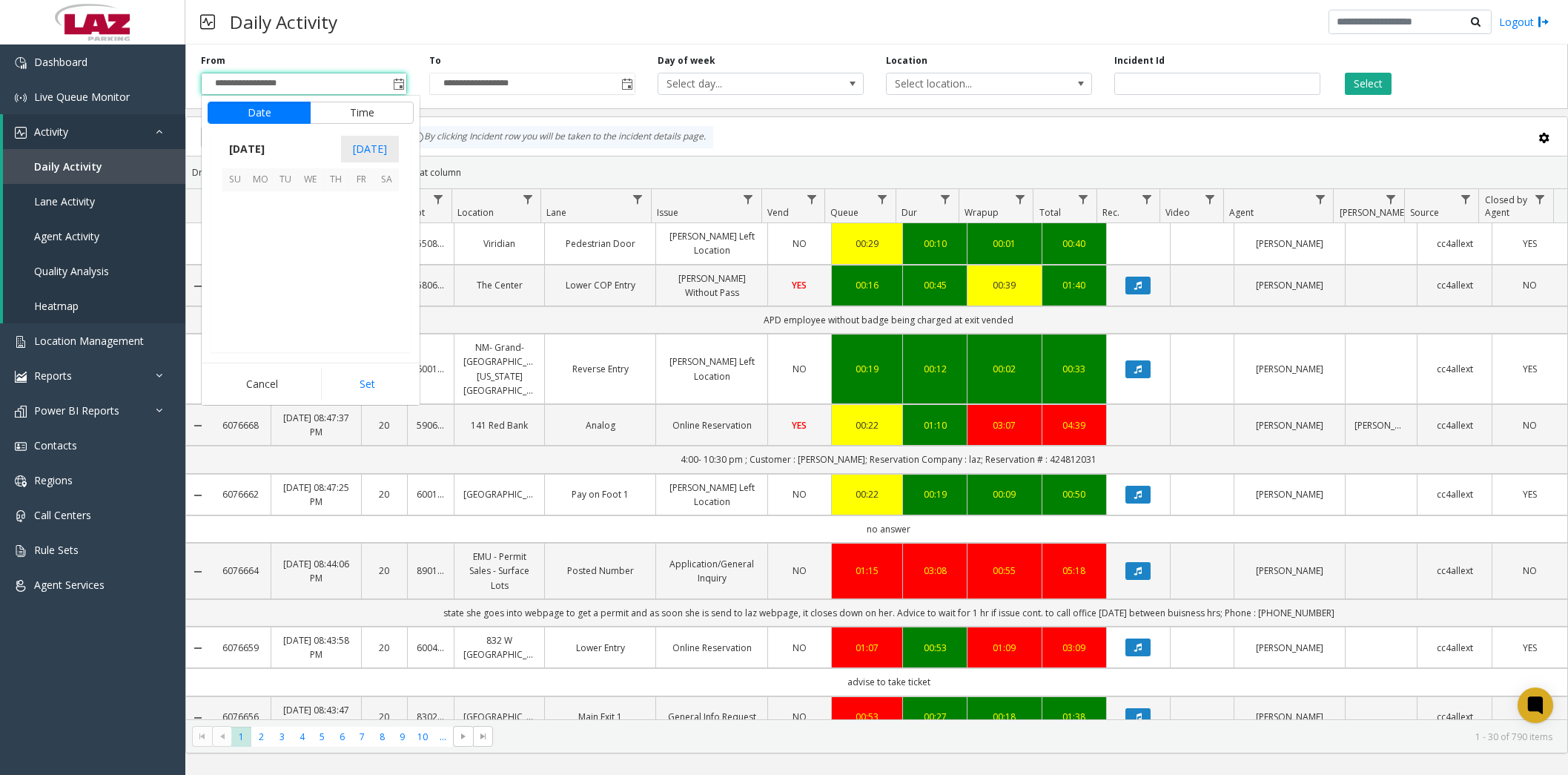
scroll to position [0, 0]
click at [239, 303] on span "24" at bounding box center [235, 305] width 25 height 25
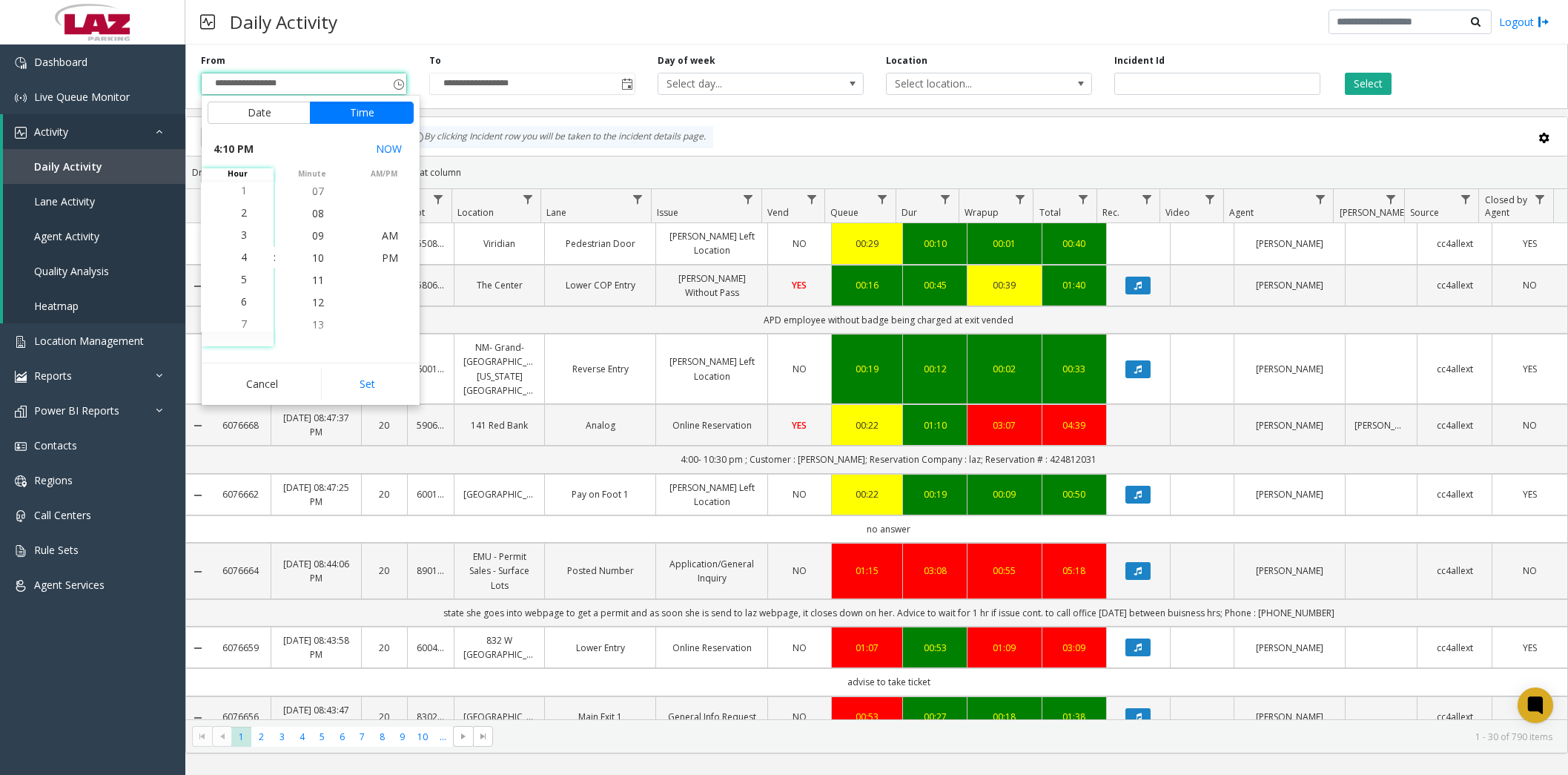
drag, startPoint x: 234, startPoint y: 278, endPoint x: 280, endPoint y: 274, distance: 46.2
click at [241, 278] on span "5" at bounding box center [244, 279] width 6 height 14
click at [312, 278] on span "30" at bounding box center [317, 279] width 12 height 14
click at [379, 376] on button "Set" at bounding box center [368, 384] width 93 height 33
type input "**********"
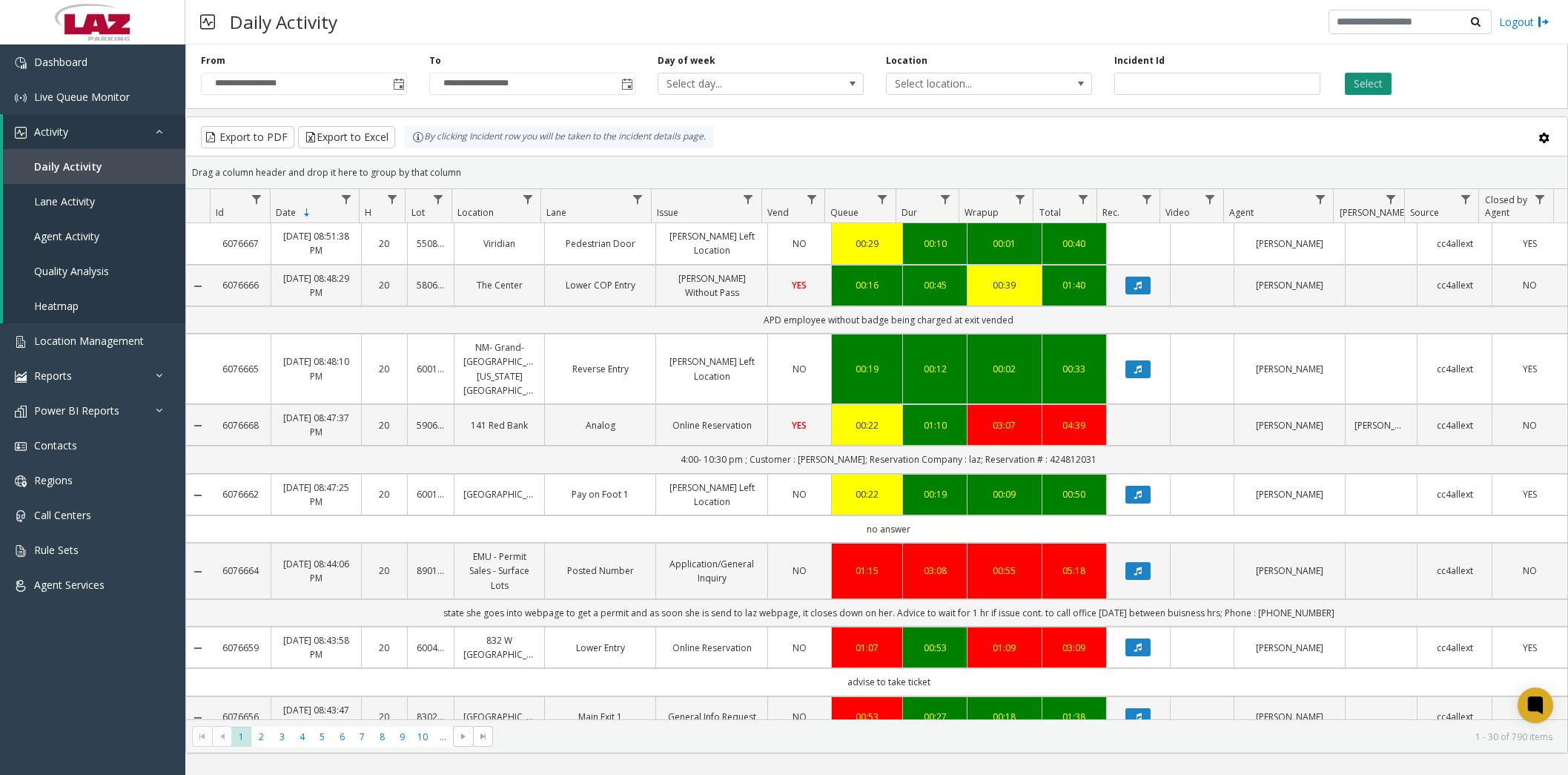
click at [1383, 86] on button "Select" at bounding box center [1368, 83] width 46 height 22
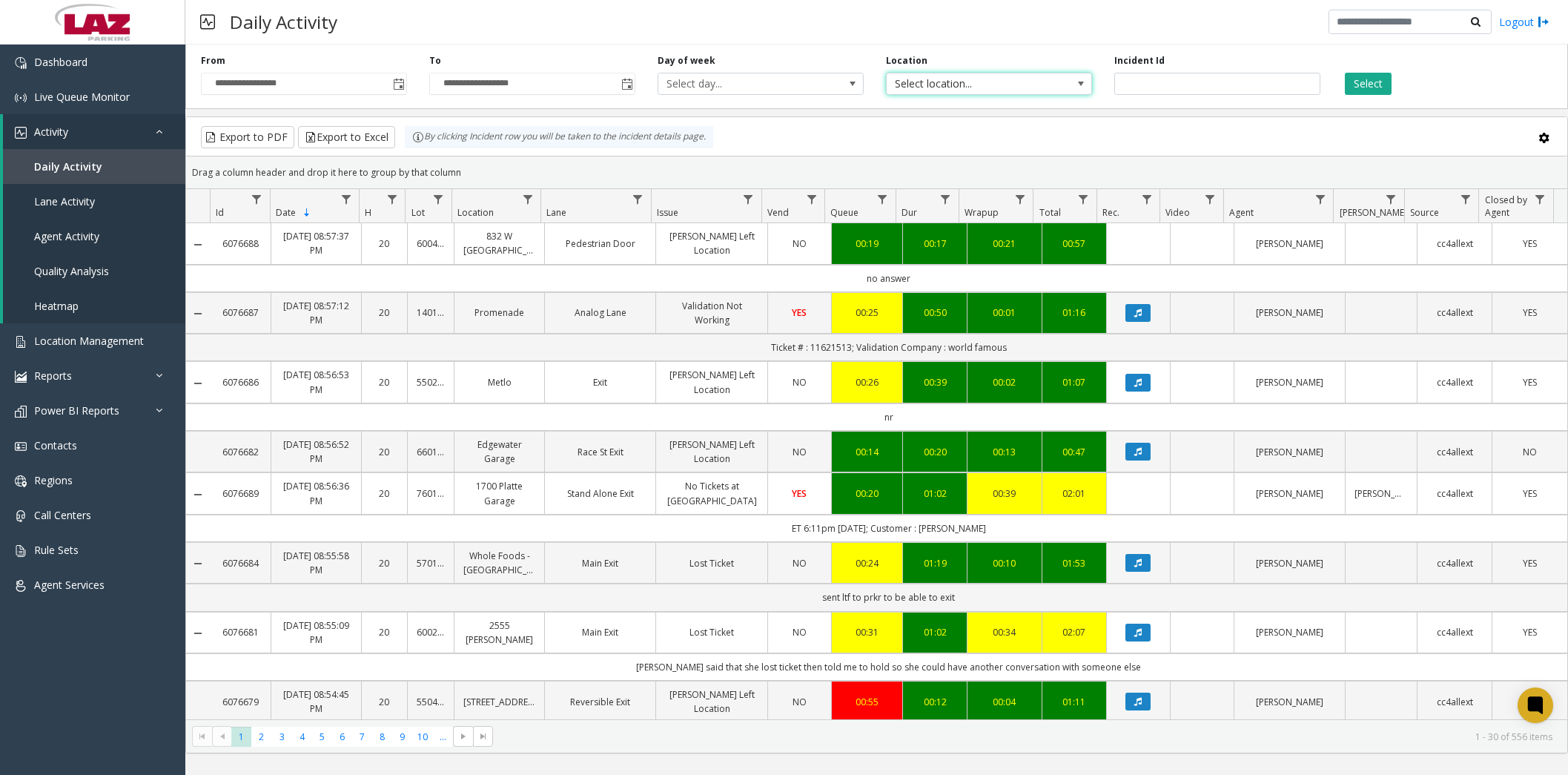
click at [1083, 83] on span at bounding box center [1080, 83] width 12 height 12
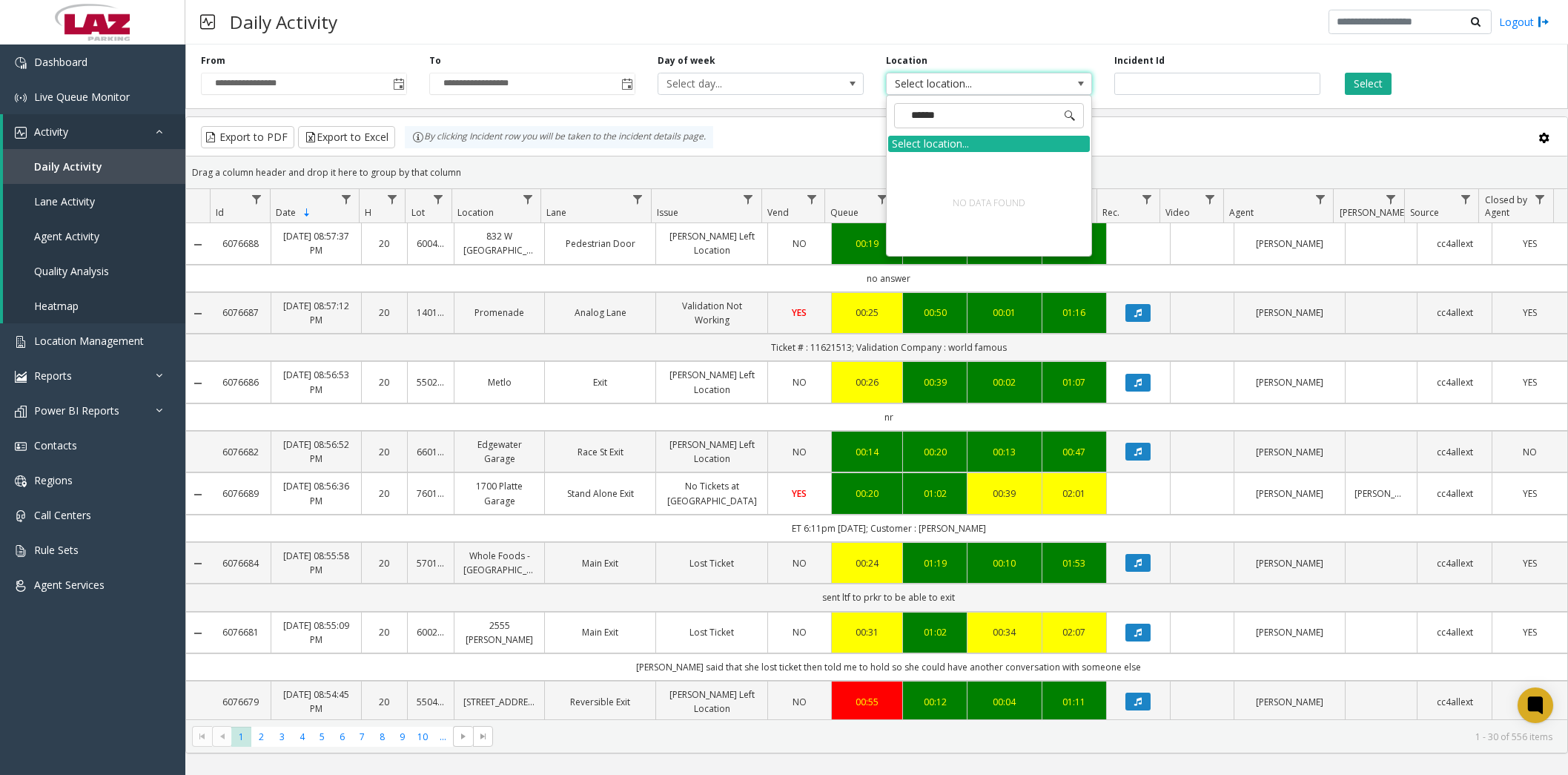
type input "*****"
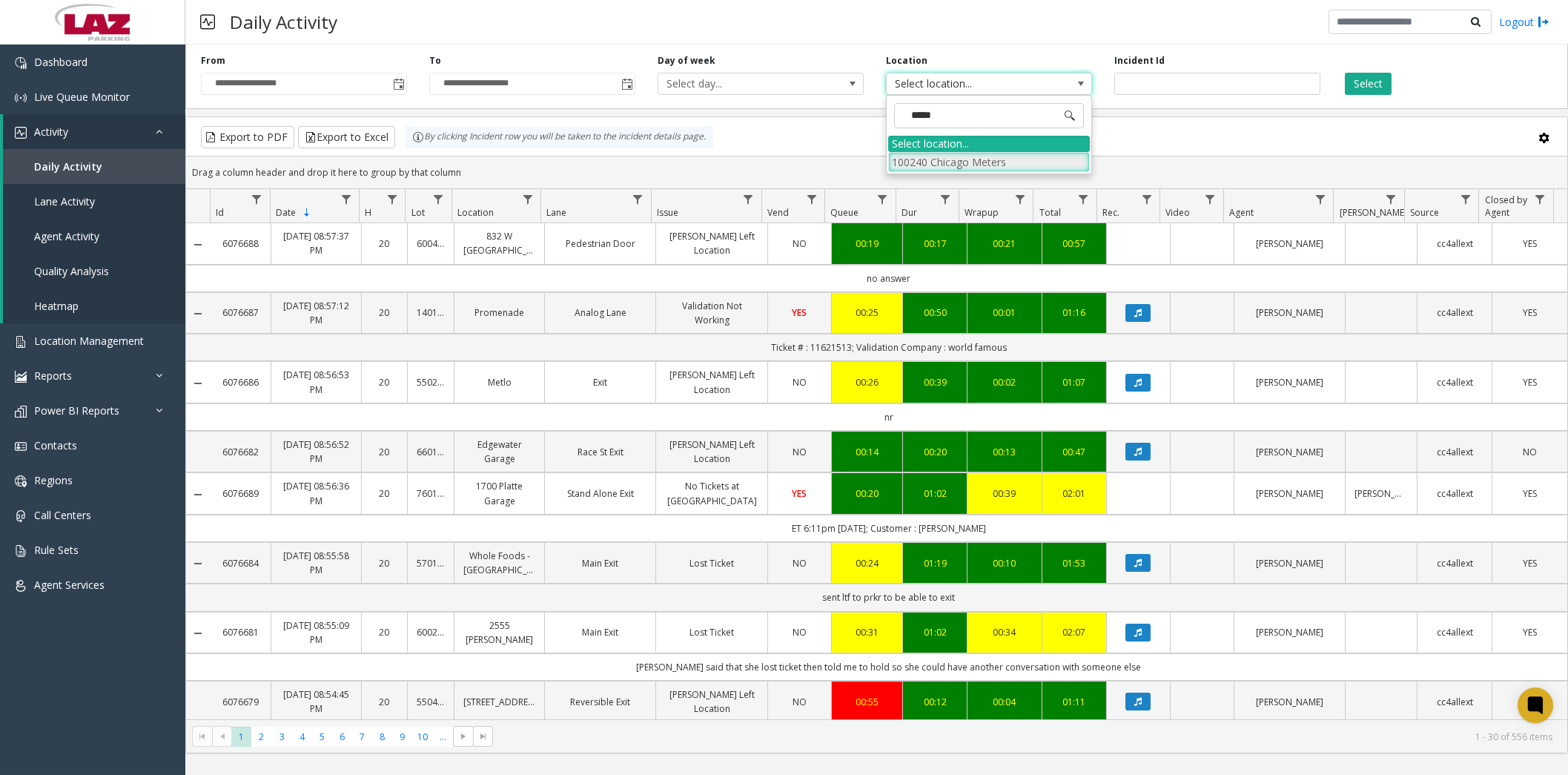
click at [903, 160] on li "100240 Chicago Meters" at bounding box center [989, 161] width 202 height 20
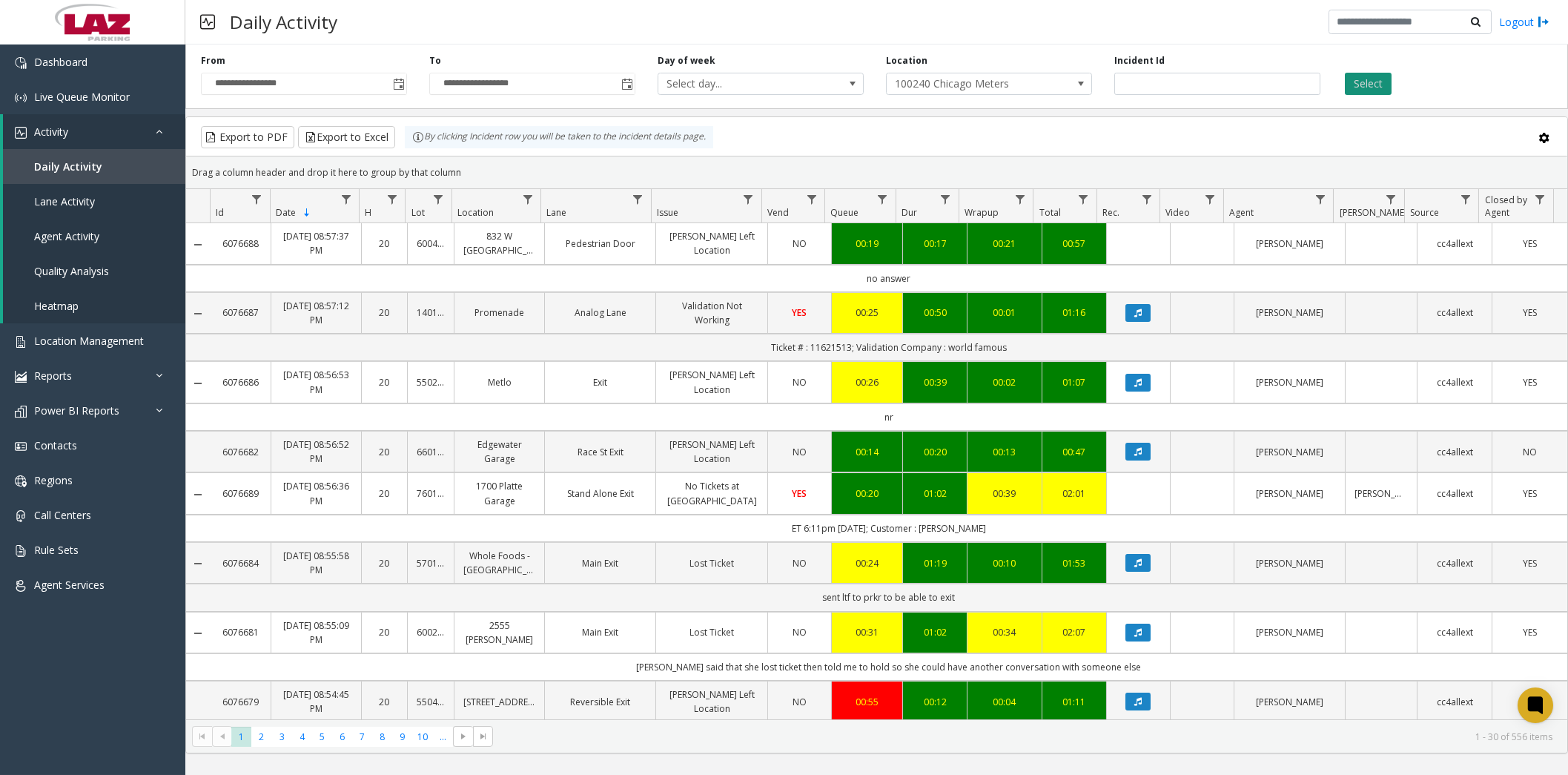
click at [1376, 84] on button "Select" at bounding box center [1368, 83] width 46 height 22
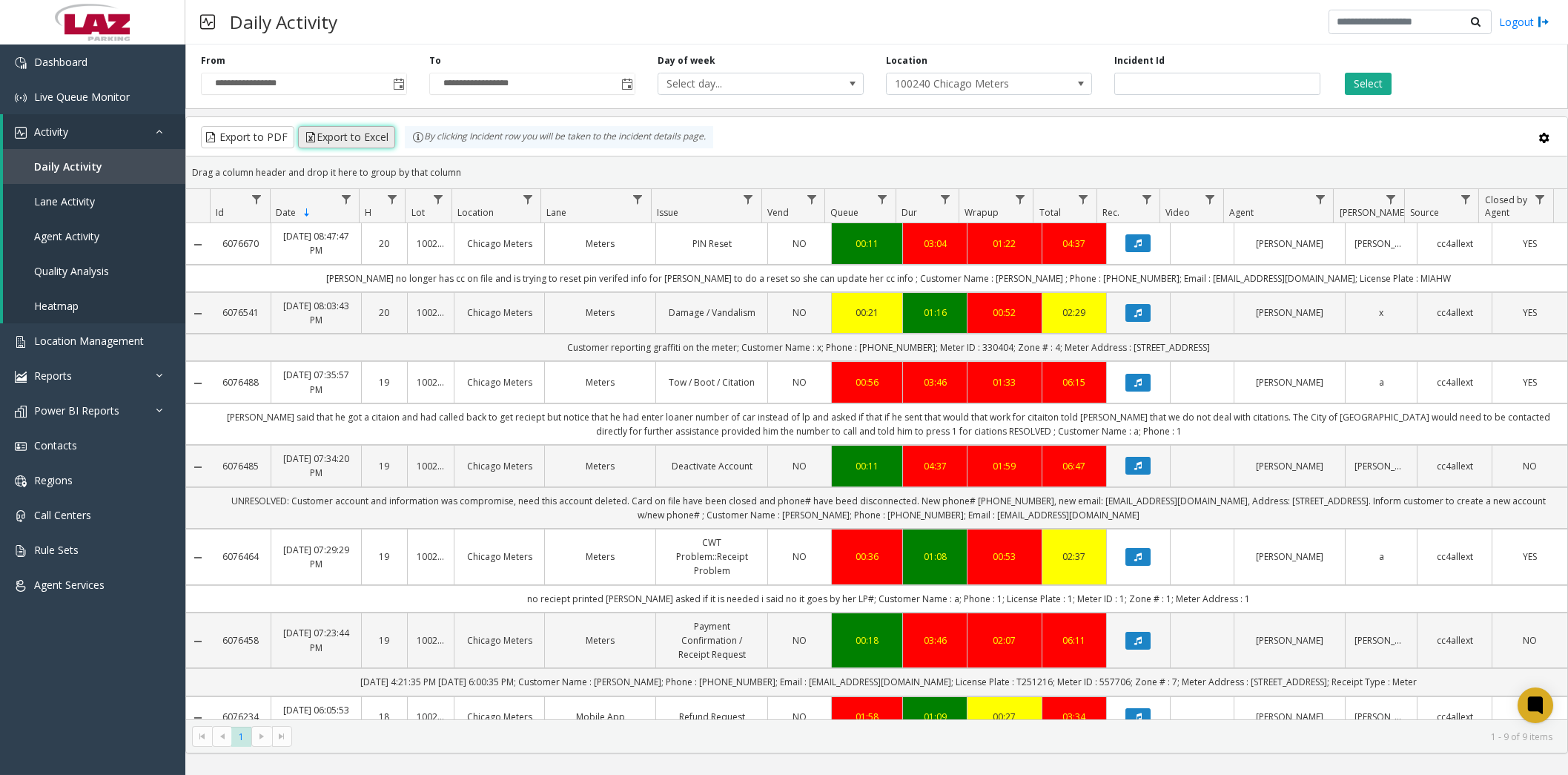
click at [370, 138] on button "Export to Excel" at bounding box center [346, 137] width 97 height 22
drag, startPoint x: 94, startPoint y: 670, endPoint x: 93, endPoint y: 662, distance: 8.1
click at [93, 662] on div "Dashboard Live Queue Monitor Activity Daily Activity Lane Activity Agent Activi…" at bounding box center [93, 401] width 185 height 713
